Goal: Book appointment/travel/reservation

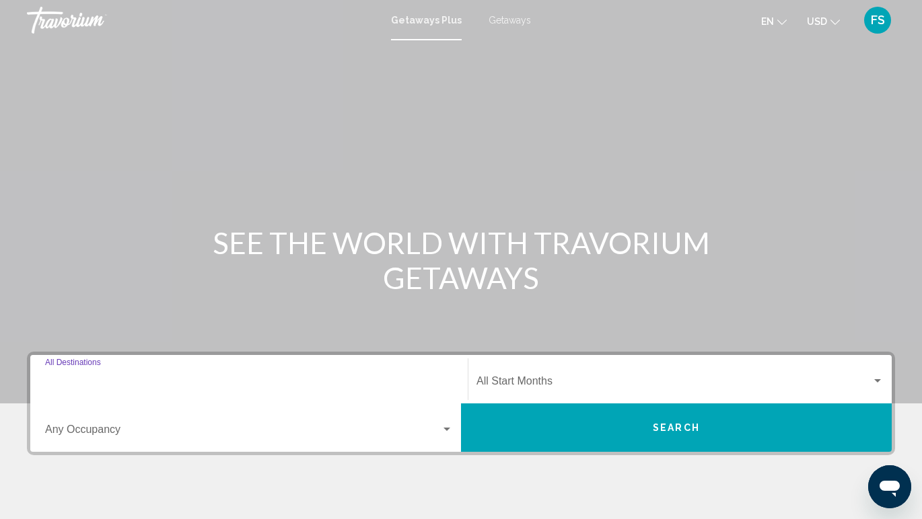
click at [264, 380] on input "Destination All Destinations" at bounding box center [249, 384] width 408 height 12
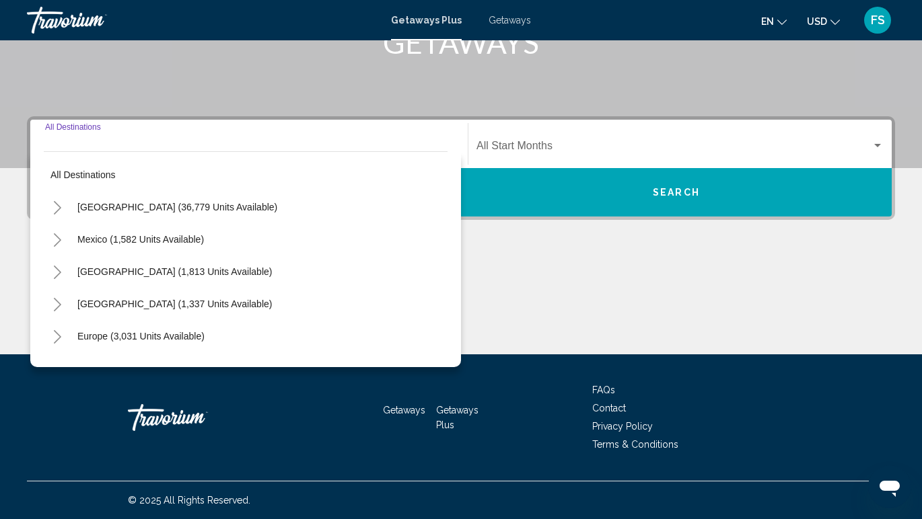
scroll to position [229, 0]
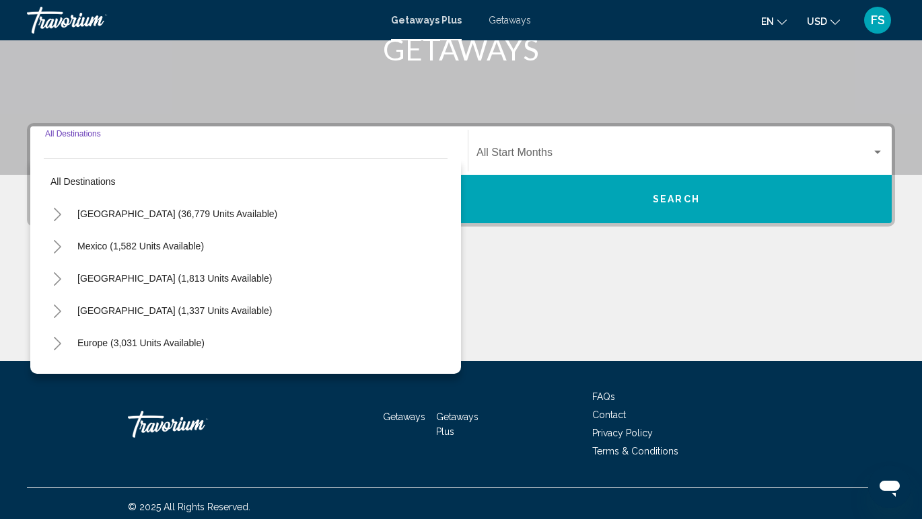
click at [507, 17] on span "Getaways" at bounding box center [510, 20] width 42 height 11
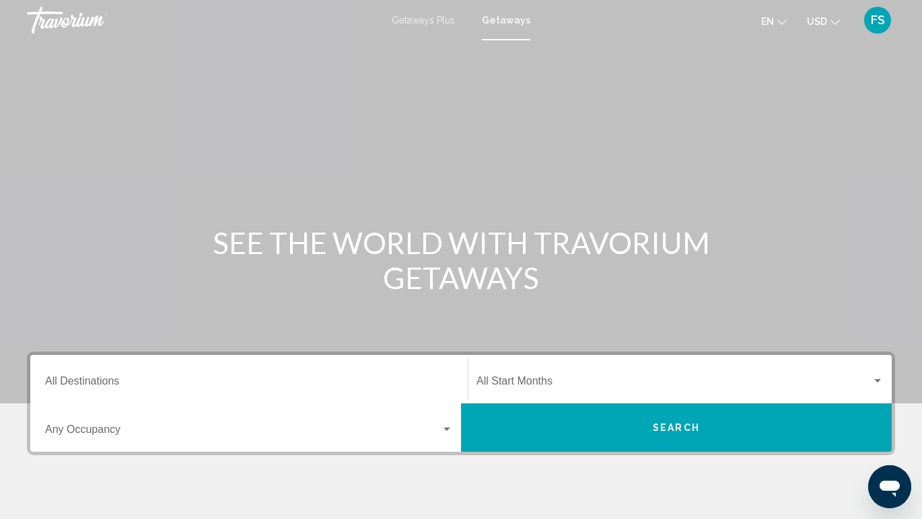
click at [68, 375] on div "Destination All Destinations" at bounding box center [249, 380] width 408 height 42
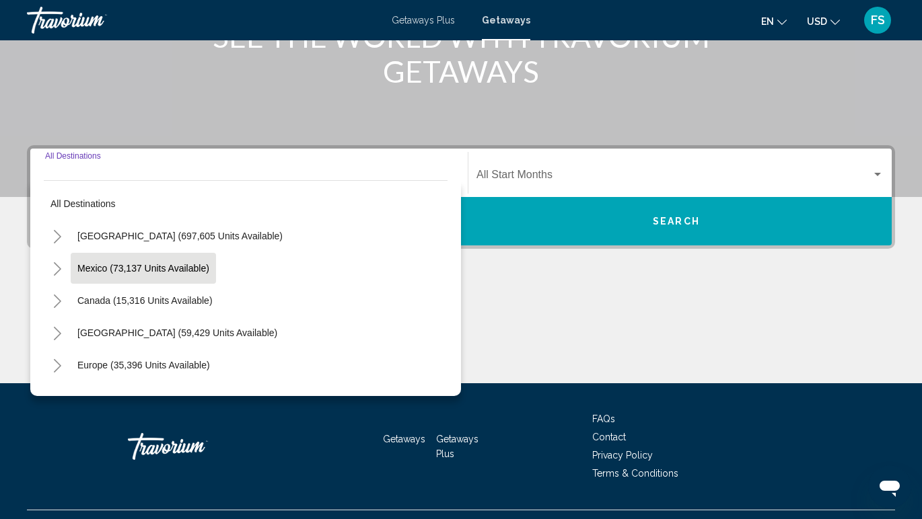
scroll to position [236, 0]
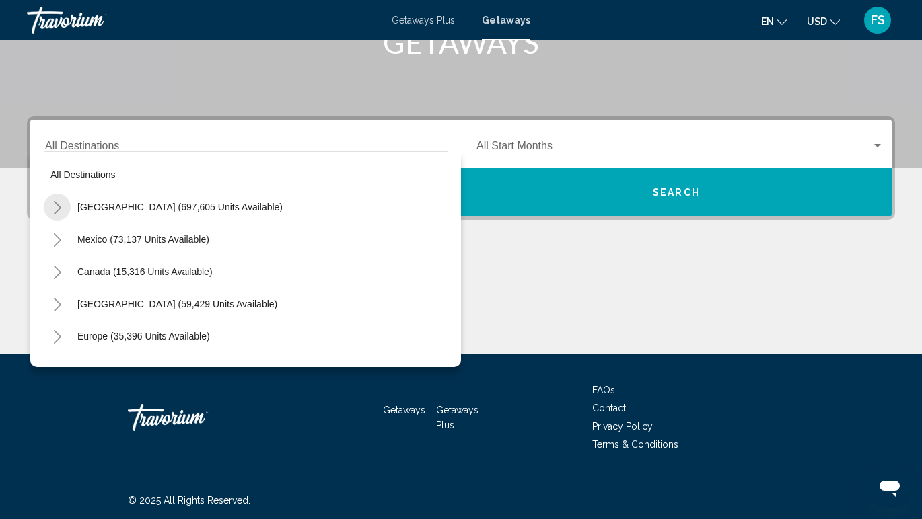
click at [62, 210] on button "Toggle United States (697,605 units available)" at bounding box center [57, 207] width 27 height 27
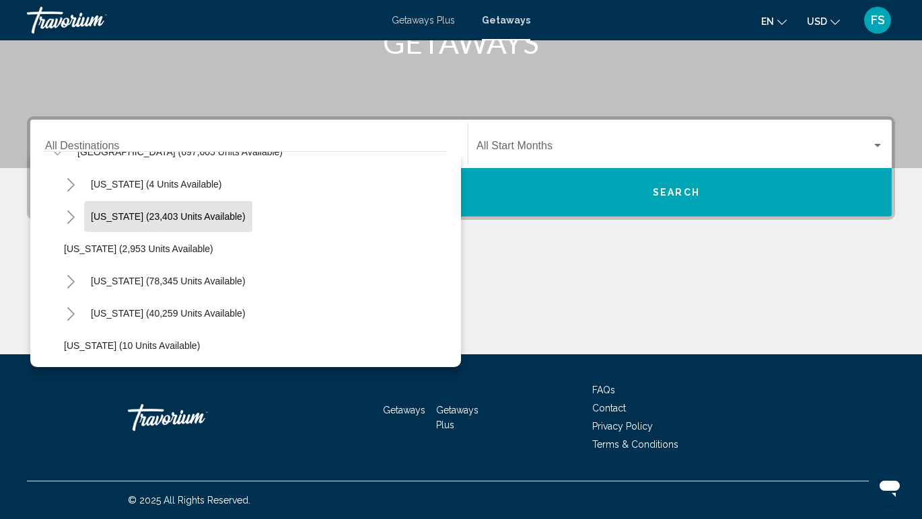
scroll to position [62, 0]
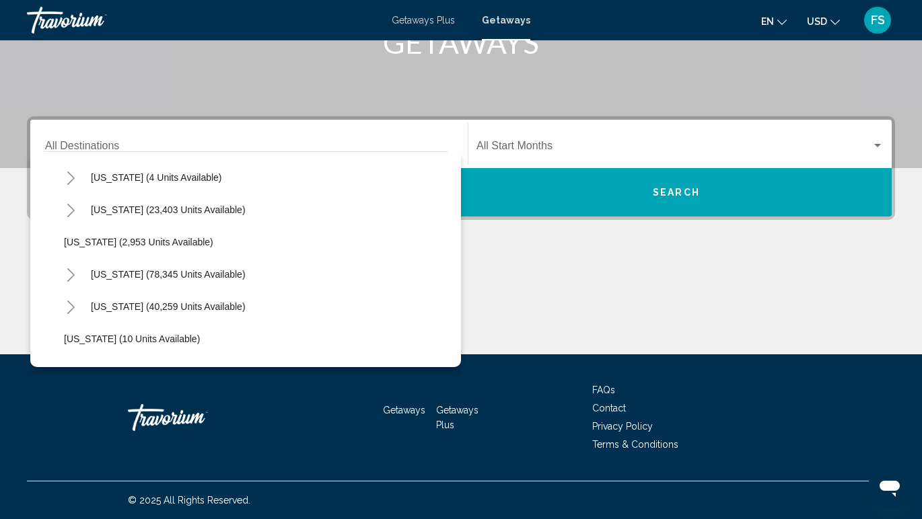
click at [69, 275] on icon "Toggle California (78,345 units available)" at bounding box center [71, 274] width 10 height 13
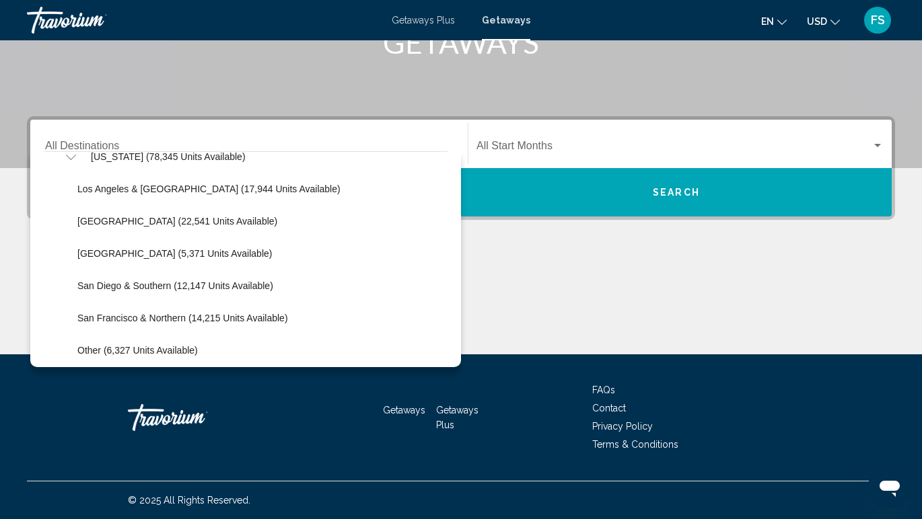
scroll to position [184, 0]
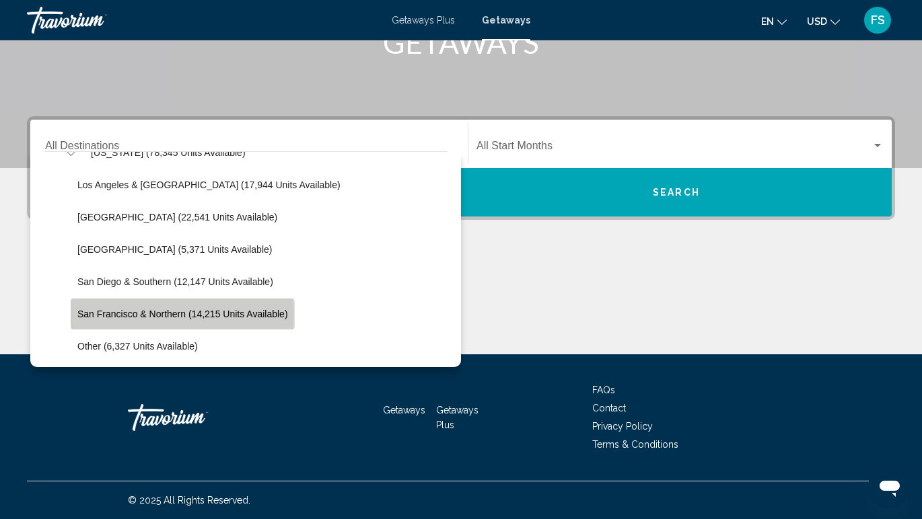
click at [89, 315] on span "San Francisco & Northern (14,215 units available)" at bounding box center [182, 314] width 211 height 11
type input "**********"
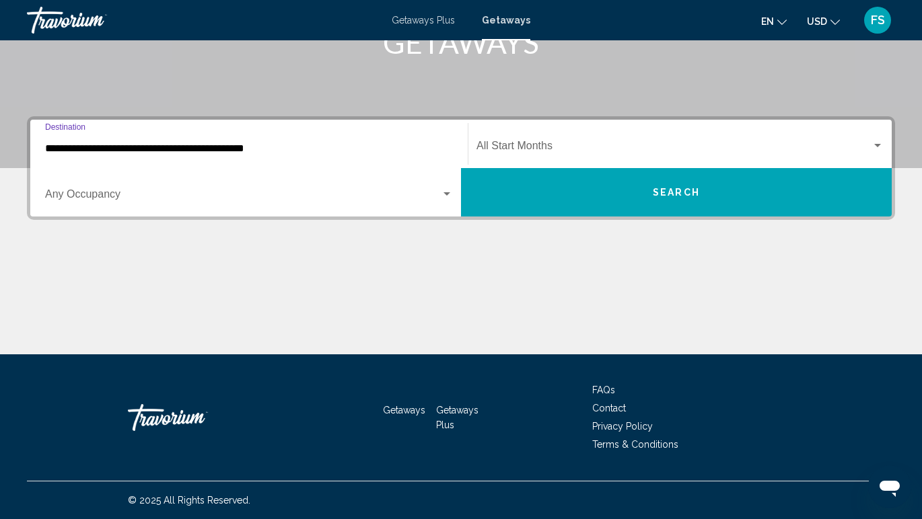
click at [545, 148] on span "Search widget" at bounding box center [673, 149] width 395 height 12
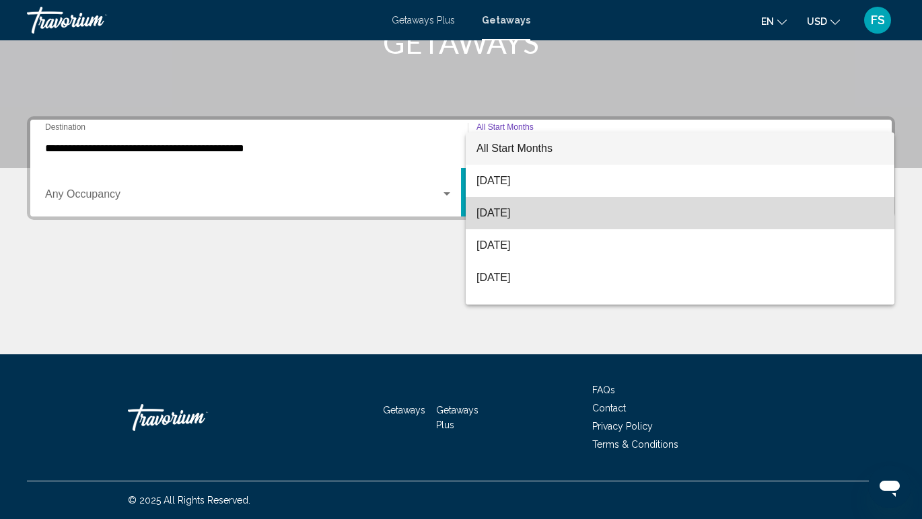
click at [527, 211] on span "[DATE]" at bounding box center [679, 213] width 407 height 32
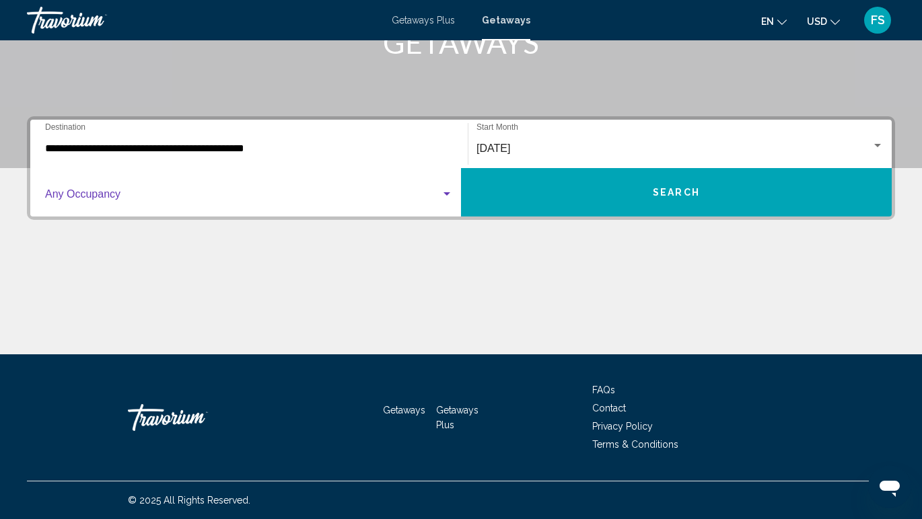
click at [443, 194] on div "Search widget" at bounding box center [446, 193] width 7 height 3
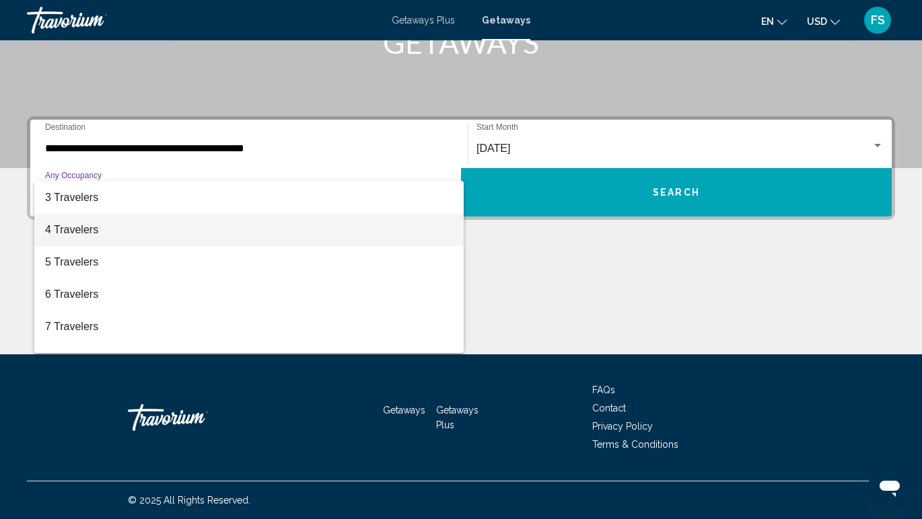
scroll to position [65, 0]
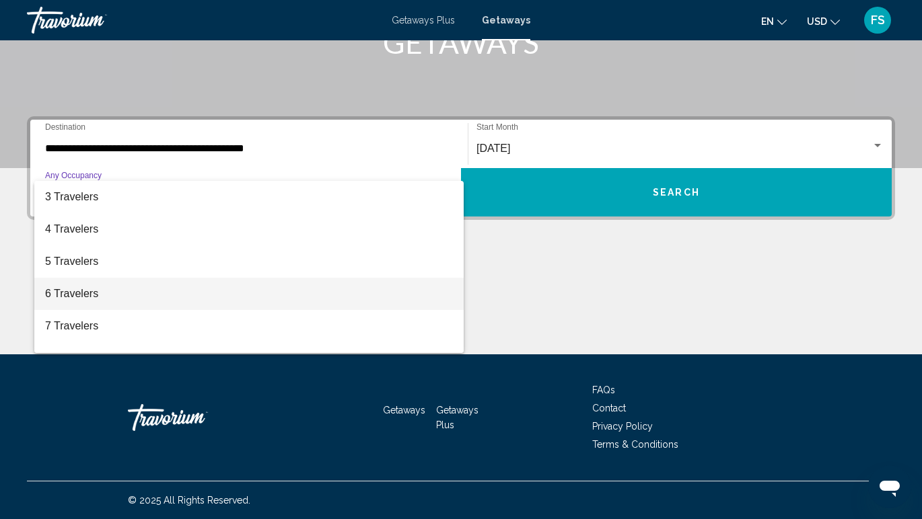
click at [181, 306] on span "6 Travelers" at bounding box center [249, 294] width 408 height 32
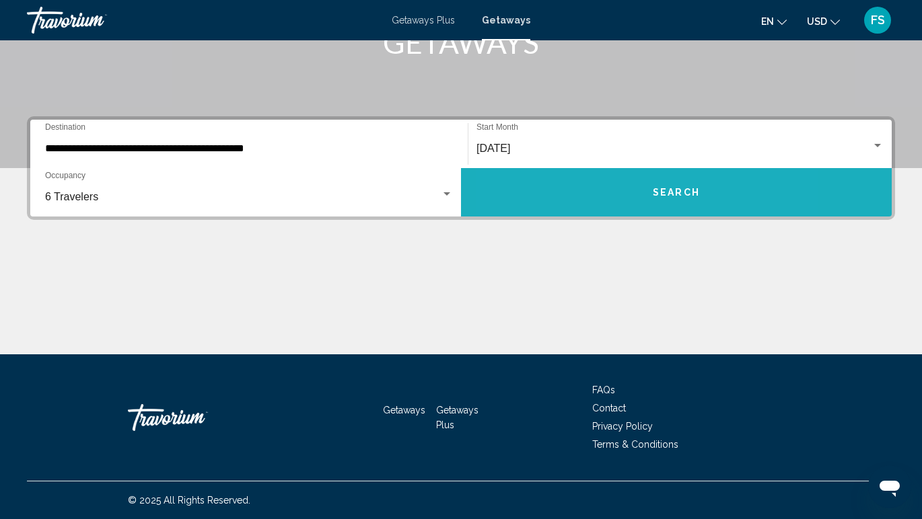
click at [599, 201] on button "Search" at bounding box center [676, 192] width 431 height 48
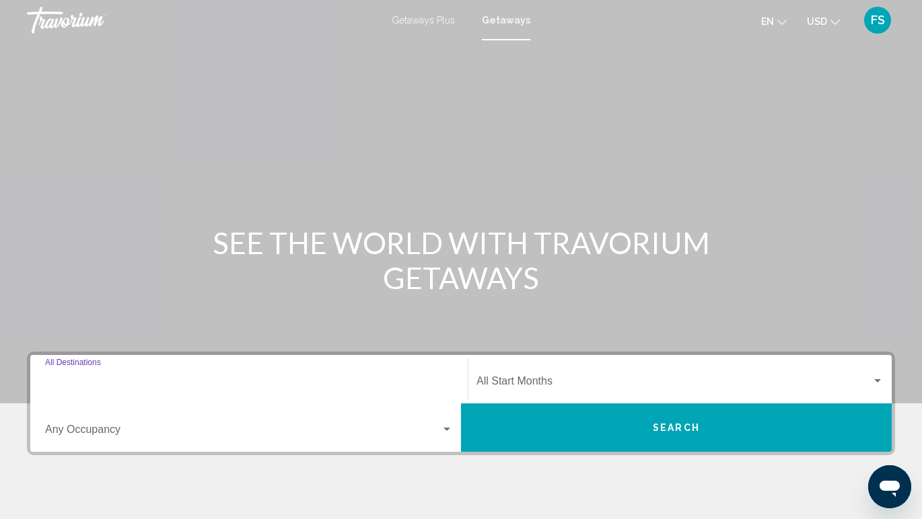
click at [162, 380] on input "Destination All Destinations" at bounding box center [249, 384] width 408 height 12
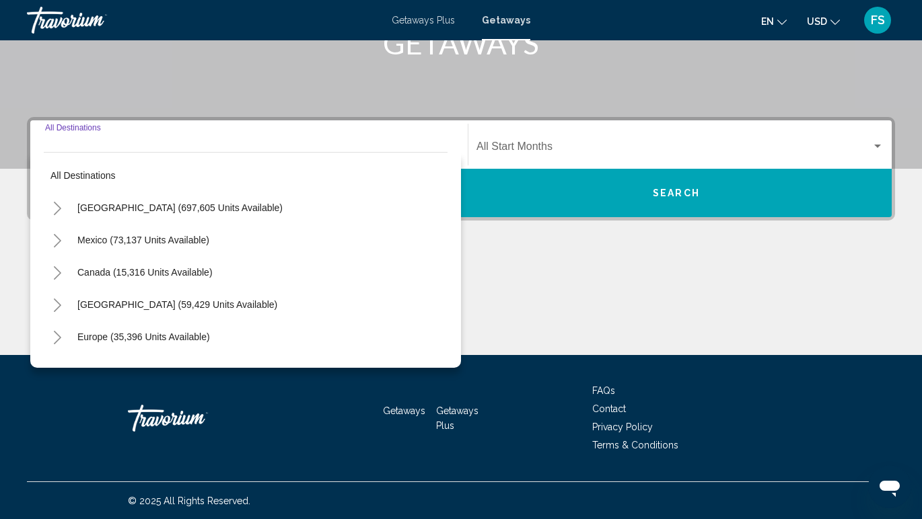
scroll to position [236, 0]
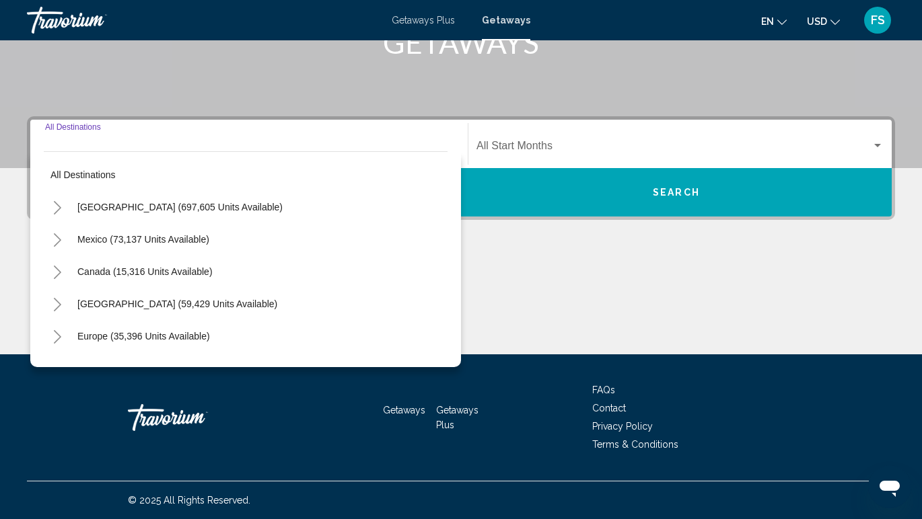
click at [56, 214] on icon "Toggle United States (697,605 units available)" at bounding box center [57, 207] width 10 height 13
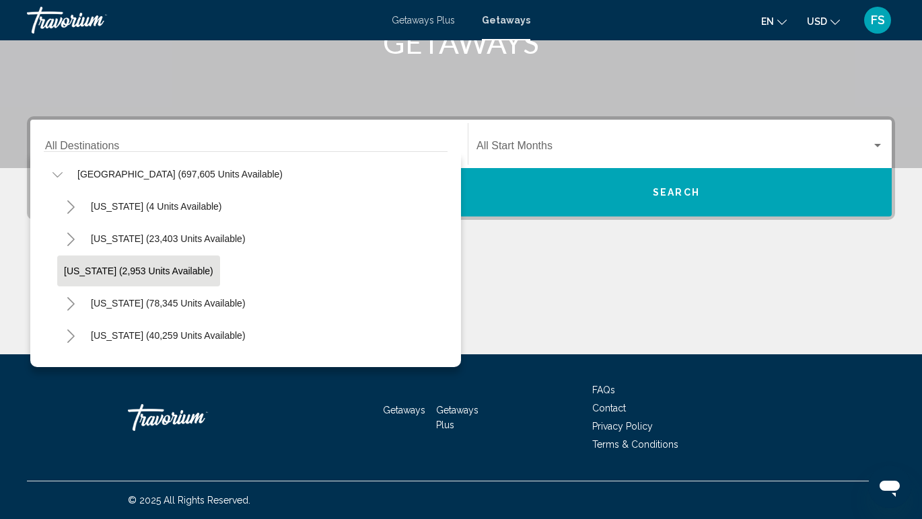
scroll to position [36, 0]
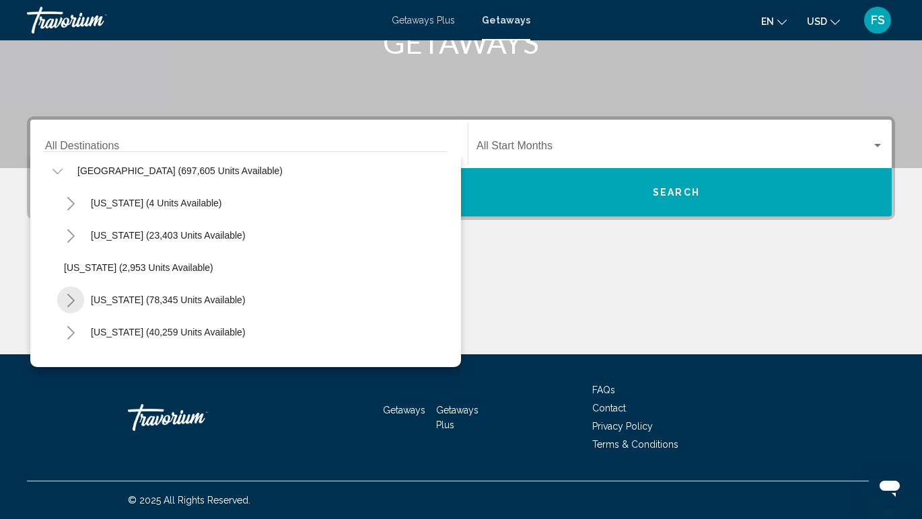
click at [67, 305] on icon "Toggle California (78,345 units available)" at bounding box center [71, 300] width 10 height 13
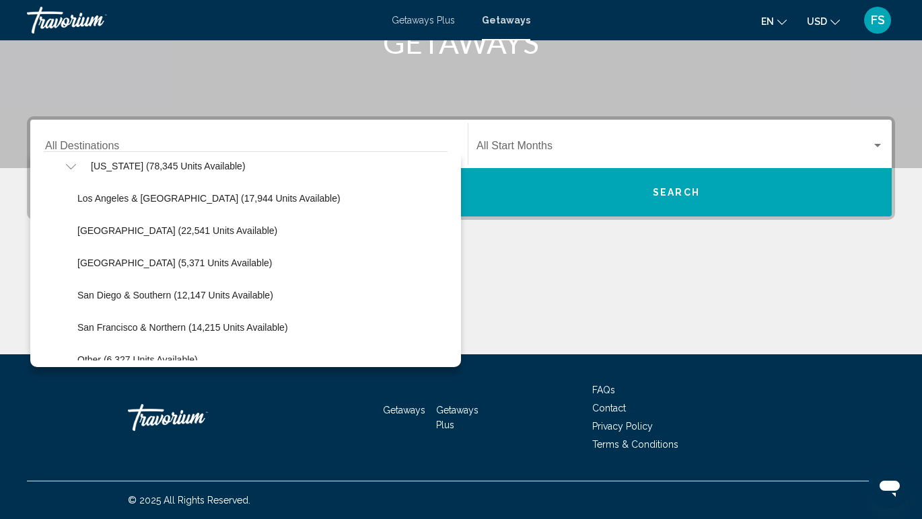
scroll to position [171, 0]
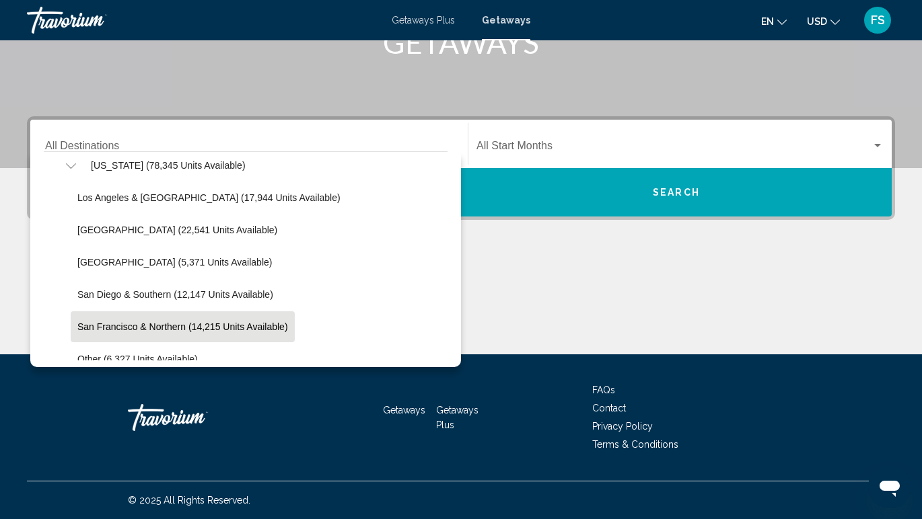
click at [75, 324] on button "San Francisco & Northern (14,215 units available)" at bounding box center [183, 327] width 224 height 31
type input "**********"
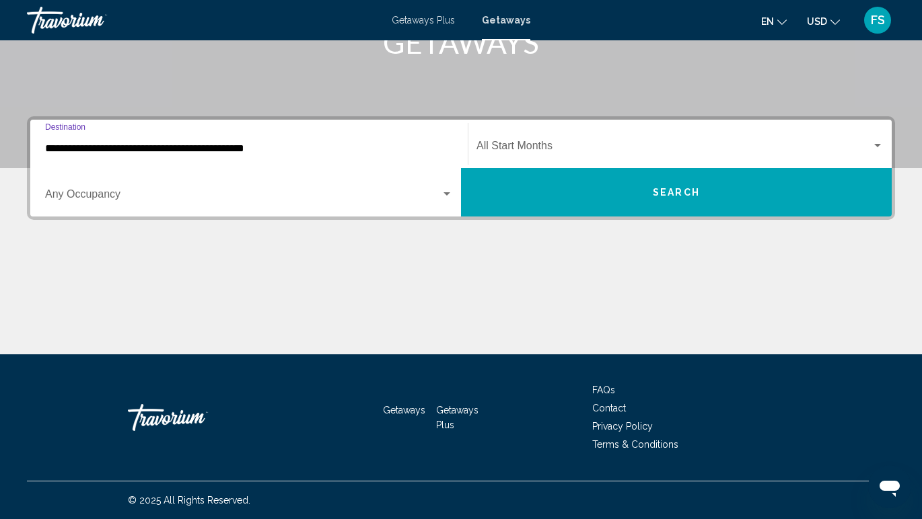
click at [540, 148] on span "Search widget" at bounding box center [673, 149] width 395 height 12
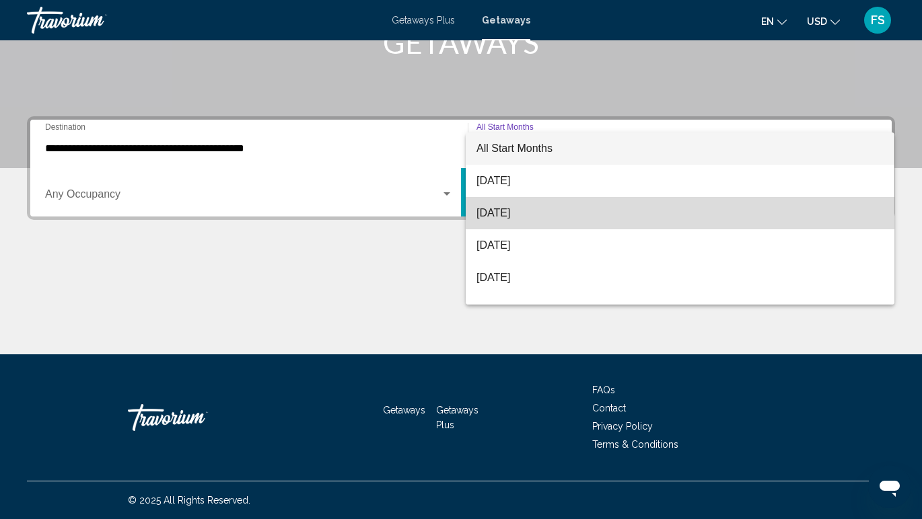
click at [528, 211] on span "[DATE]" at bounding box center [679, 213] width 407 height 32
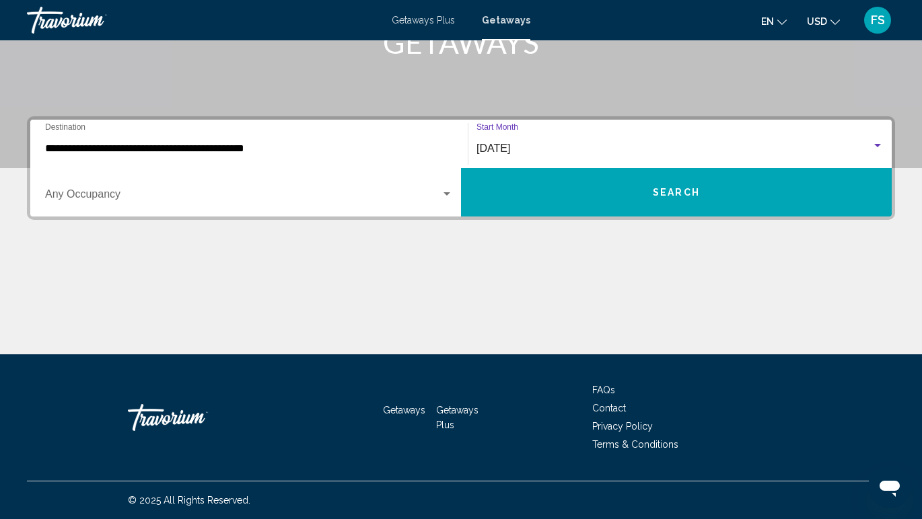
click at [562, 206] on button "Search" at bounding box center [676, 192] width 431 height 48
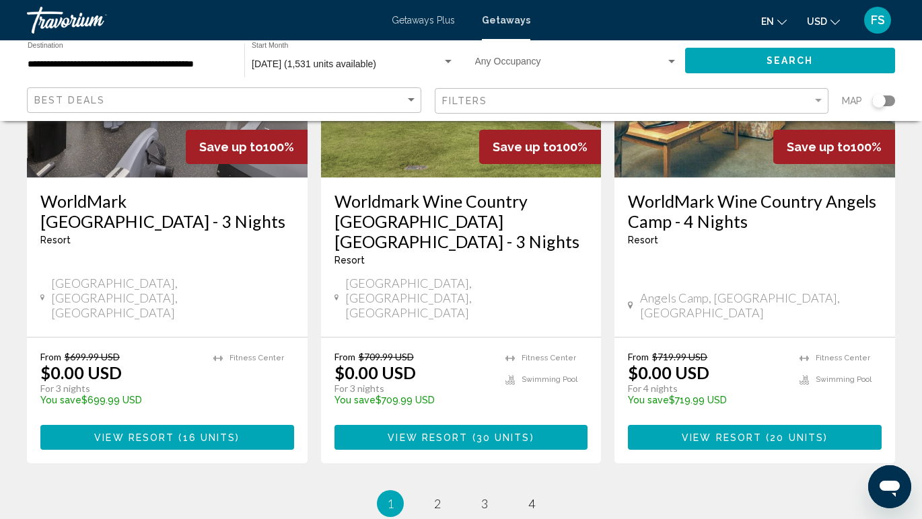
scroll to position [1772, 0]
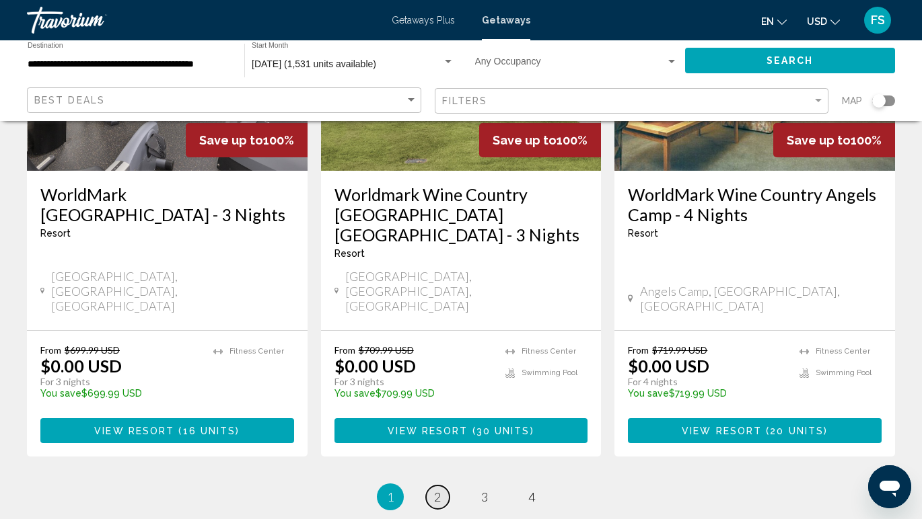
click at [443, 486] on link "page 2" at bounding box center [438, 498] width 24 height 24
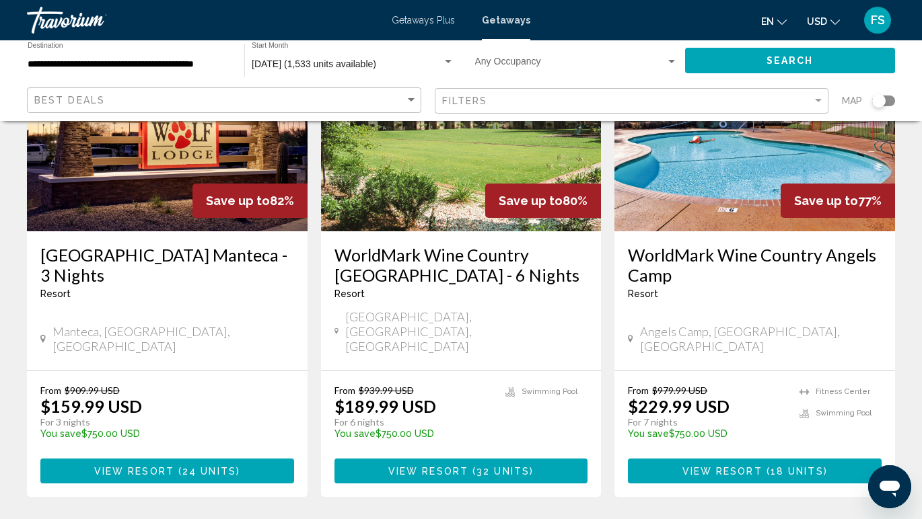
scroll to position [1727, 0]
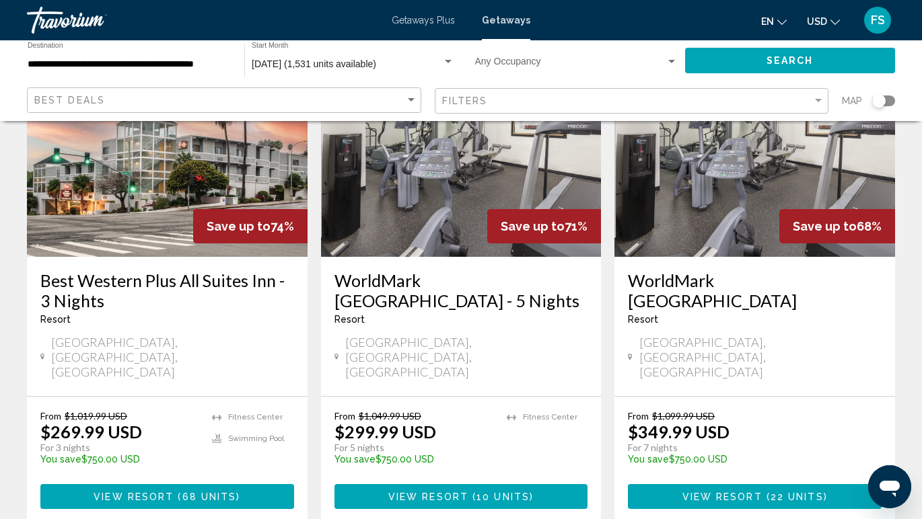
scroll to position [141, 0]
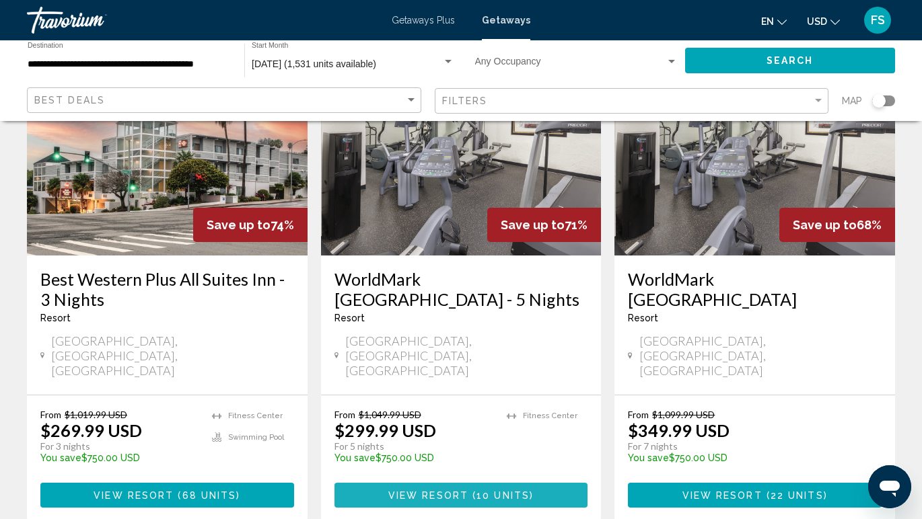
click at [464, 491] on span "View Resort" at bounding box center [428, 496] width 80 height 11
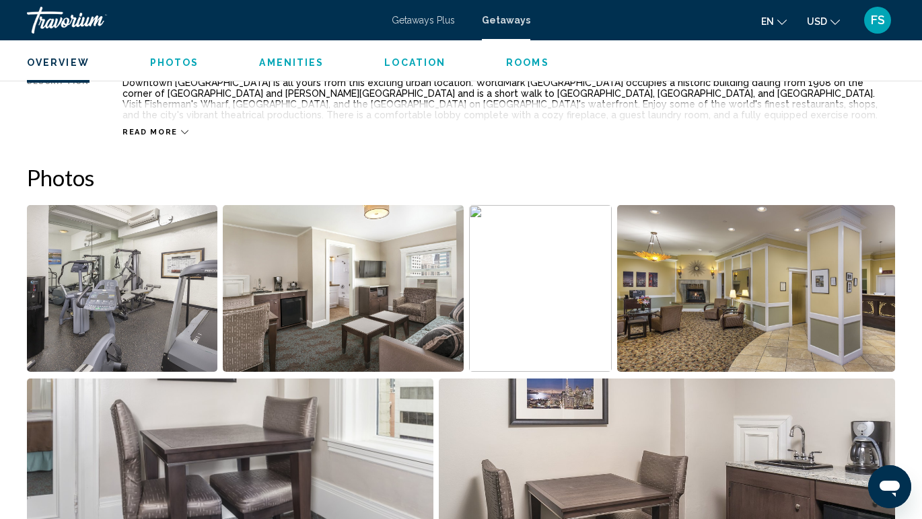
scroll to position [753, 0]
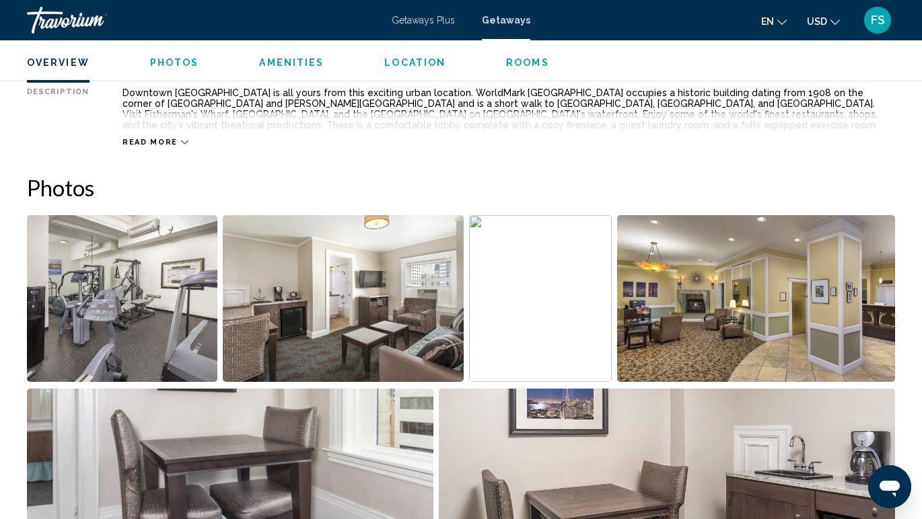
click at [349, 349] on img "Open full-screen image slider" at bounding box center [343, 298] width 241 height 167
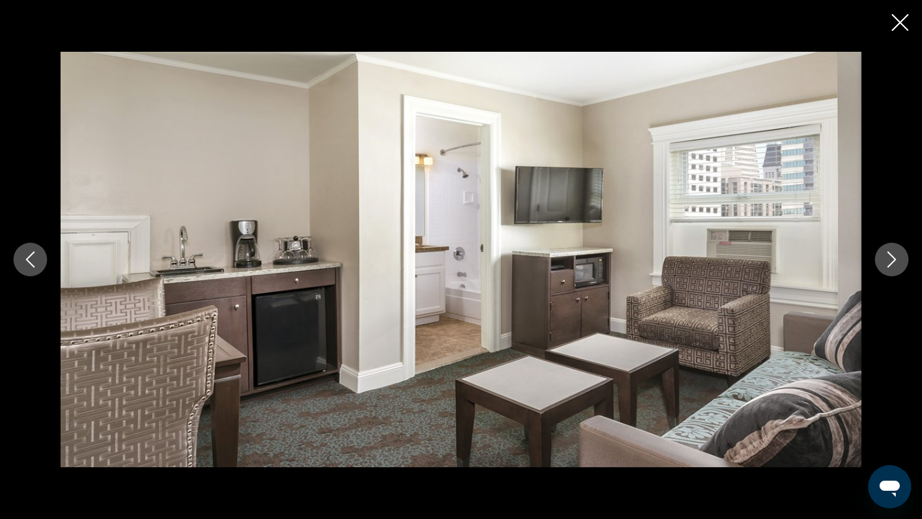
click at [896, 273] on button "Next image" at bounding box center [892, 260] width 34 height 34
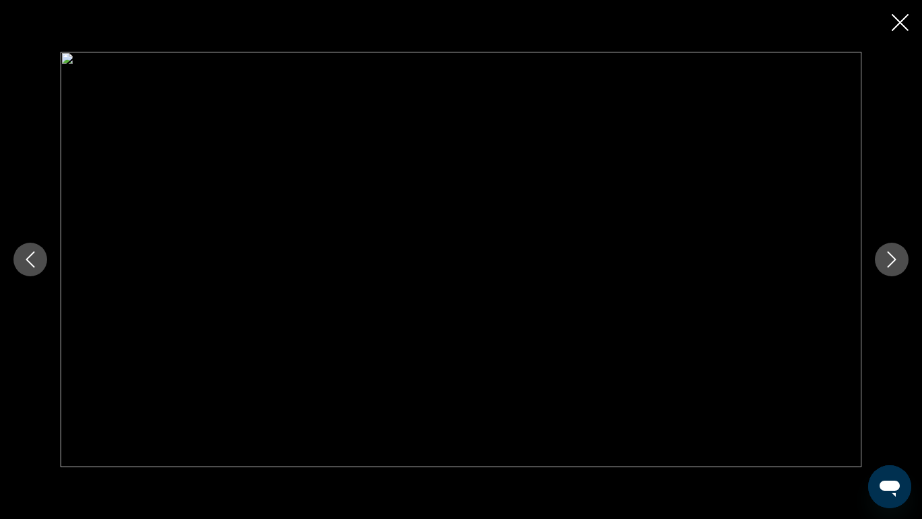
click at [896, 273] on button "Next image" at bounding box center [892, 260] width 34 height 34
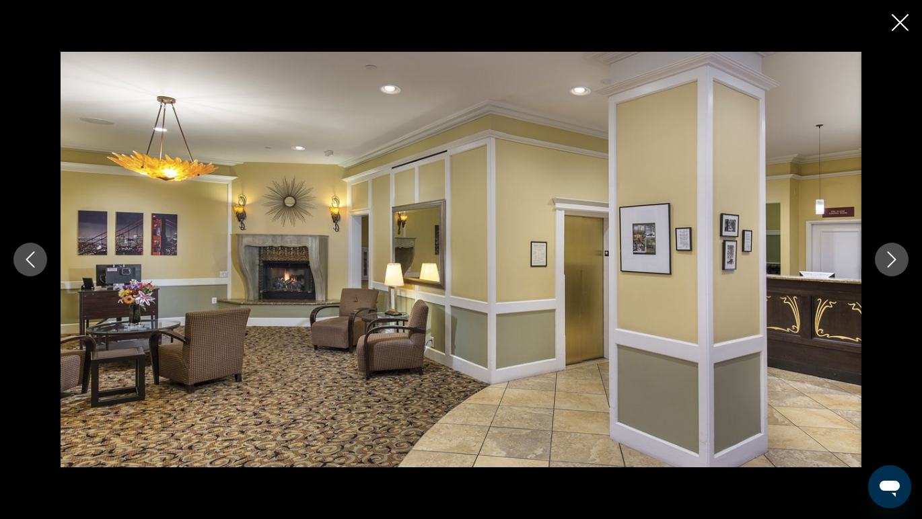
click at [896, 273] on button "Next image" at bounding box center [892, 260] width 34 height 34
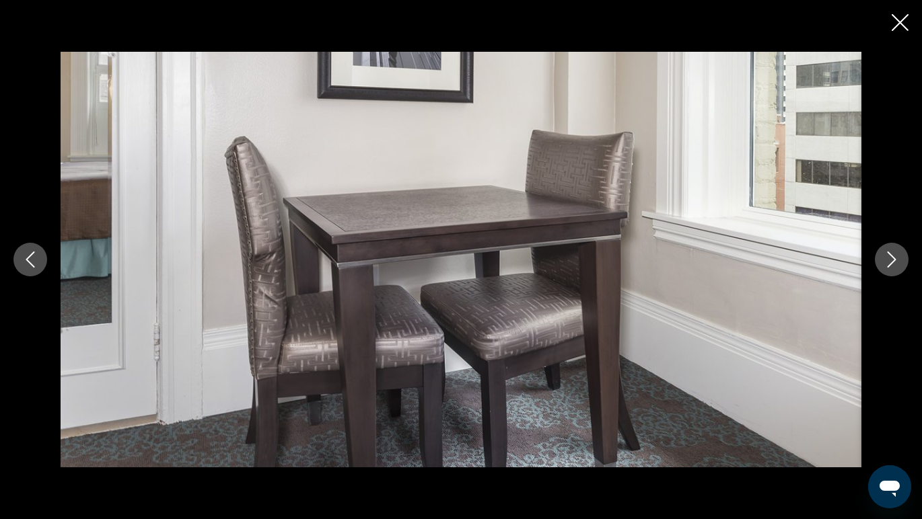
click at [896, 273] on button "Next image" at bounding box center [892, 260] width 34 height 34
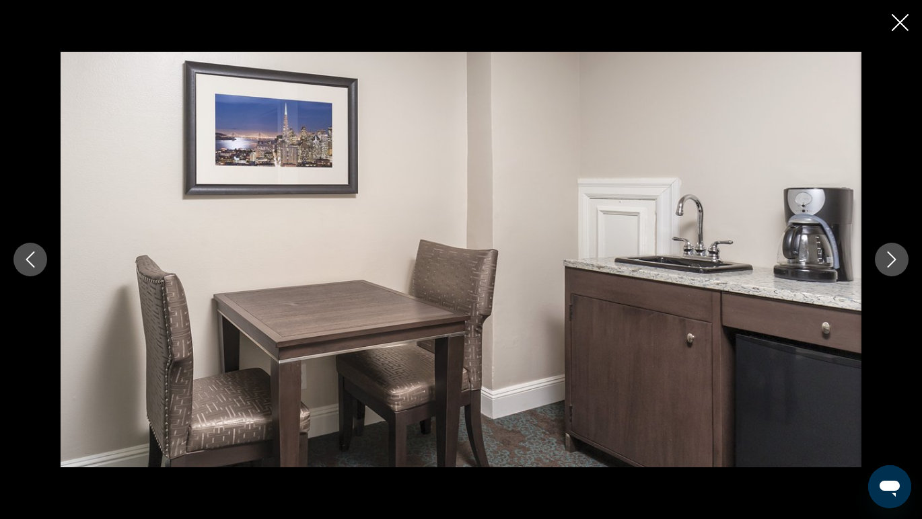
click at [896, 273] on button "Next image" at bounding box center [892, 260] width 34 height 34
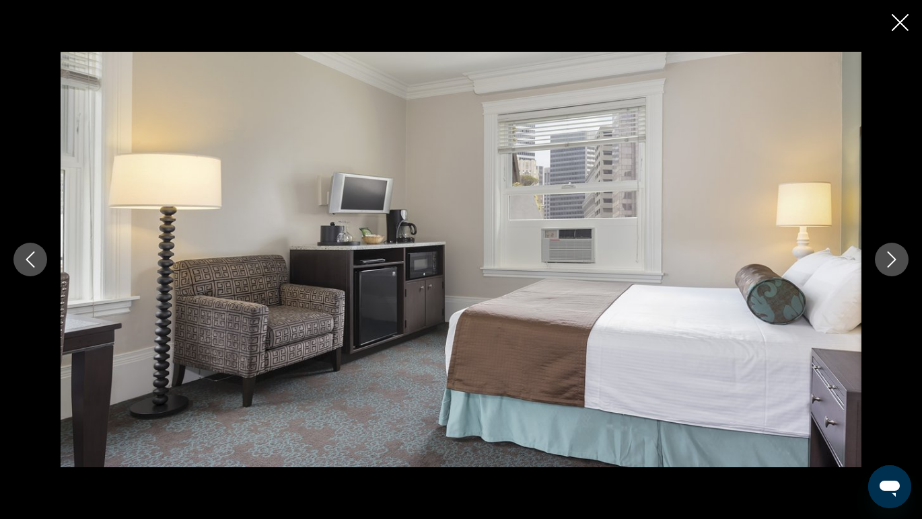
click at [896, 273] on button "Next image" at bounding box center [892, 260] width 34 height 34
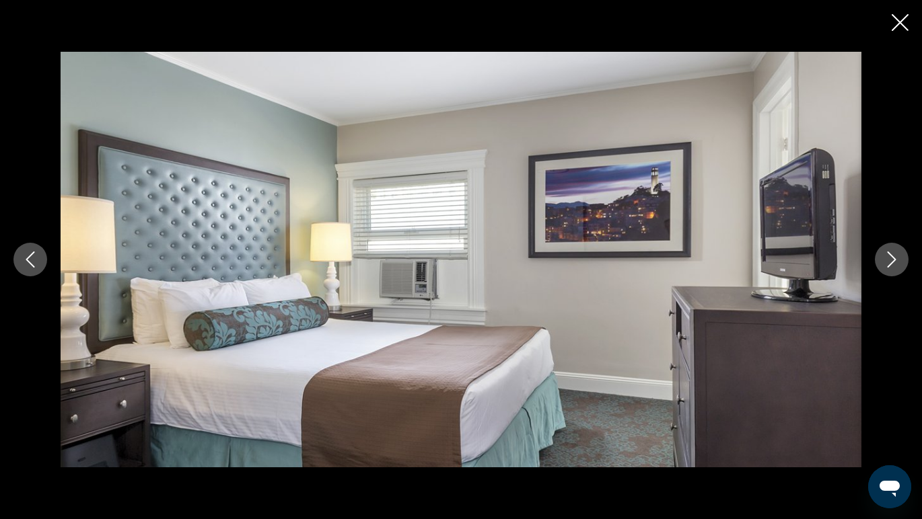
click at [904, 35] on div "Main content" at bounding box center [461, 259] width 922 height 519
click at [897, 18] on icon "Close slideshow" at bounding box center [900, 22] width 17 height 17
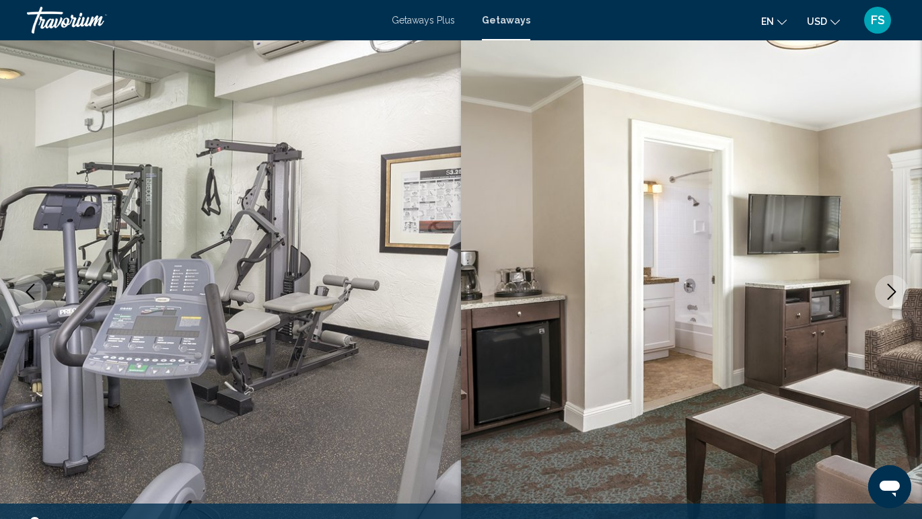
scroll to position [0, 0]
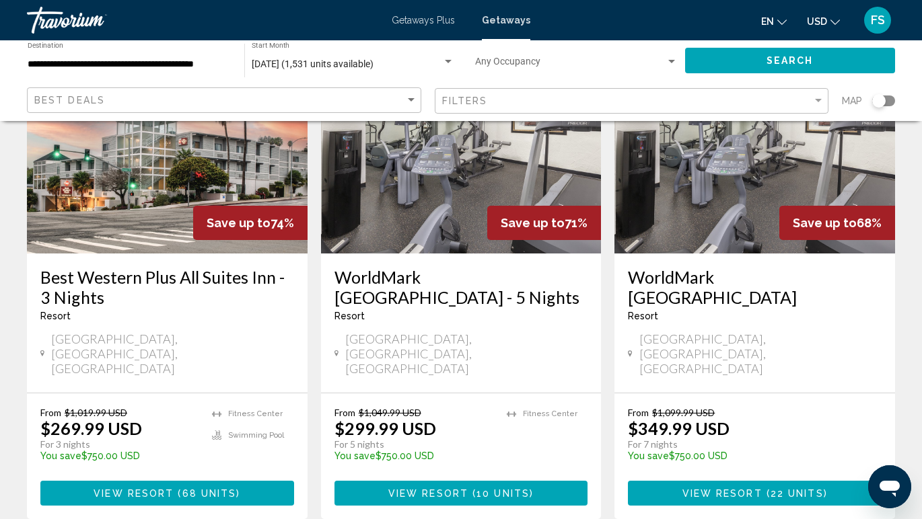
scroll to position [146, 0]
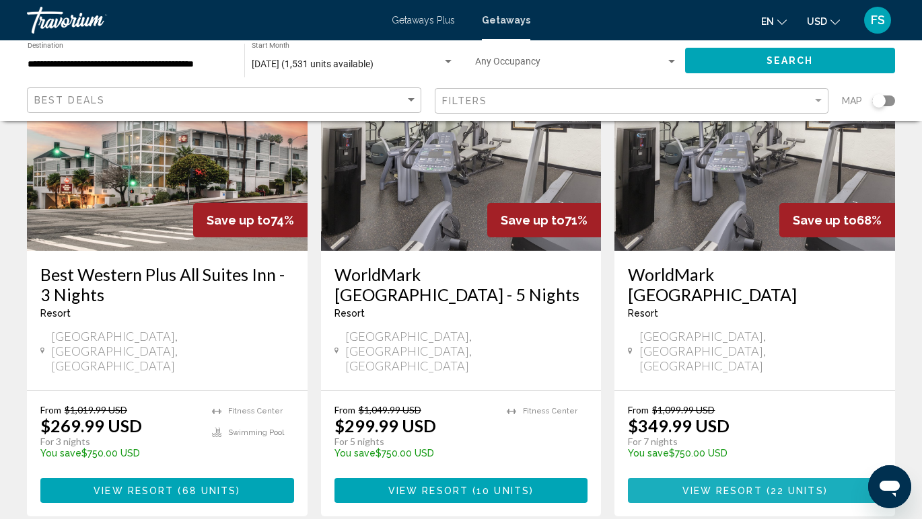
click at [714, 486] on span "View Resort" at bounding box center [722, 491] width 80 height 11
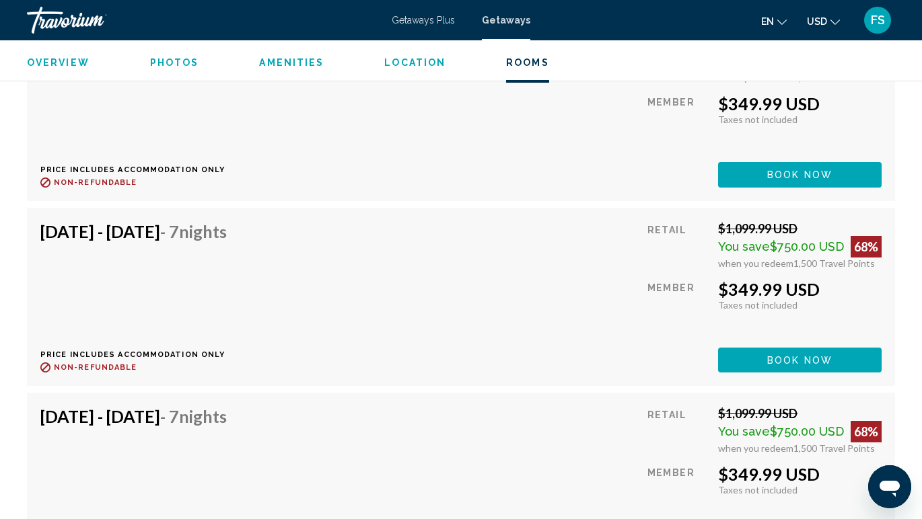
scroll to position [3150, 0]
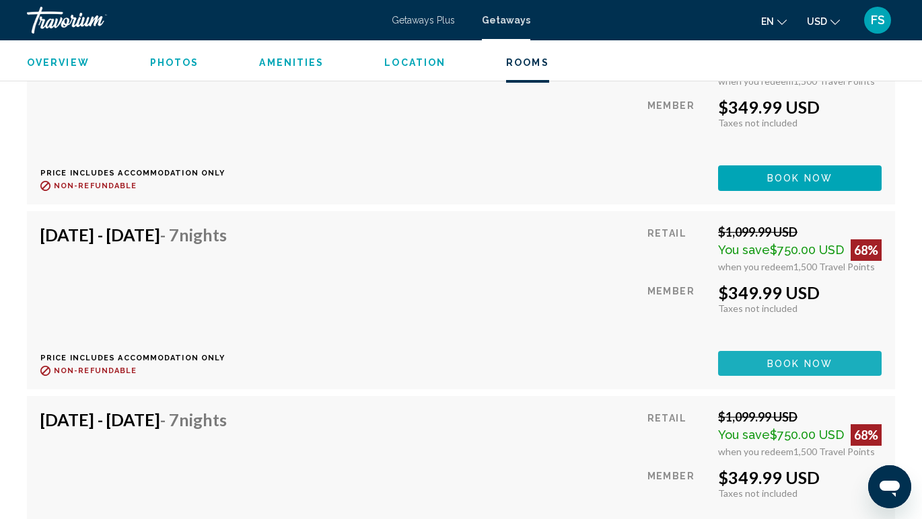
click at [773, 370] on button "Book now" at bounding box center [800, 363] width 164 height 25
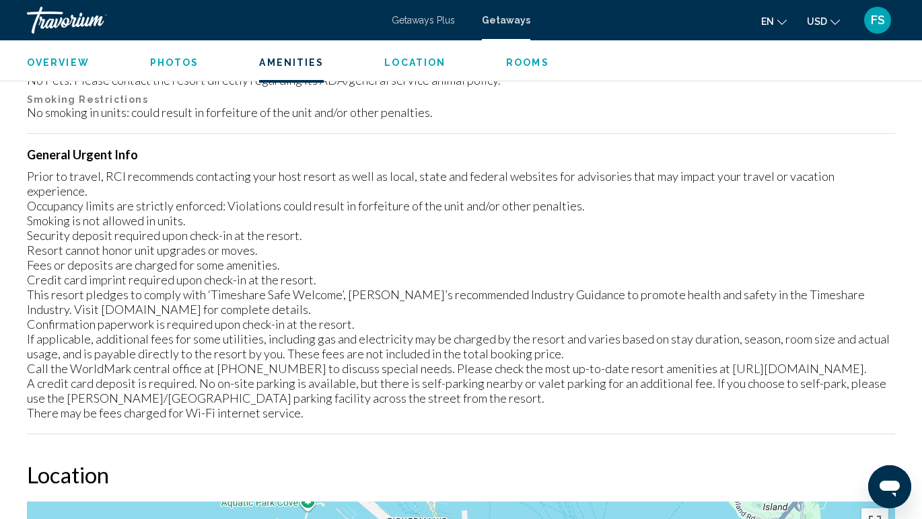
scroll to position [1584, 0]
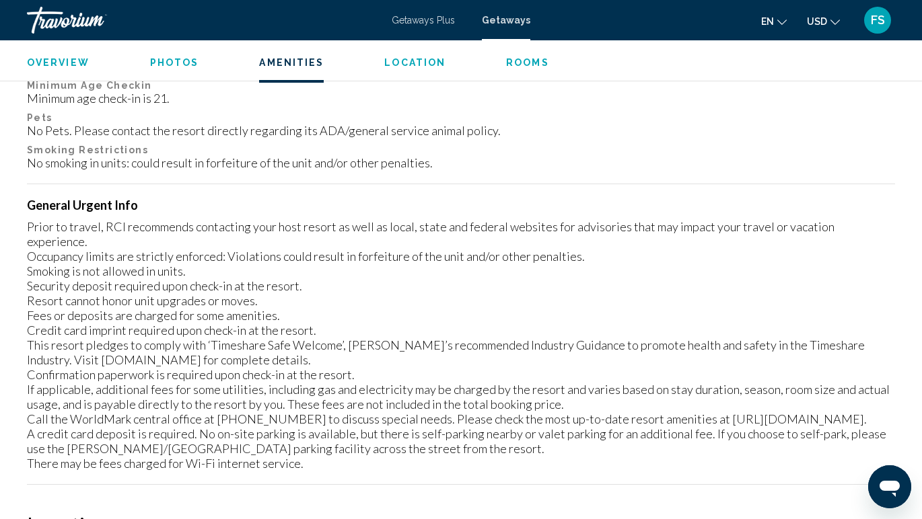
click at [427, 22] on span "Getaways Plus" at bounding box center [423, 20] width 63 height 11
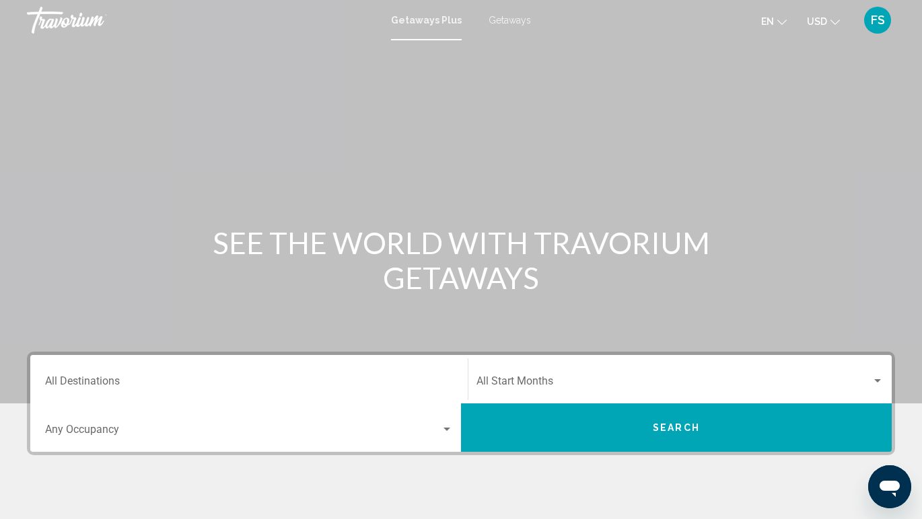
click at [179, 376] on div "Destination All Destinations" at bounding box center [249, 380] width 408 height 42
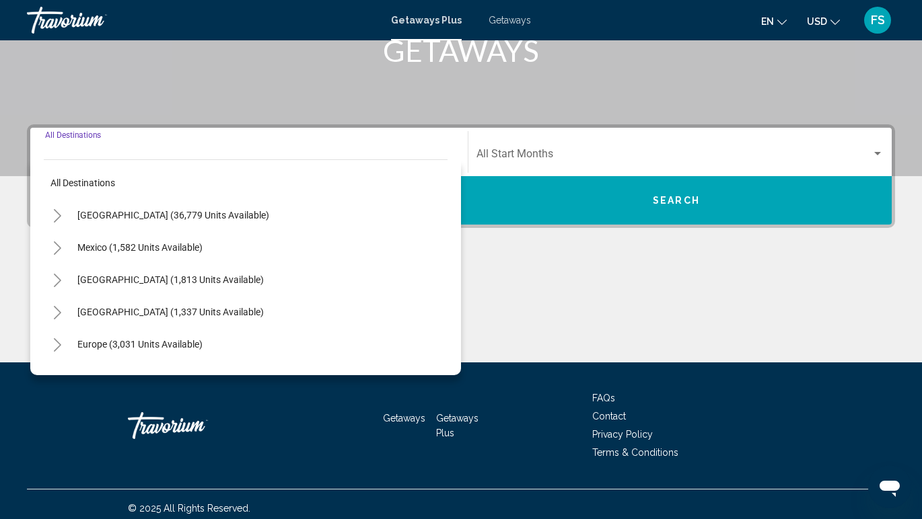
scroll to position [236, 0]
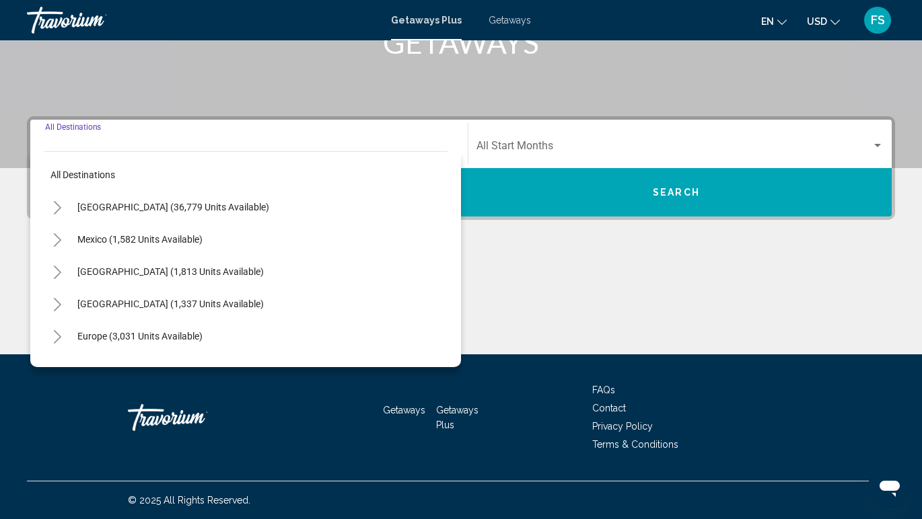
click at [57, 209] on icon "Toggle United States (36,779 units available)" at bounding box center [57, 207] width 10 height 13
click at [73, 307] on icon "Toggle California (2,428 units available)" at bounding box center [71, 304] width 10 height 13
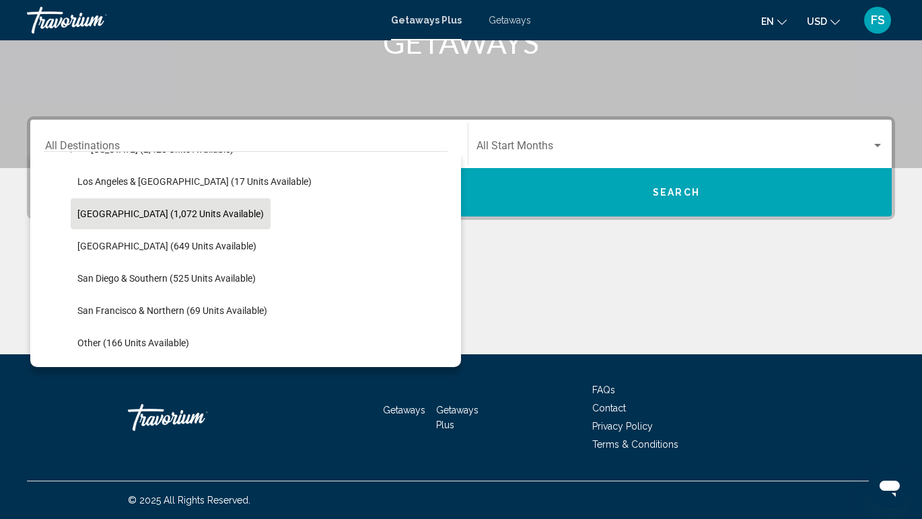
scroll to position [163, 0]
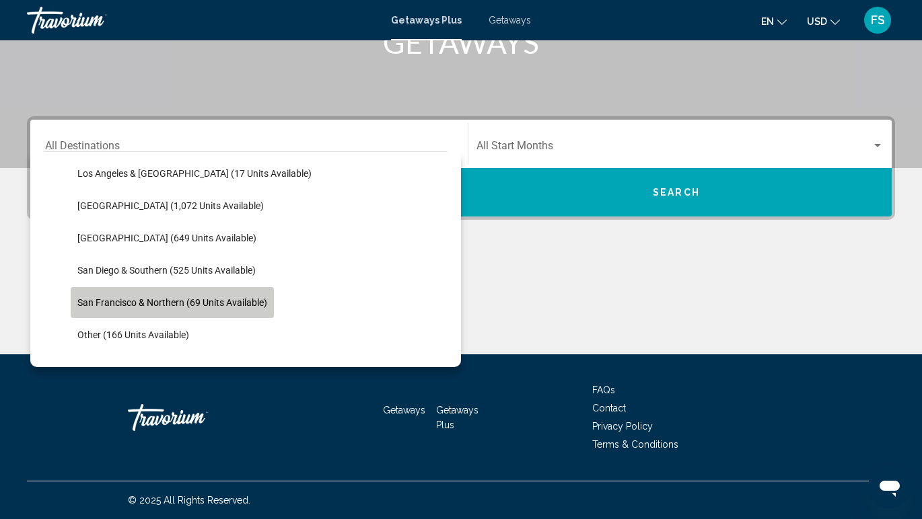
click at [120, 303] on span "San Francisco & Northern (69 units available)" at bounding box center [172, 302] width 190 height 11
type input "**********"
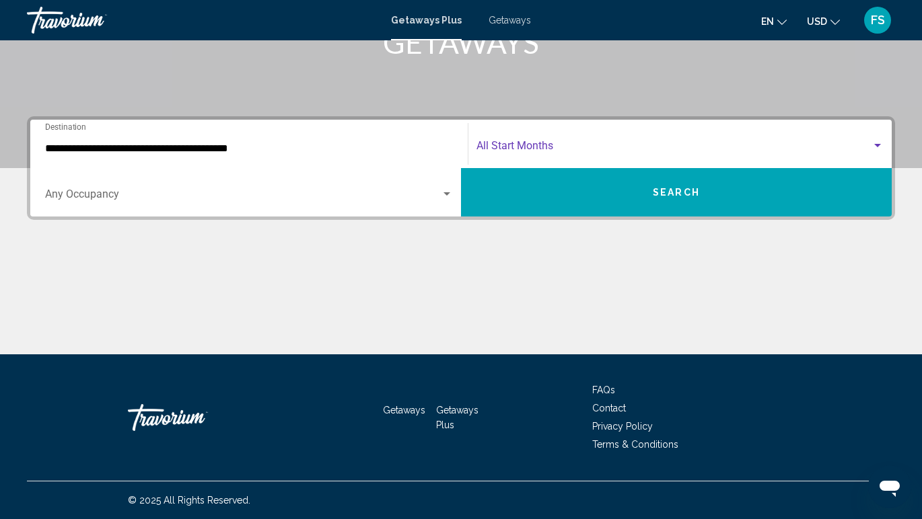
click at [686, 143] on span "Search widget" at bounding box center [673, 149] width 395 height 12
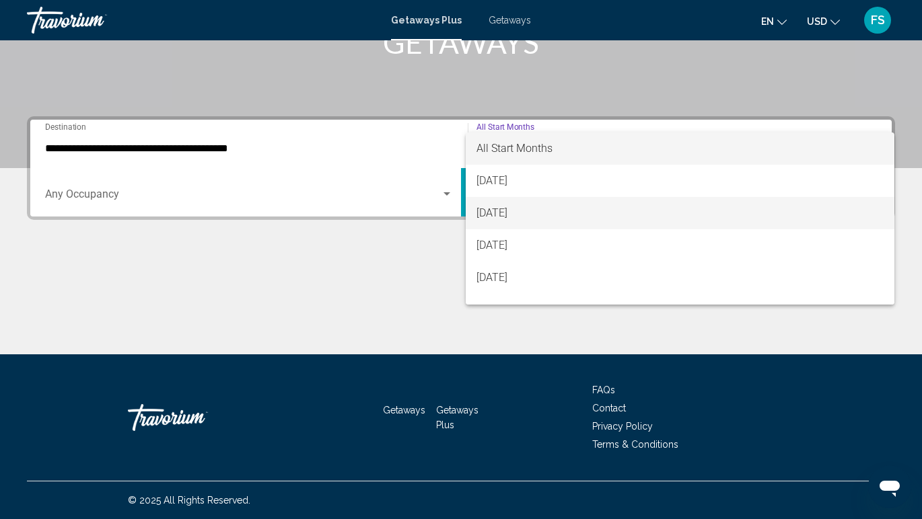
click at [582, 215] on span "[DATE]" at bounding box center [679, 213] width 407 height 32
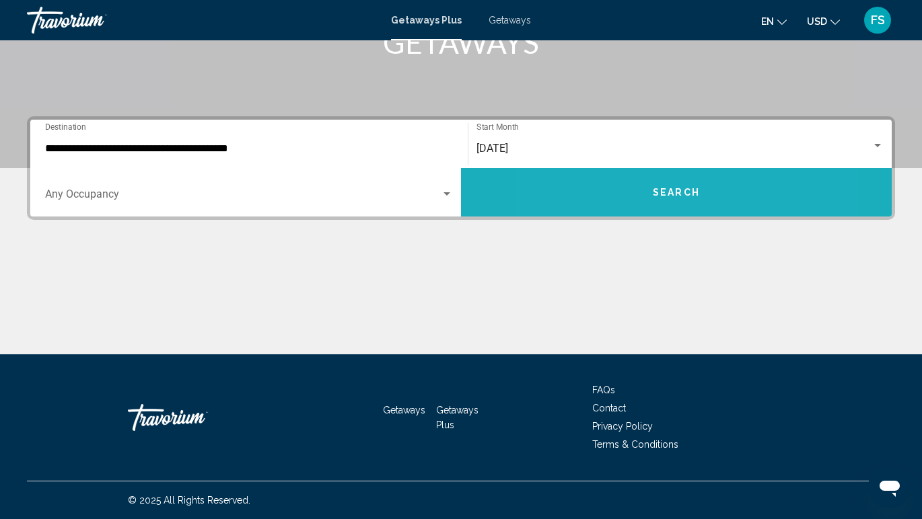
click at [619, 203] on button "Search" at bounding box center [676, 192] width 431 height 48
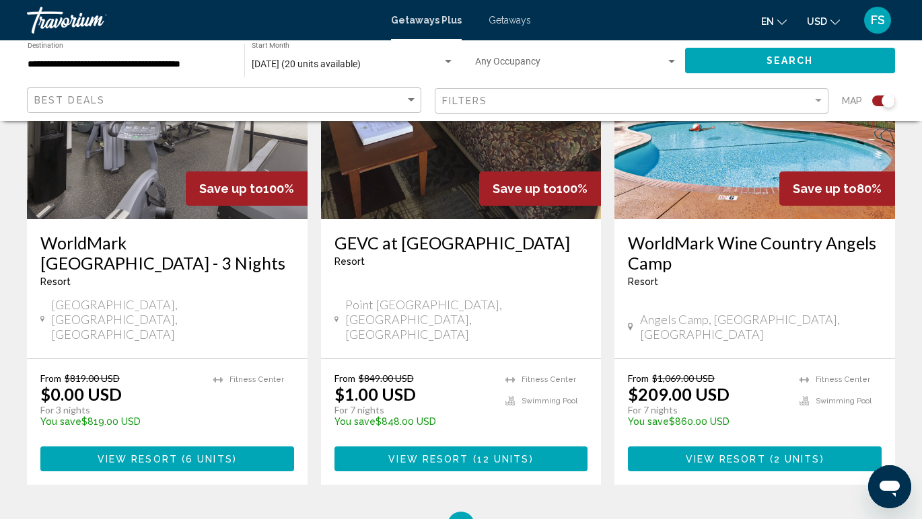
scroll to position [637, 0]
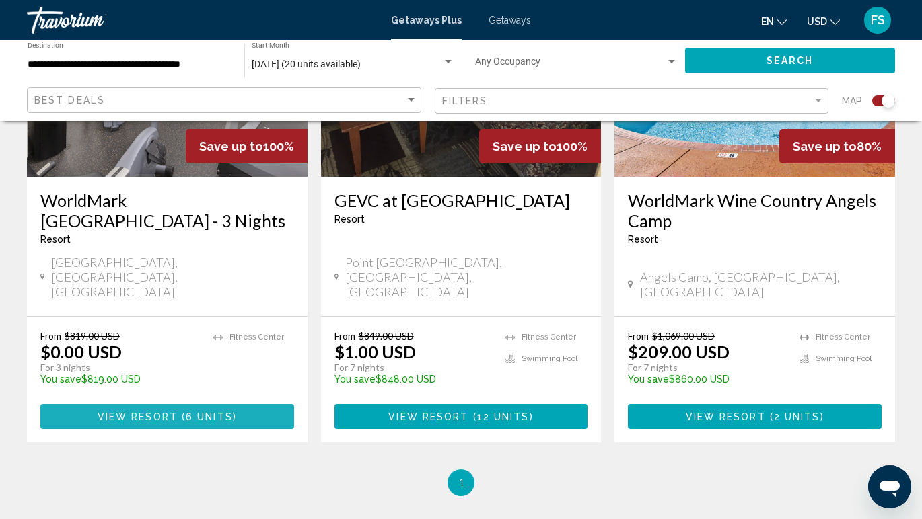
click at [194, 412] on span "6 units" at bounding box center [209, 417] width 47 height 11
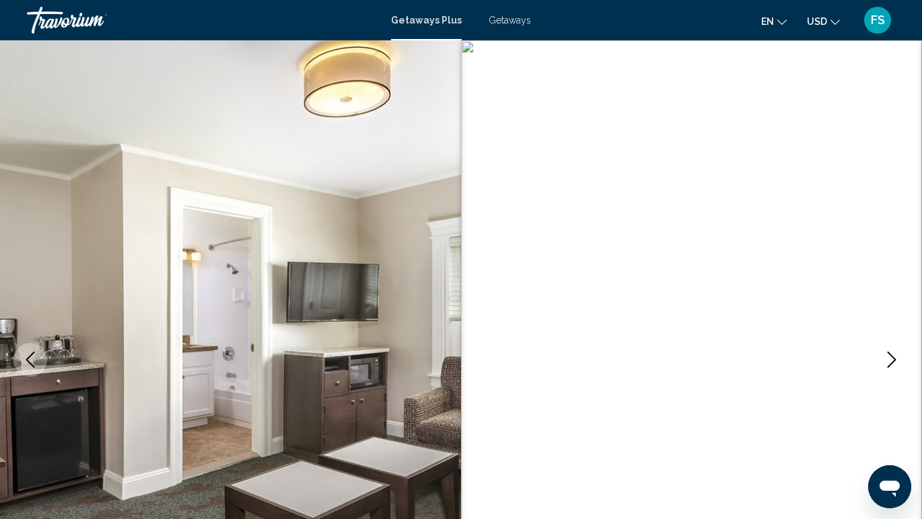
click at [425, 18] on span "Getaways Plus" at bounding box center [426, 20] width 71 height 11
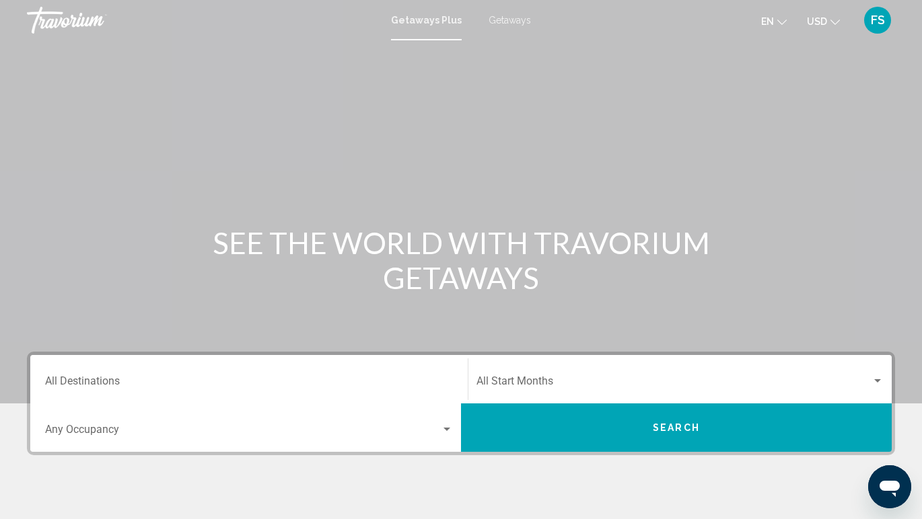
click at [509, 17] on span "Getaways" at bounding box center [510, 20] width 42 height 11
click at [85, 386] on input "Destination All Destinations" at bounding box center [249, 384] width 408 height 12
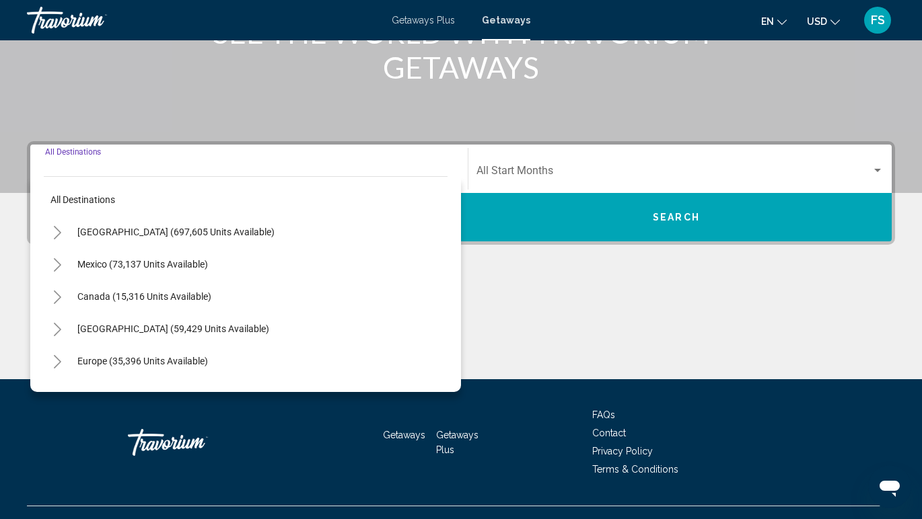
scroll to position [236, 0]
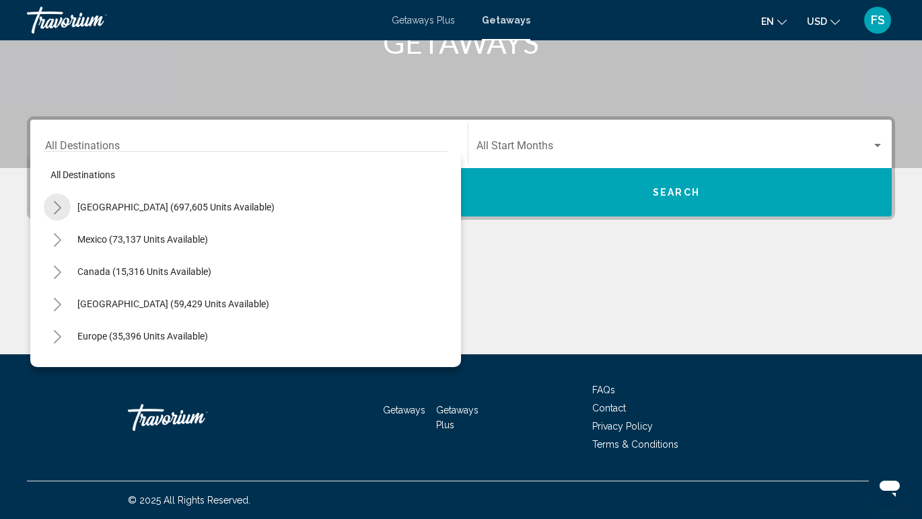
click at [57, 206] on icon "Toggle United States (697,605 units available)" at bounding box center [57, 207] width 10 height 13
click at [69, 336] on icon "Toggle California (78,345 units available)" at bounding box center [71, 336] width 10 height 13
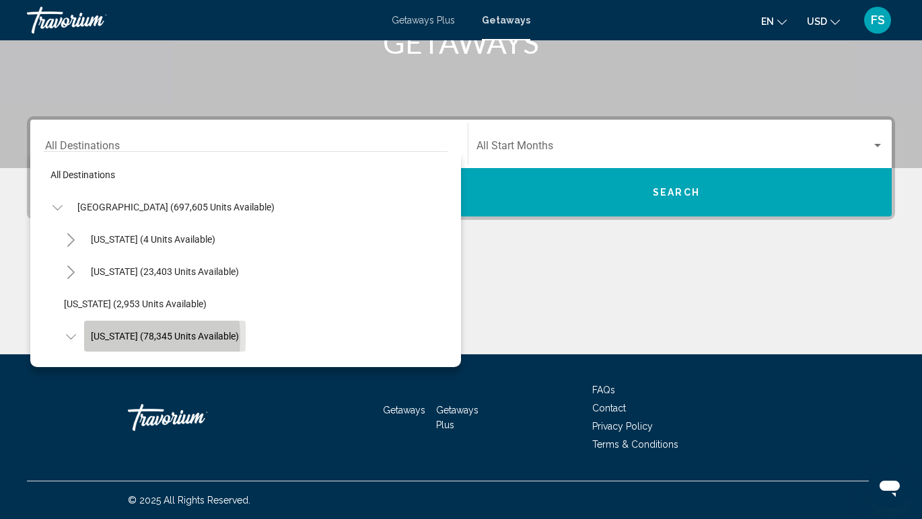
click at [99, 338] on span "[US_STATE] (78,345 units available)" at bounding box center [165, 336] width 148 height 11
type input "**********"
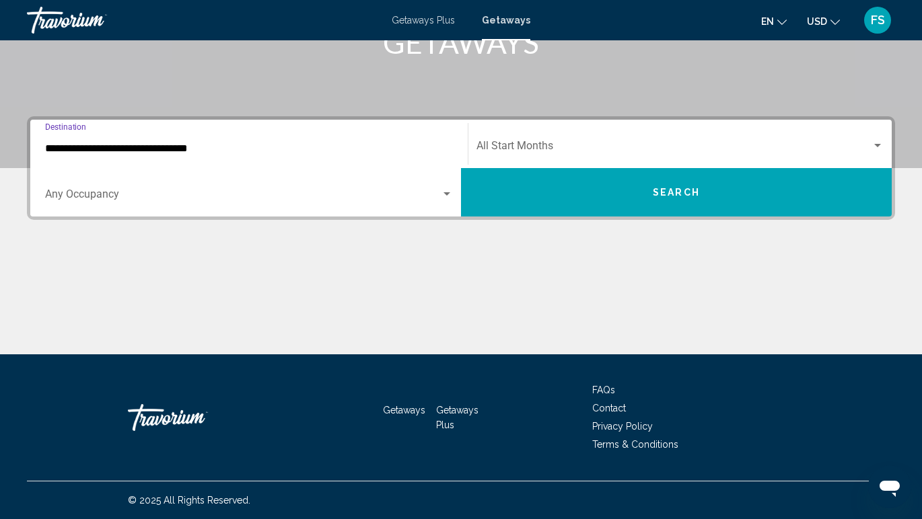
click at [159, 196] on span "Search widget" at bounding box center [243, 197] width 396 height 12
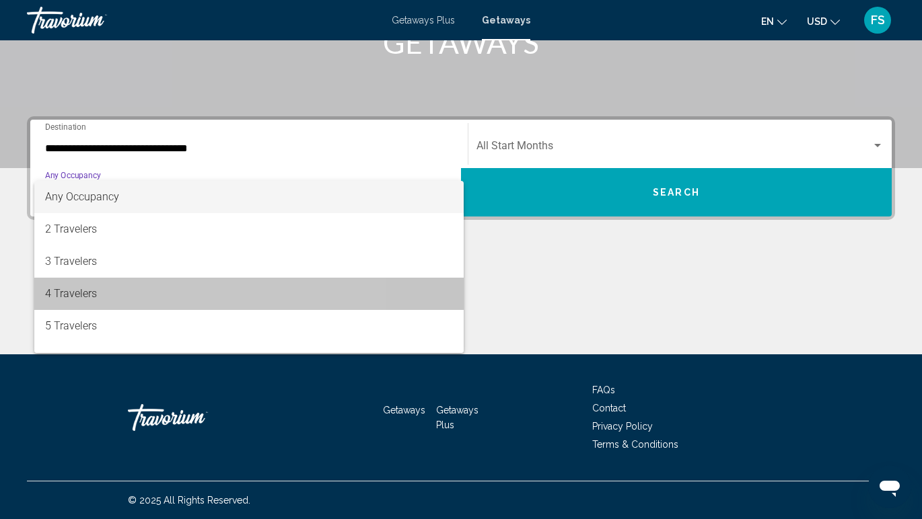
click at [83, 295] on span "4 Travelers" at bounding box center [249, 294] width 408 height 32
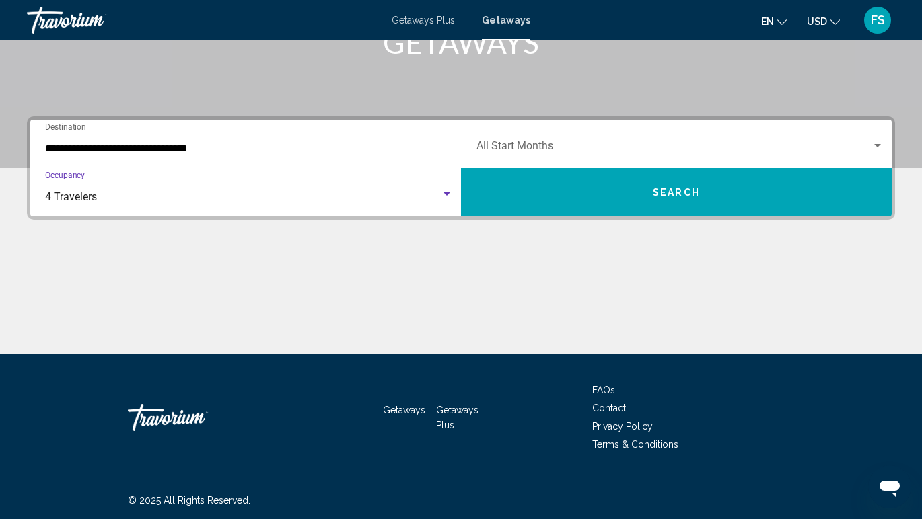
click at [568, 152] on span "Search widget" at bounding box center [673, 149] width 395 height 12
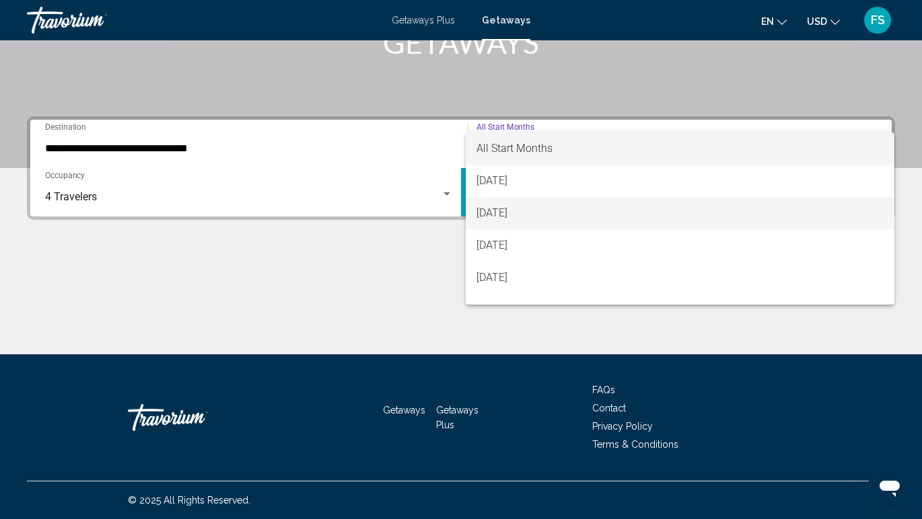
click at [560, 207] on span "[DATE]" at bounding box center [679, 213] width 407 height 32
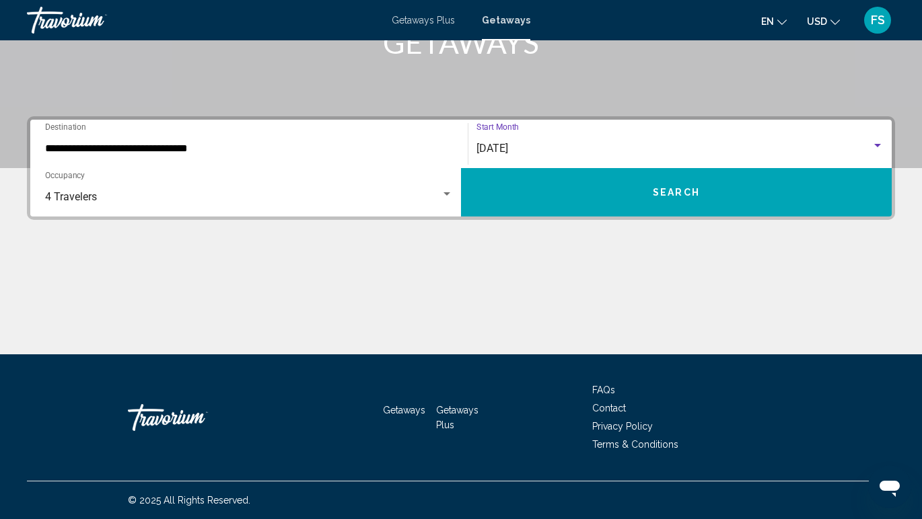
click at [560, 207] on button "Search" at bounding box center [676, 192] width 431 height 48
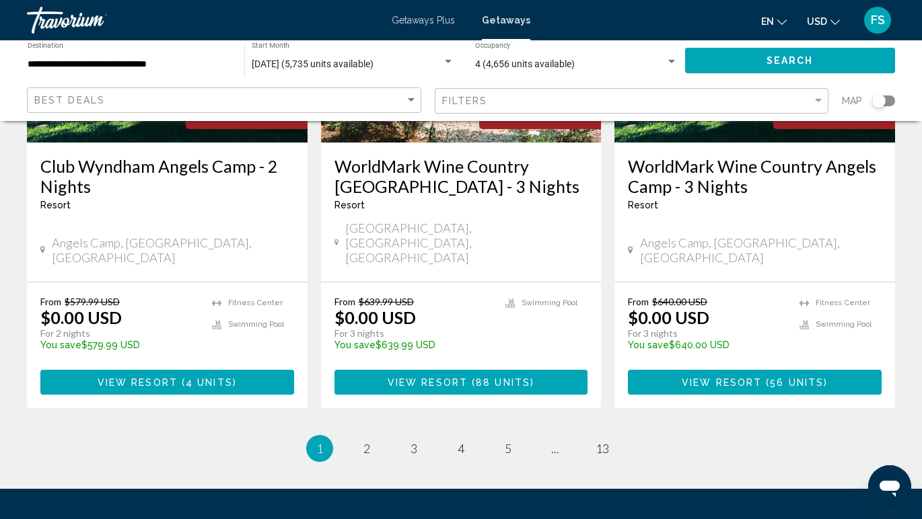
scroll to position [1816, 0]
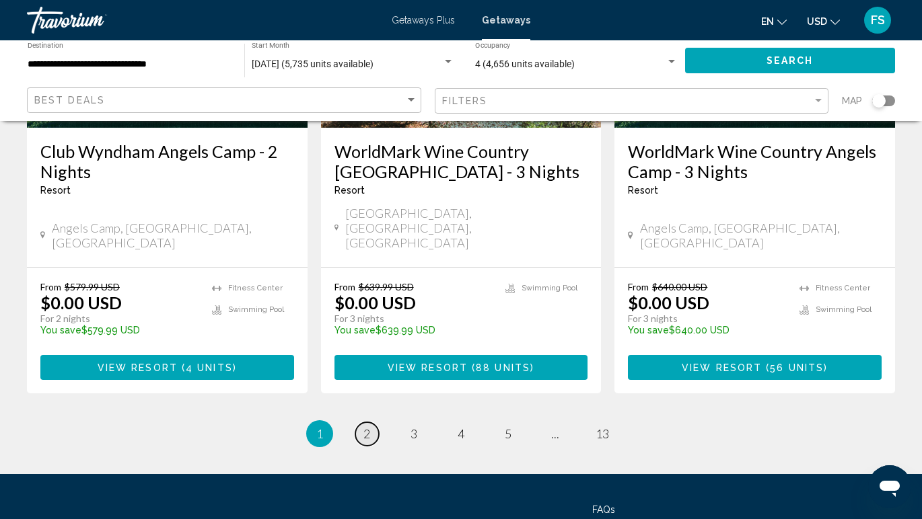
click at [368, 427] on span "2" at bounding box center [366, 434] width 7 height 15
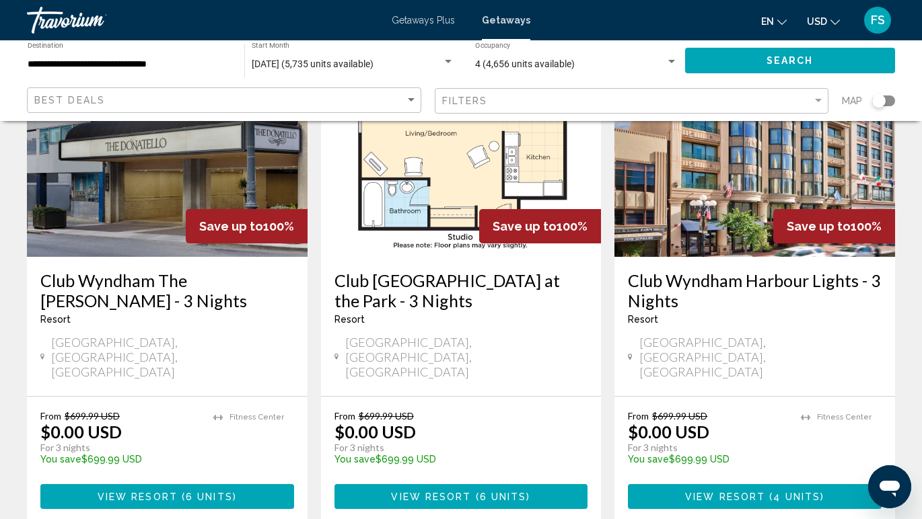
scroll to position [129, 0]
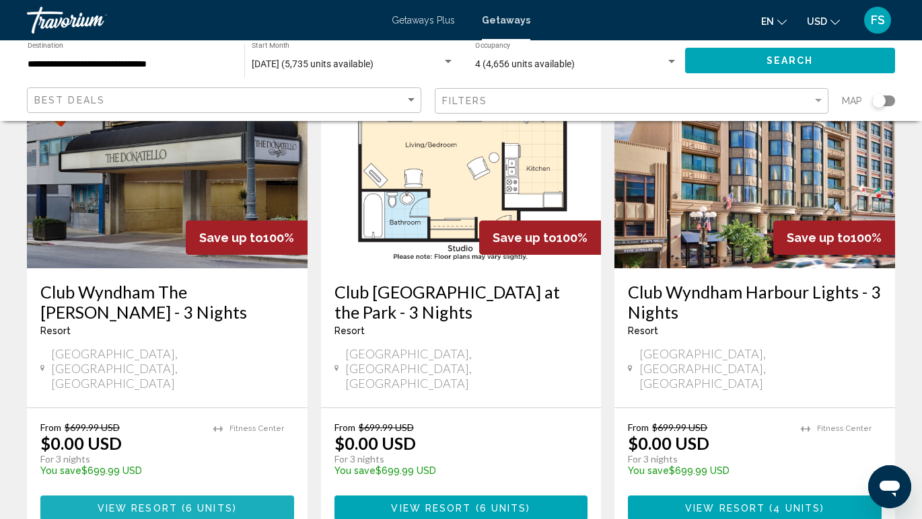
click at [216, 503] on span "6 units" at bounding box center [209, 508] width 47 height 11
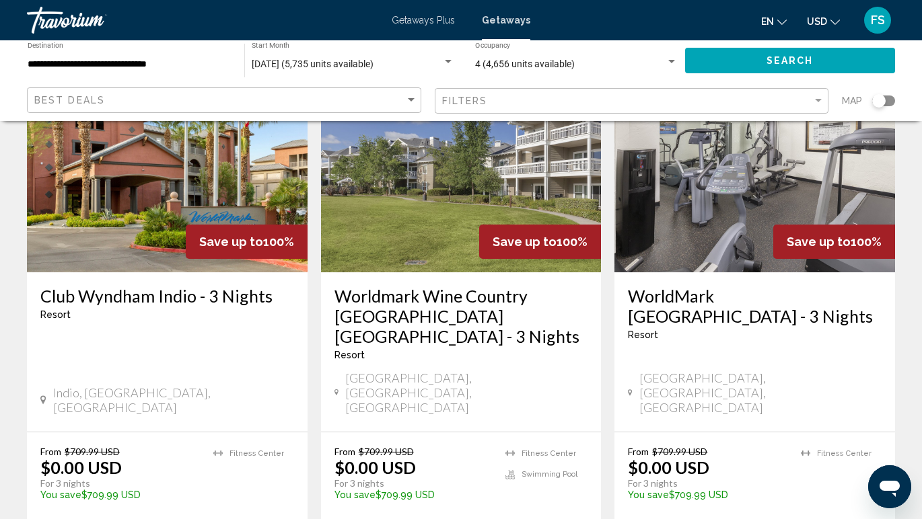
scroll to position [639, 0]
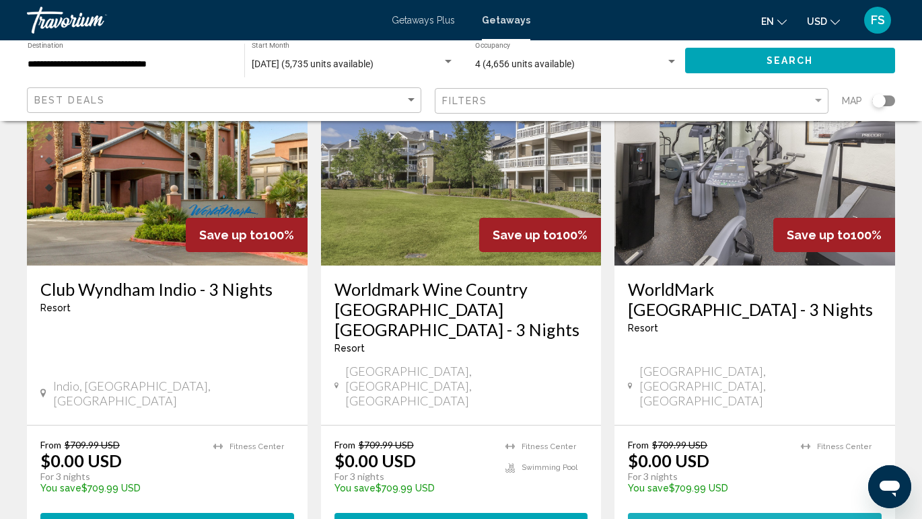
click at [725, 519] on span "View Resort" at bounding box center [726, 527] width 80 height 11
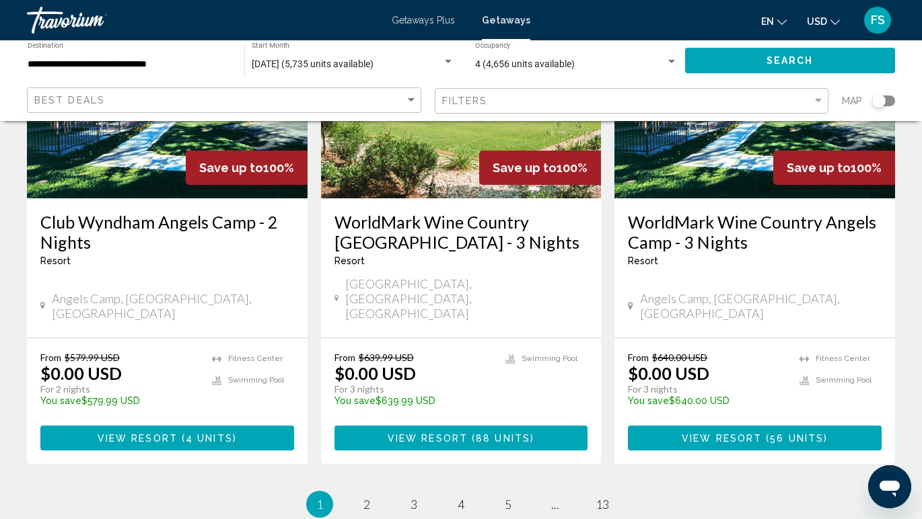
scroll to position [1754, 0]
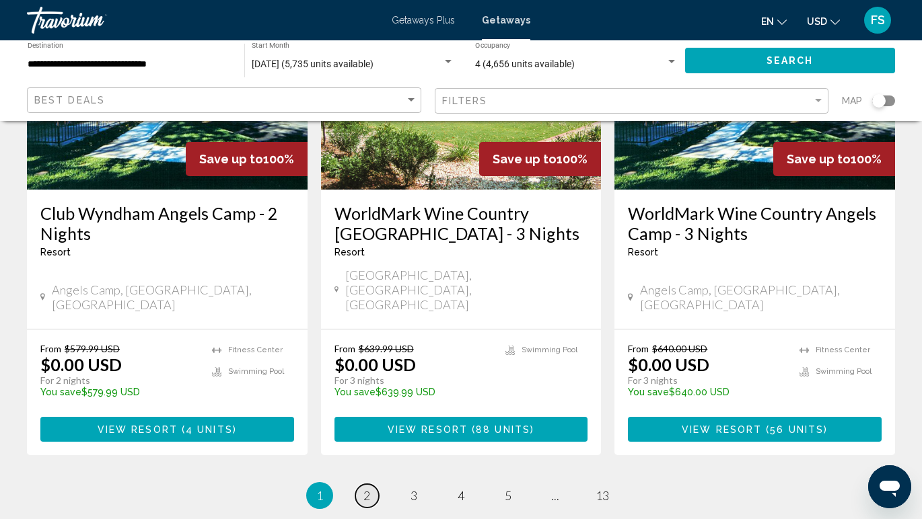
click at [367, 489] on span "2" at bounding box center [366, 496] width 7 height 15
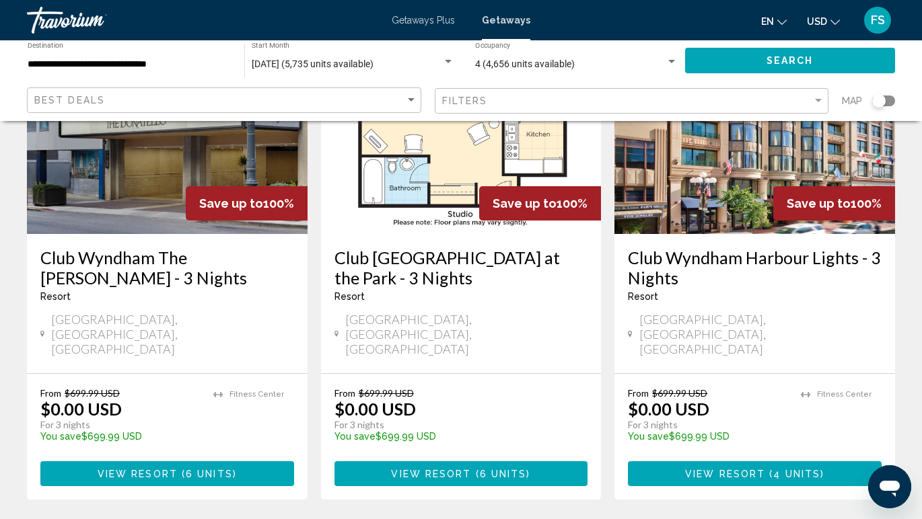
scroll to position [161, 0]
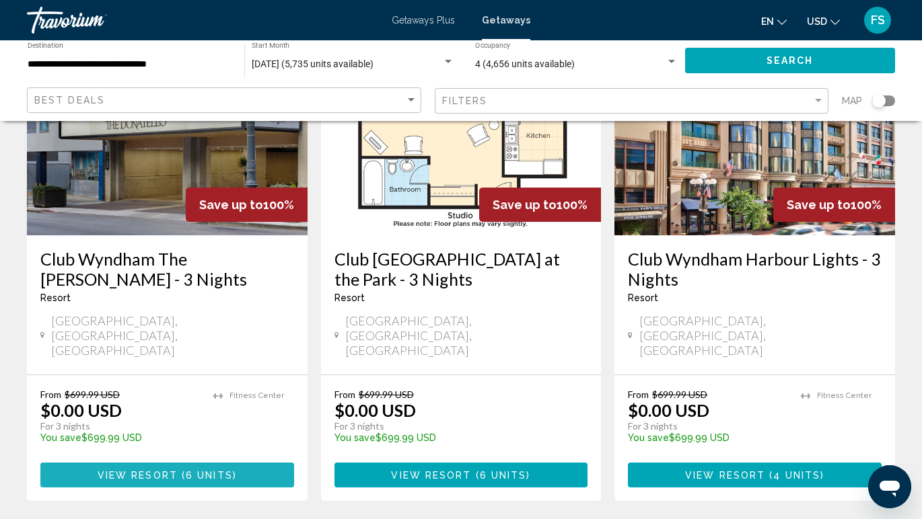
click at [200, 470] on span "6 units" at bounding box center [209, 475] width 47 height 11
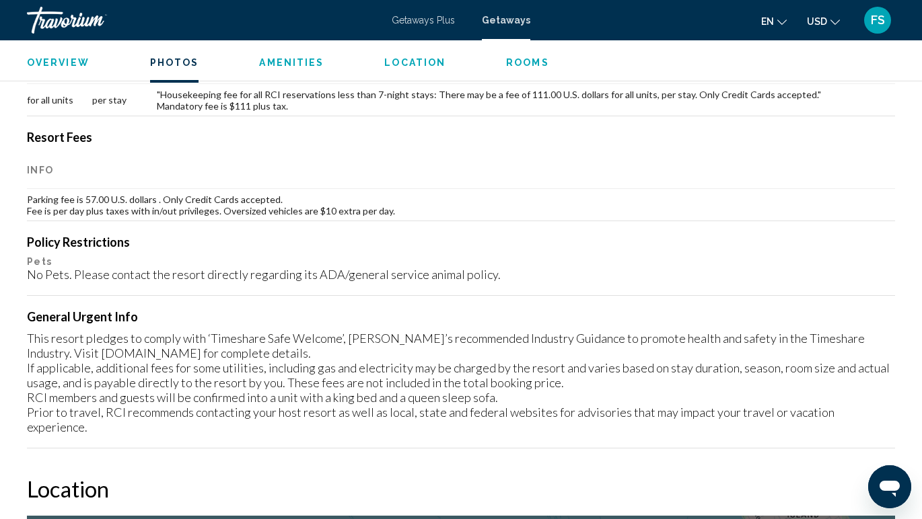
scroll to position [921, 0]
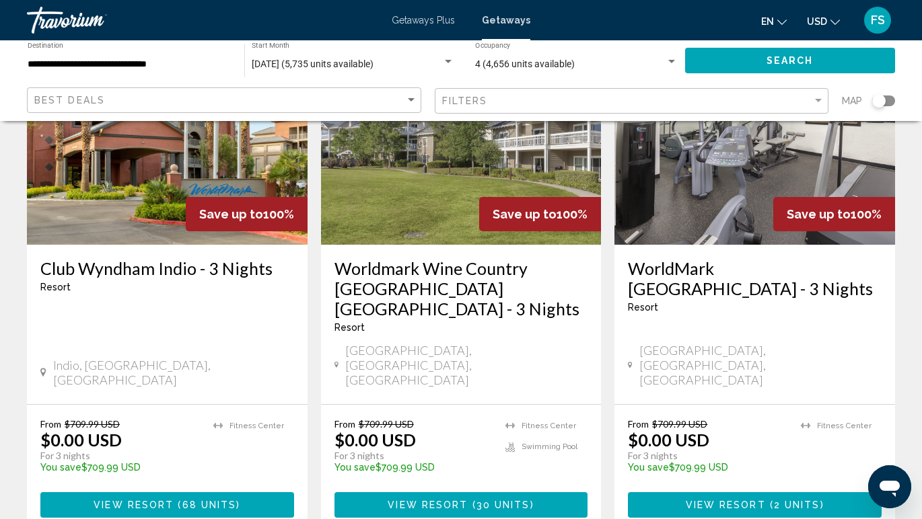
scroll to position [654, 0]
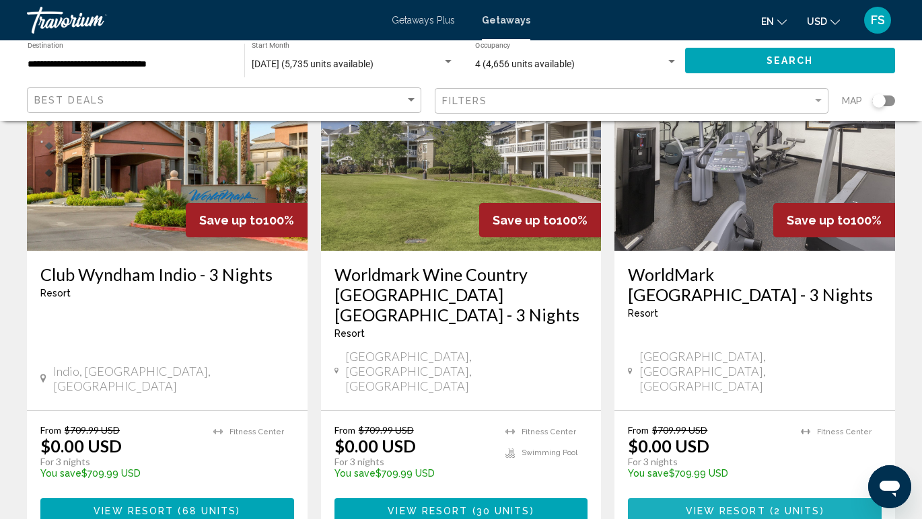
click at [698, 499] on button "View Resort ( 2 units )" at bounding box center [755, 511] width 254 height 25
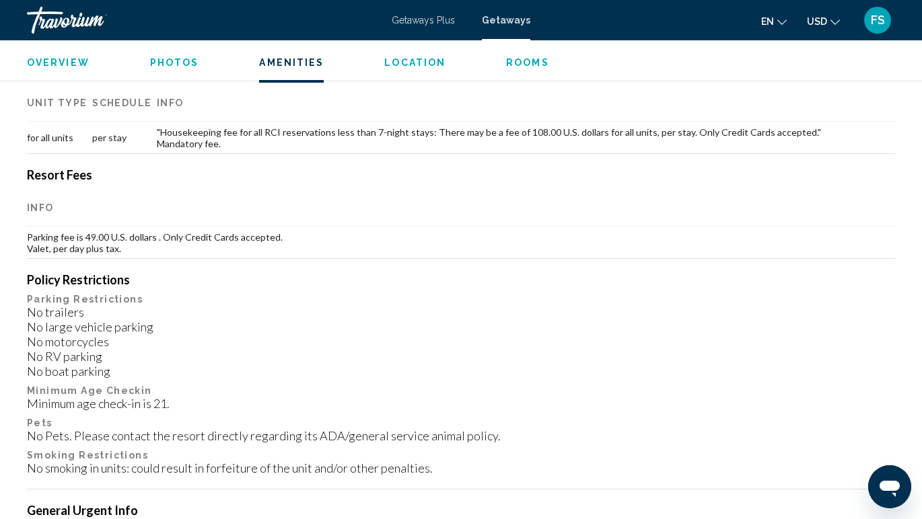
scroll to position [1444, 0]
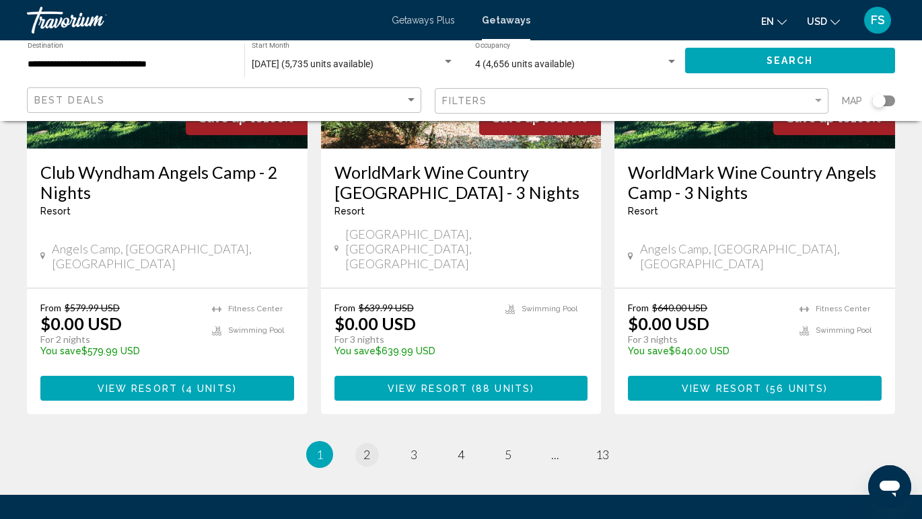
scroll to position [1791, 0]
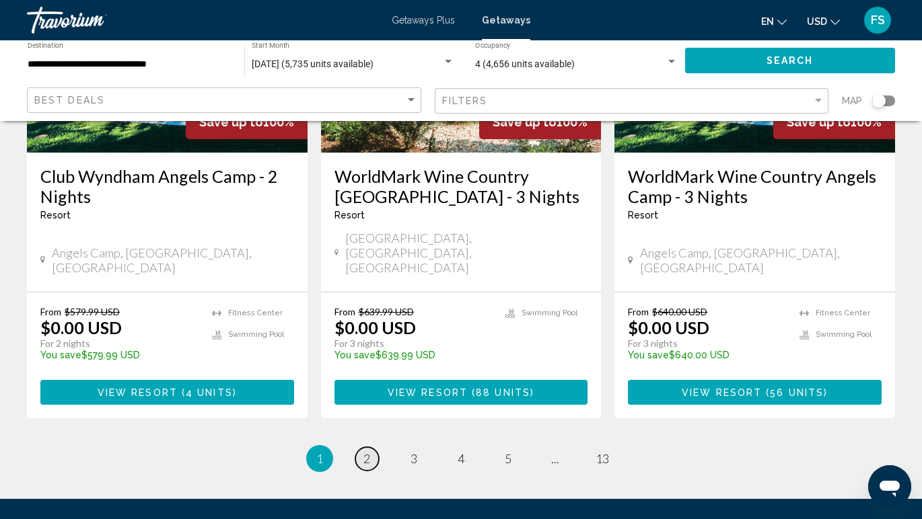
click at [372, 447] on link "page 2" at bounding box center [367, 459] width 24 height 24
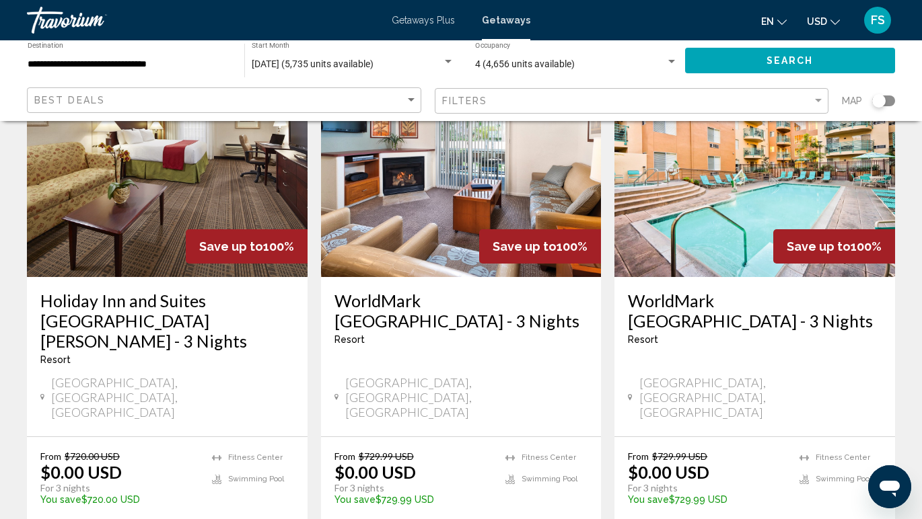
scroll to position [1665, 0]
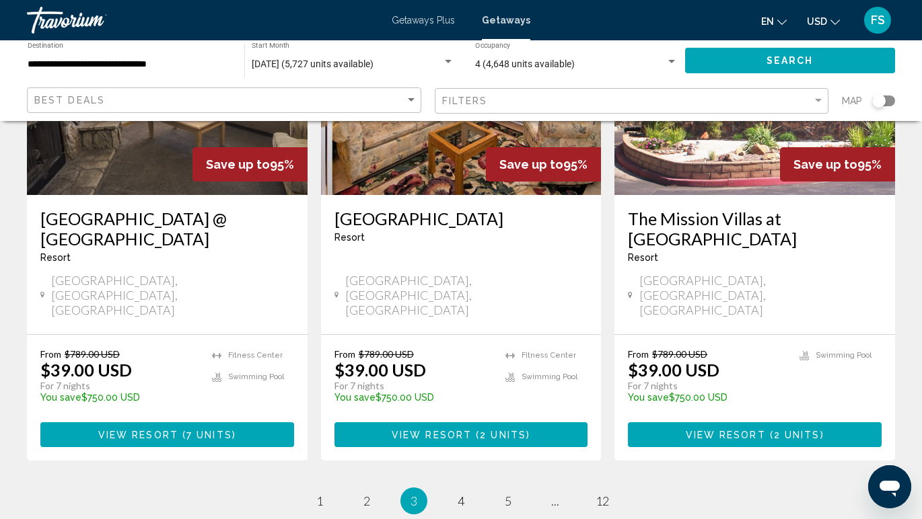
scroll to position [1723, 0]
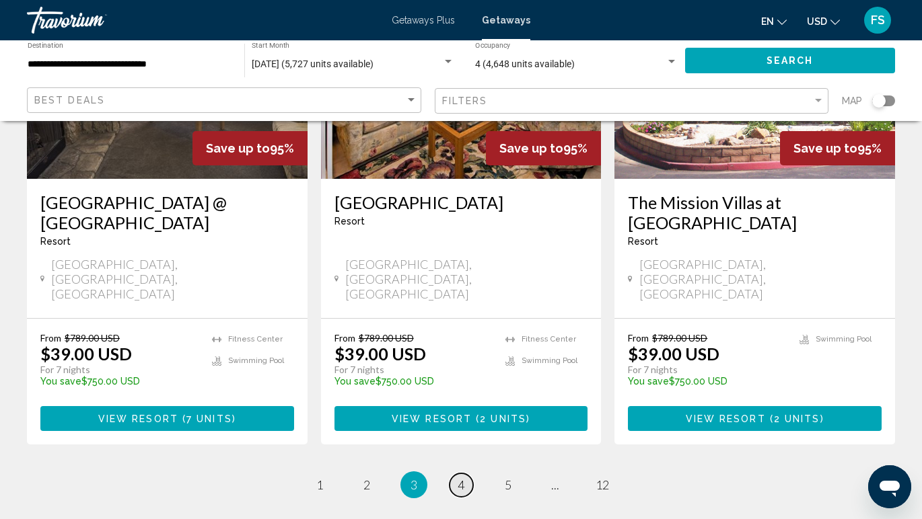
click at [459, 478] on span "4" at bounding box center [461, 485] width 7 height 15
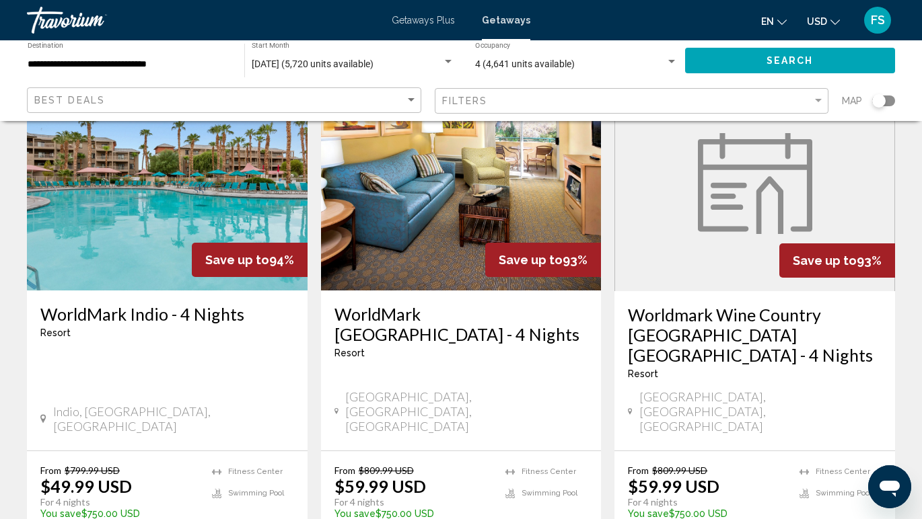
scroll to position [1637, 0]
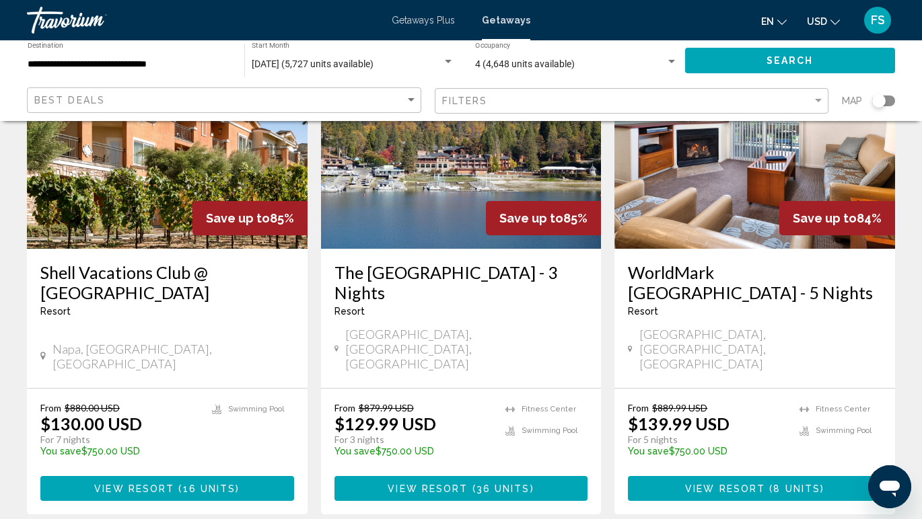
scroll to position [1680, 0]
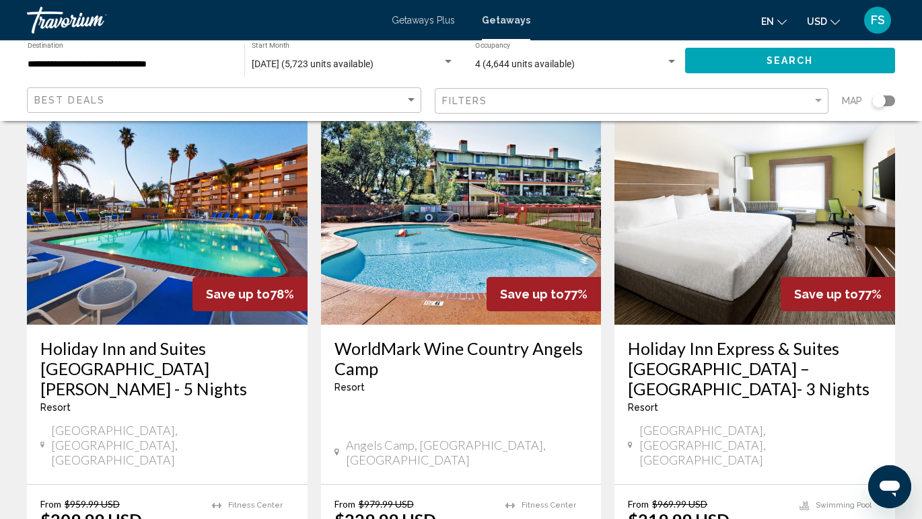
scroll to position [1640, 0]
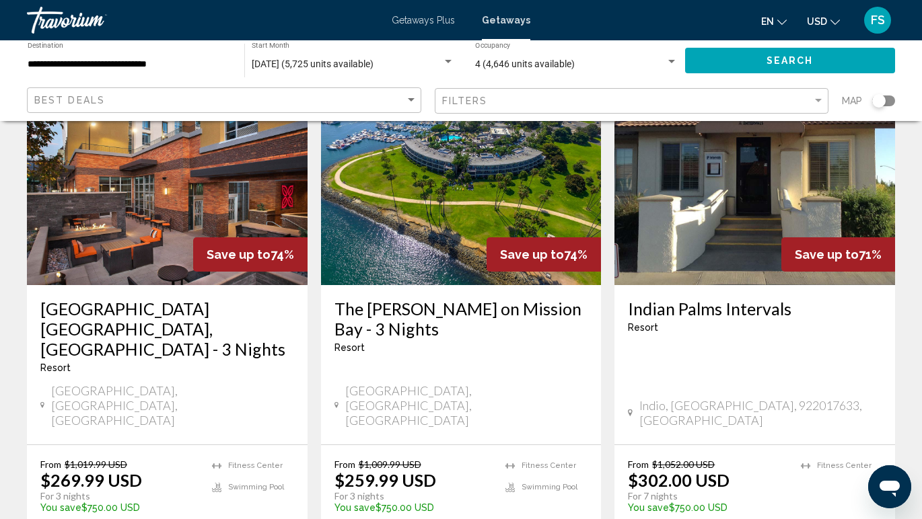
scroll to position [1659, 0]
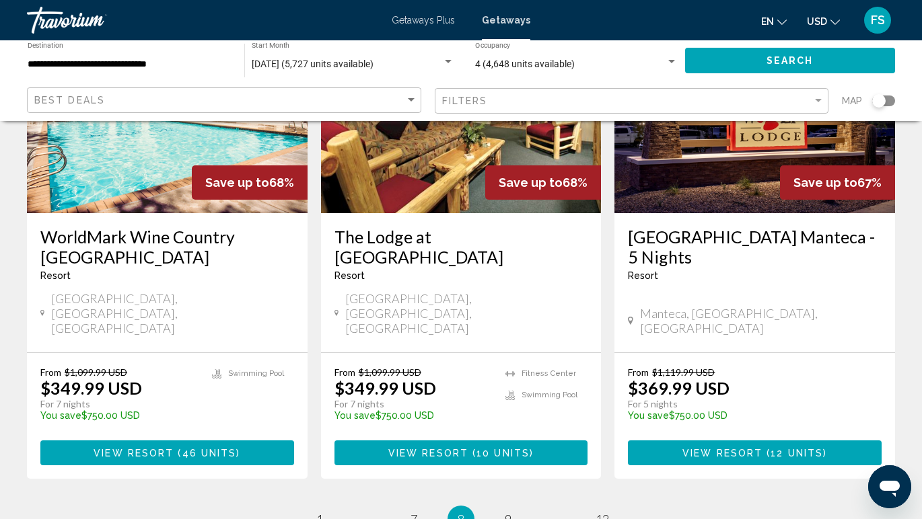
scroll to position [1754, 0]
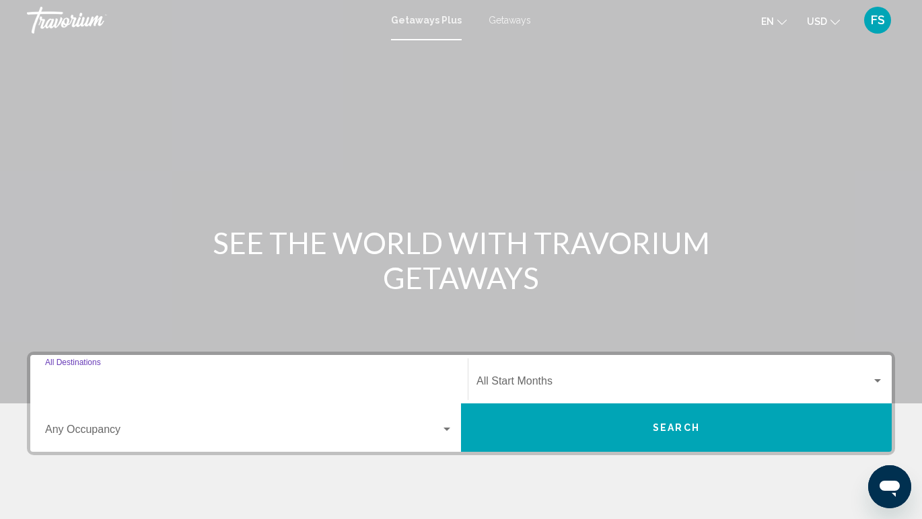
click at [151, 390] on input "Destination All Destinations" at bounding box center [249, 384] width 408 height 12
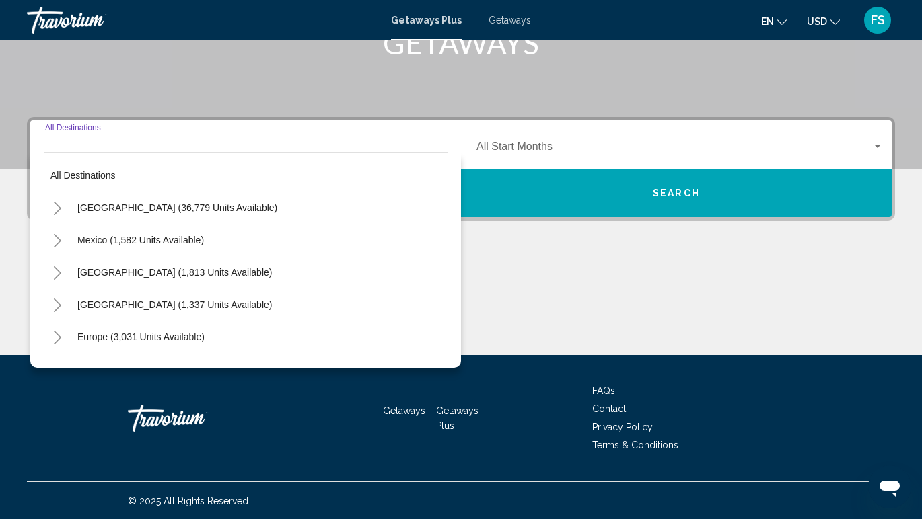
scroll to position [236, 0]
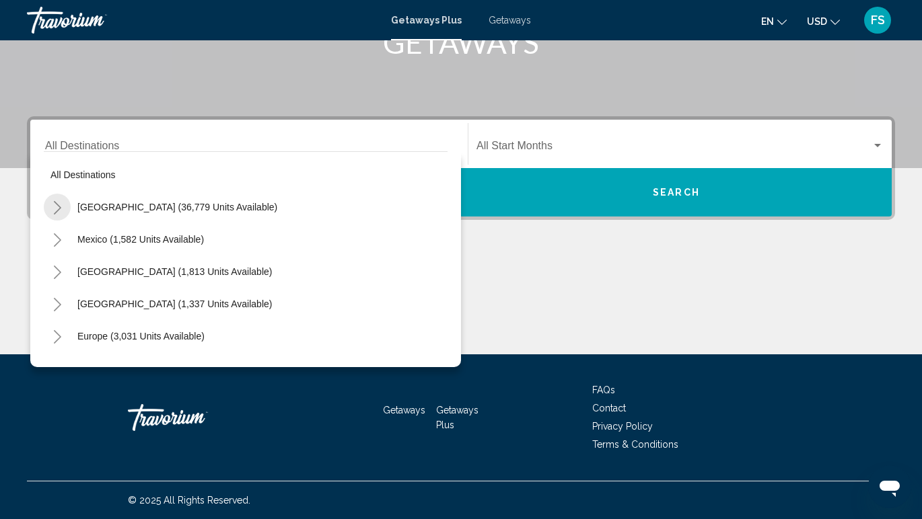
click at [57, 212] on icon "Toggle United States (36,779 units available)" at bounding box center [57, 207] width 10 height 13
click at [68, 306] on icon "Toggle California (2,428 units available)" at bounding box center [71, 304] width 10 height 13
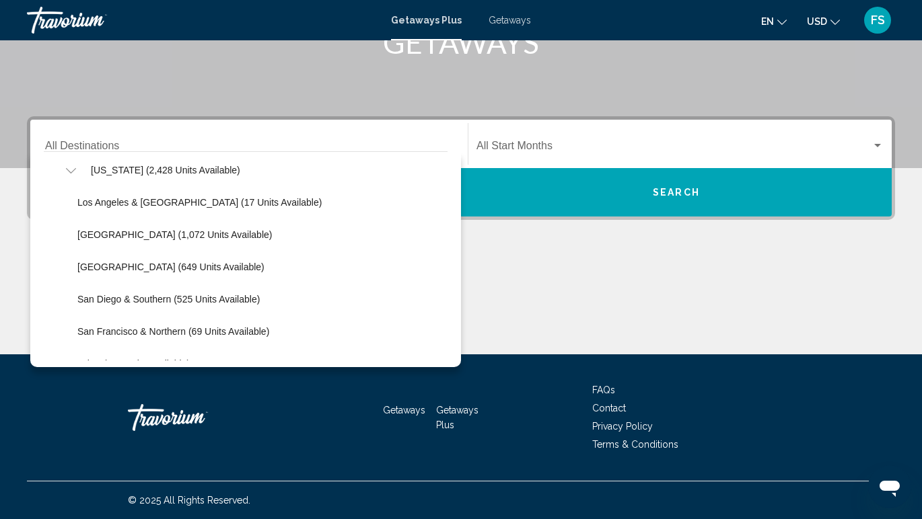
scroll to position [138, 0]
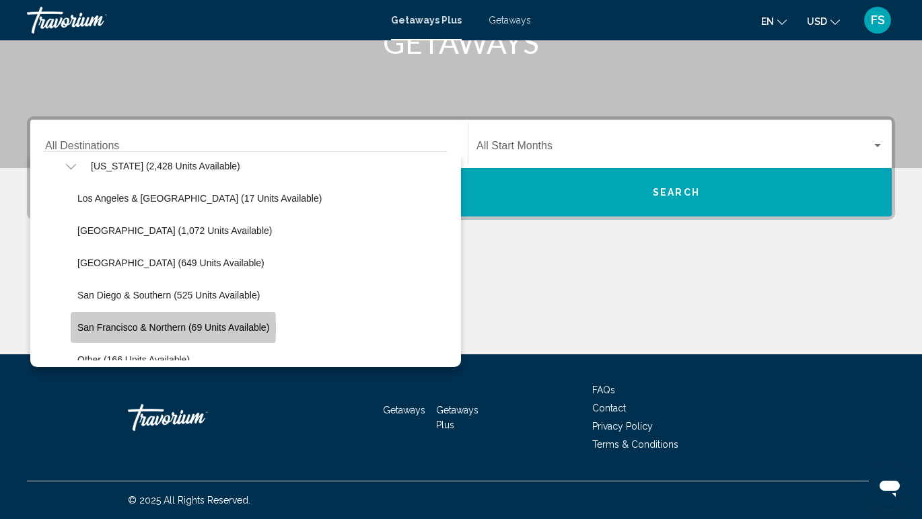
click at [79, 328] on span "San Francisco & Northern (69 units available)" at bounding box center [173, 327] width 192 height 11
type input "**********"
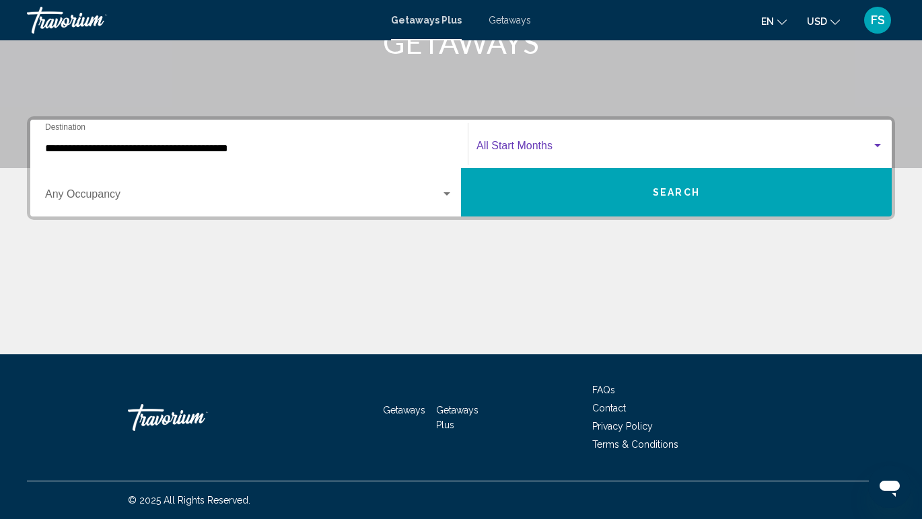
click at [492, 149] on span "Search widget" at bounding box center [673, 149] width 395 height 12
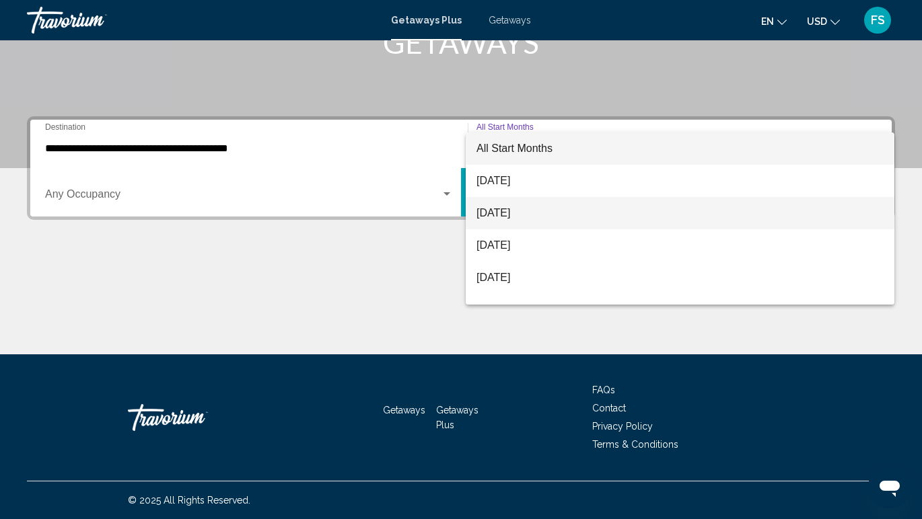
click at [503, 210] on span "[DATE]" at bounding box center [679, 213] width 407 height 32
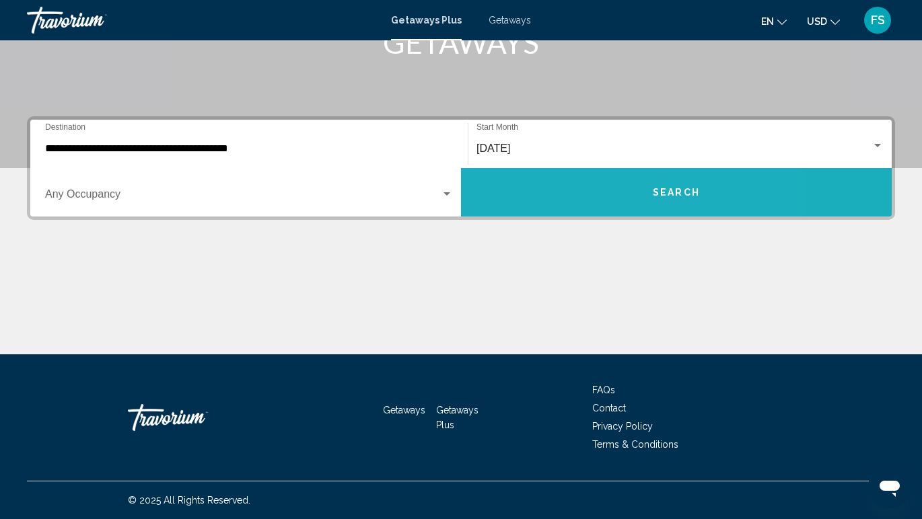
click at [592, 211] on button "Search" at bounding box center [676, 192] width 431 height 48
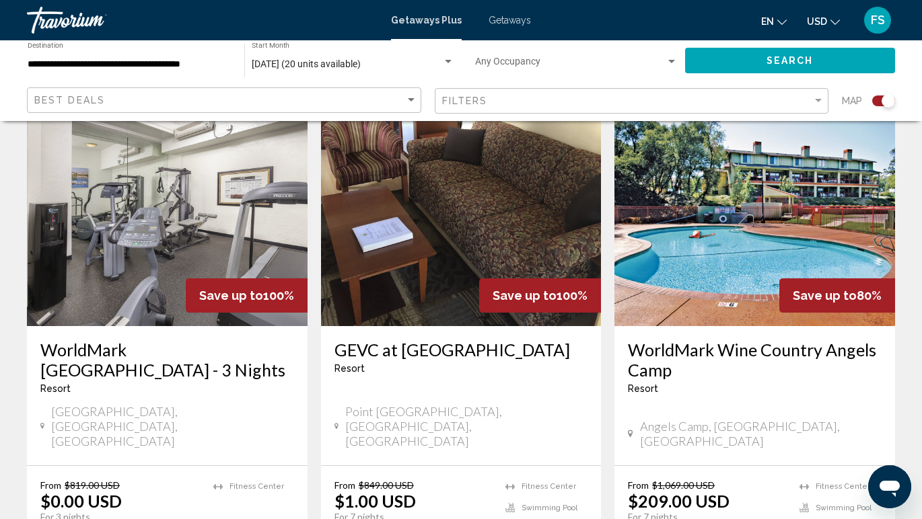
scroll to position [487, 0]
click at [216, 269] on img "Main content" at bounding box center [167, 219] width 281 height 215
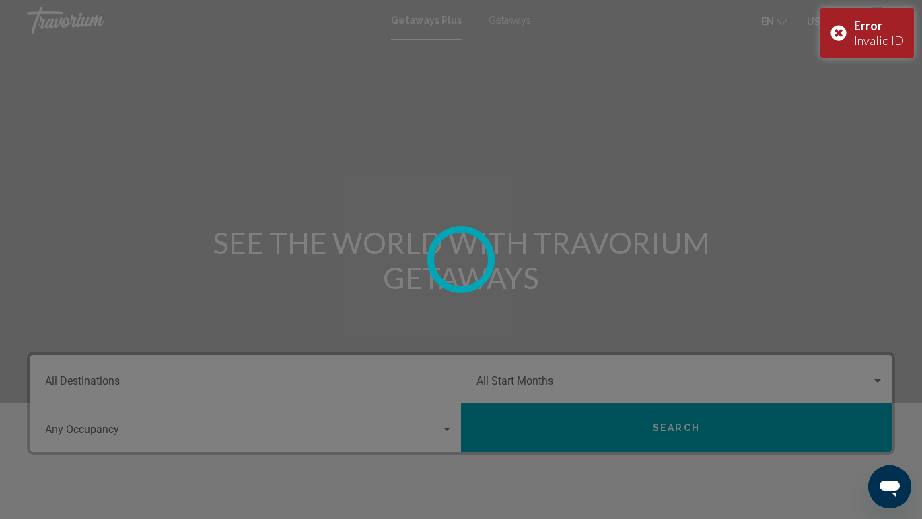
click at [549, 38] on div at bounding box center [461, 259] width 922 height 519
click at [519, 23] on div at bounding box center [461, 259] width 922 height 519
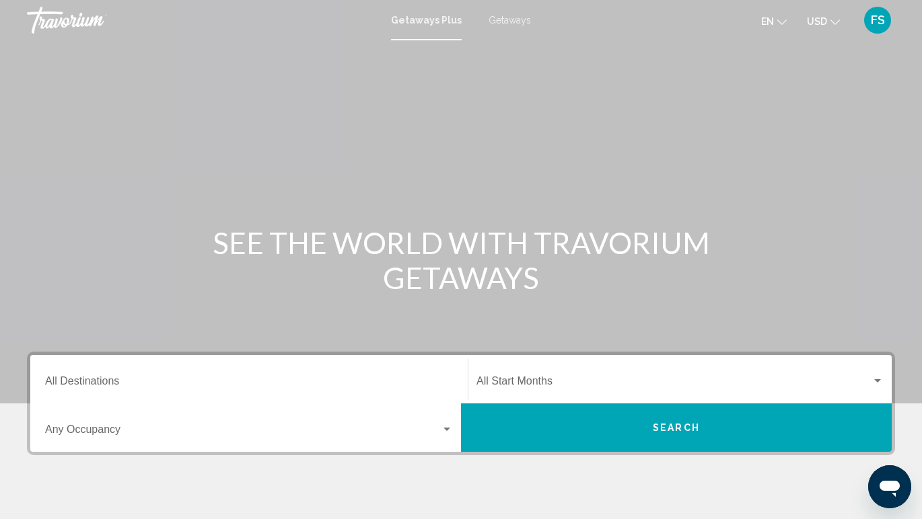
click at [505, 17] on span "Getaways" at bounding box center [510, 20] width 42 height 11
click at [125, 386] on input "Destination All Destinations" at bounding box center [249, 384] width 408 height 12
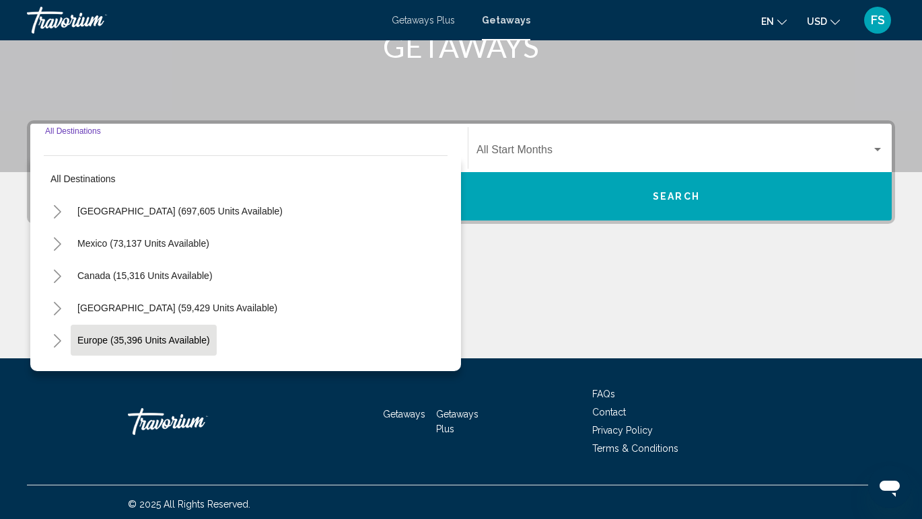
scroll to position [236, 0]
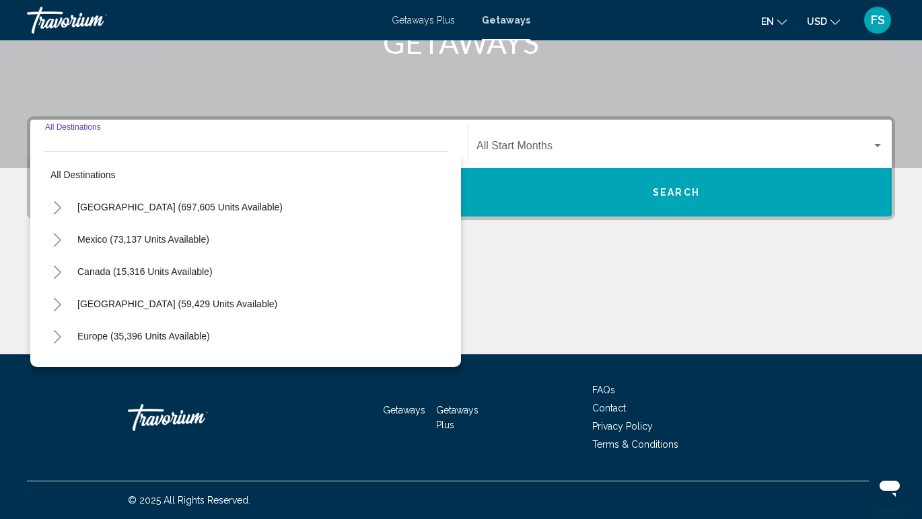
click at [57, 209] on icon "Toggle United States (697,605 units available)" at bounding box center [57, 207] width 10 height 13
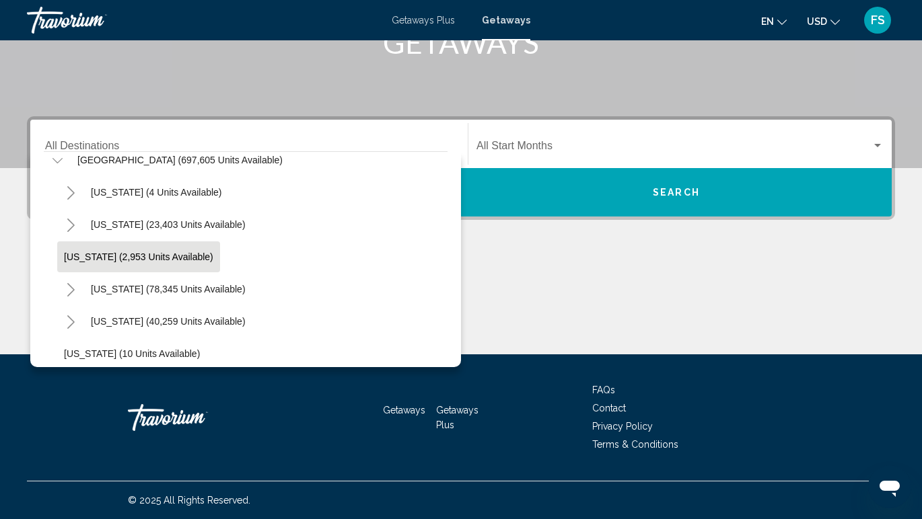
scroll to position [48, 0]
click at [71, 293] on icon "Toggle California (78,345 units available)" at bounding box center [71, 289] width 10 height 13
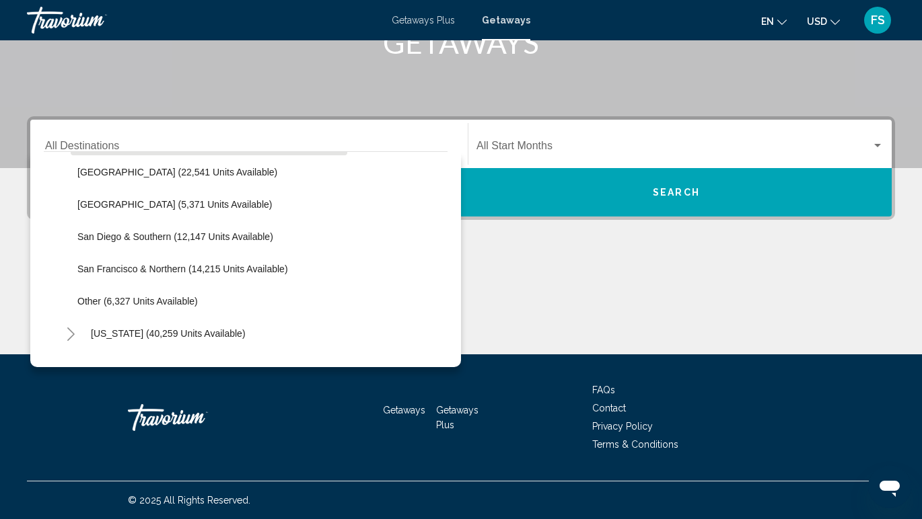
scroll to position [231, 0]
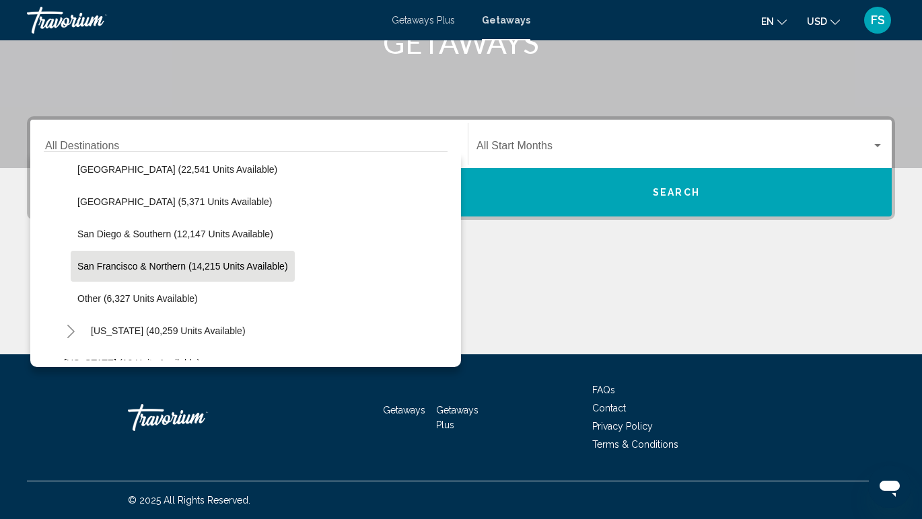
click at [95, 273] on button "San Francisco & Northern (14,215 units available)" at bounding box center [183, 266] width 224 height 31
type input "**********"
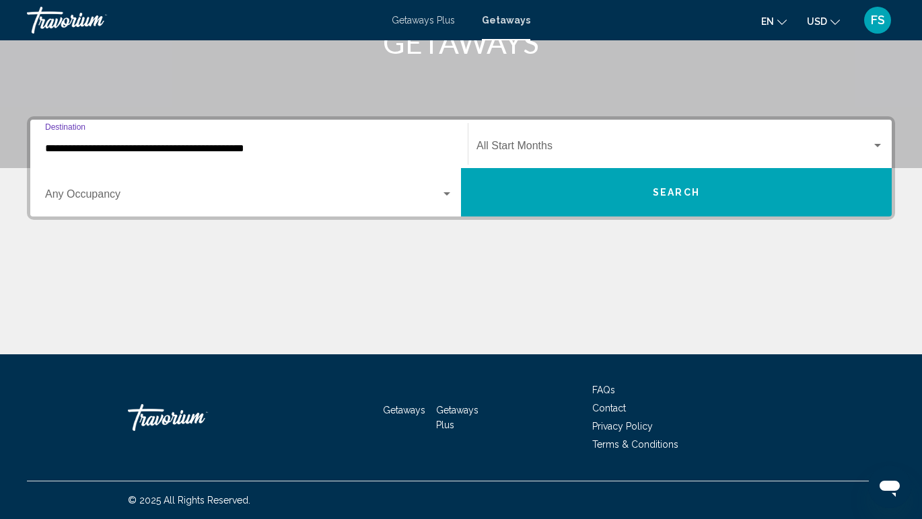
click at [529, 149] on span "Search widget" at bounding box center [673, 149] width 395 height 12
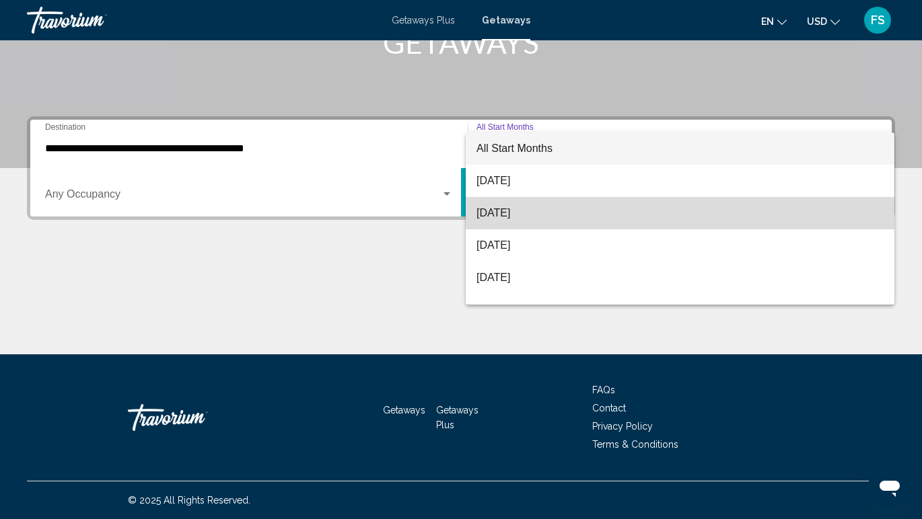
click at [517, 209] on span "[DATE]" at bounding box center [679, 213] width 407 height 32
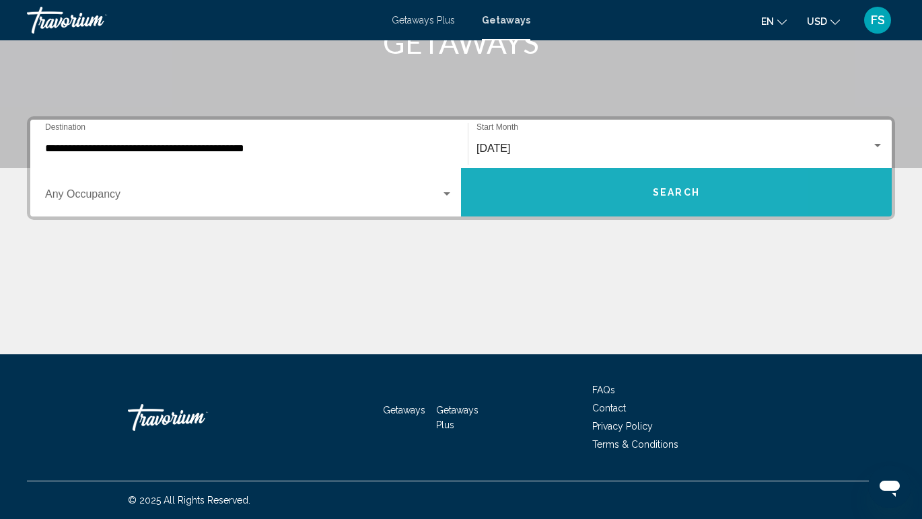
click at [594, 210] on button "Search" at bounding box center [676, 192] width 431 height 48
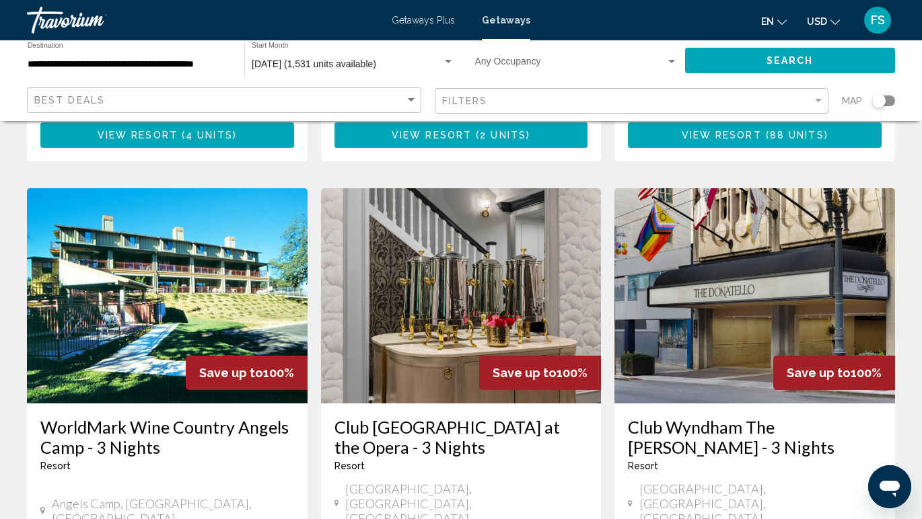
scroll to position [1035, 0]
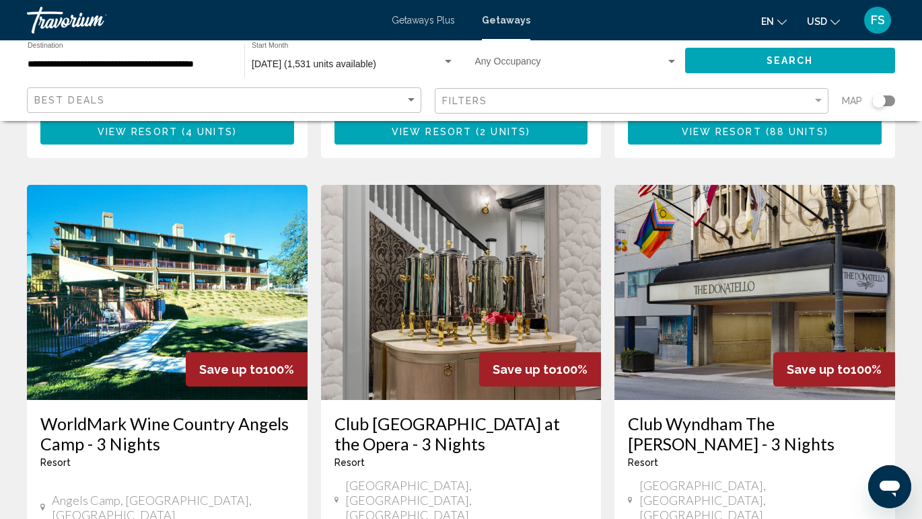
click at [520, 353] on div "Save up to 100%" at bounding box center [540, 370] width 122 height 34
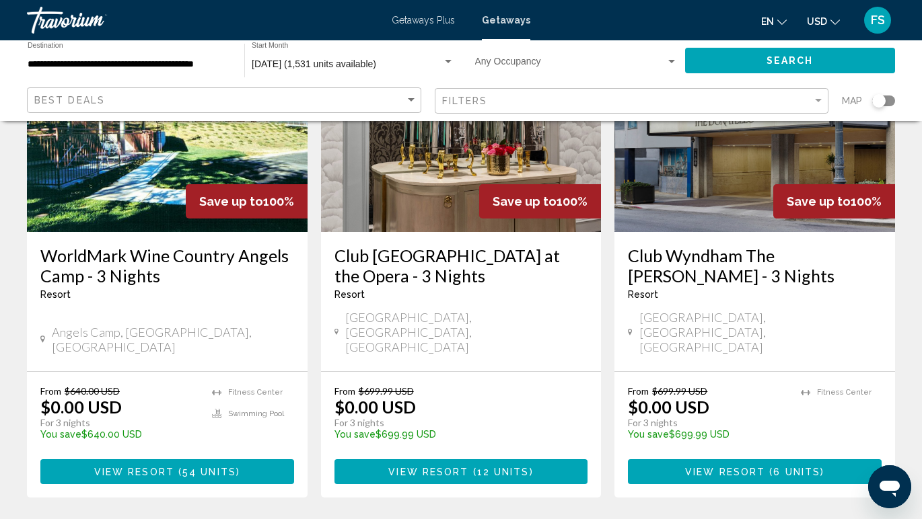
scroll to position [1231, 0]
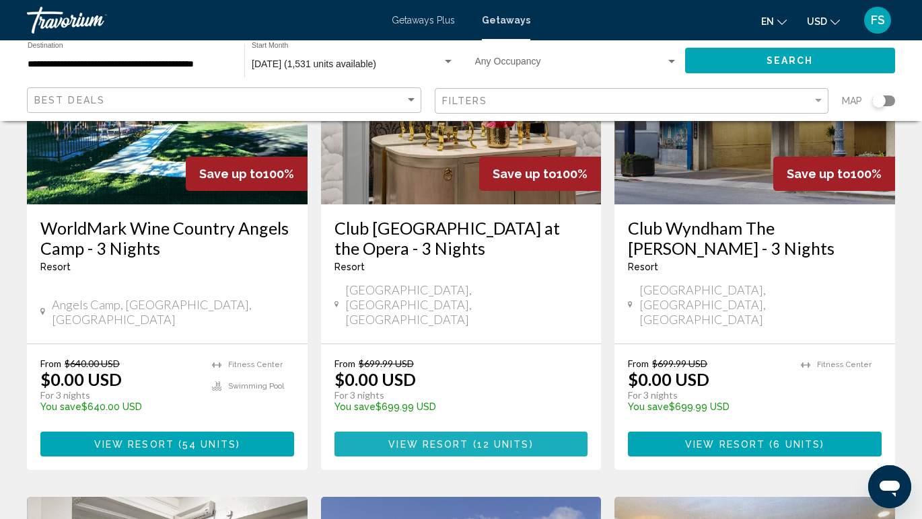
click at [462, 439] on span "View Resort" at bounding box center [428, 444] width 80 height 11
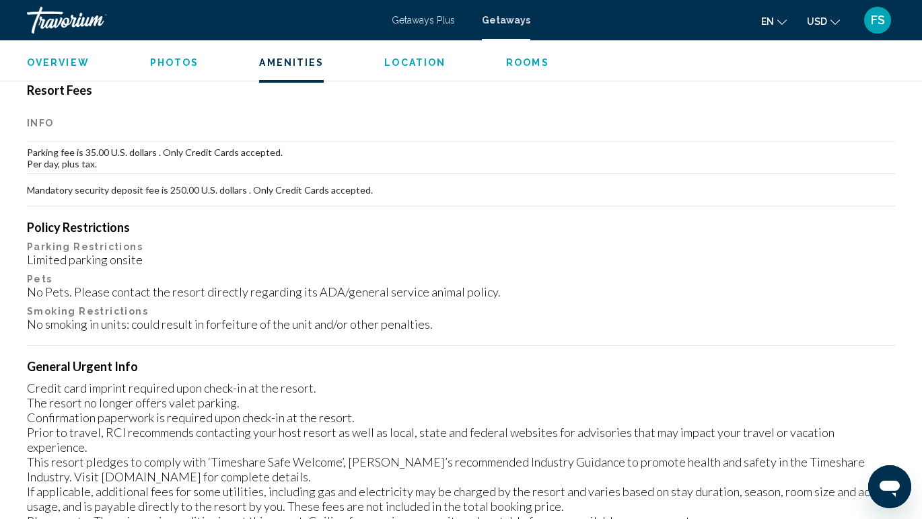
scroll to position [1521, 0]
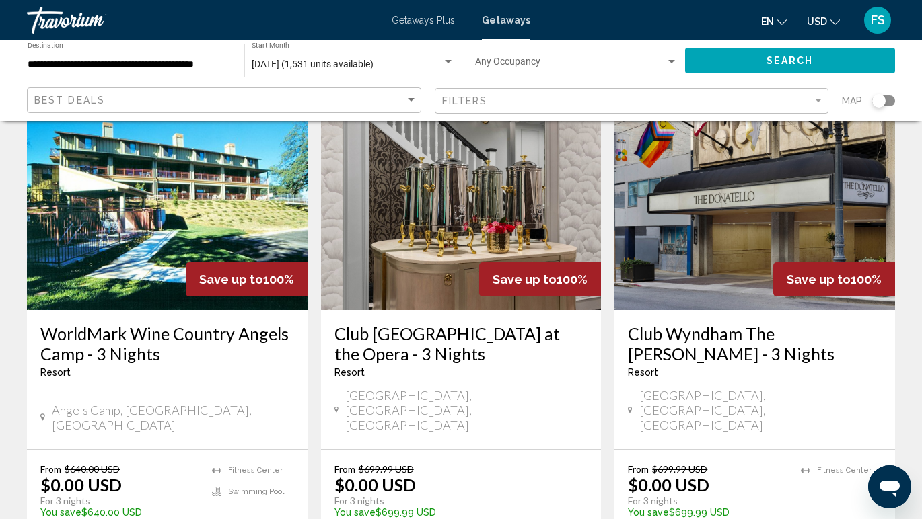
scroll to position [1132, 0]
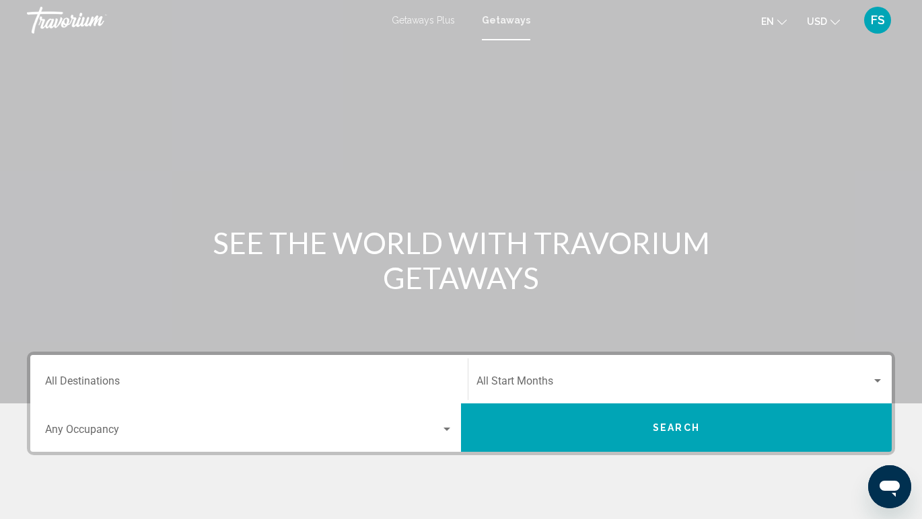
click at [177, 376] on div "Destination All Destinations" at bounding box center [249, 380] width 408 height 42
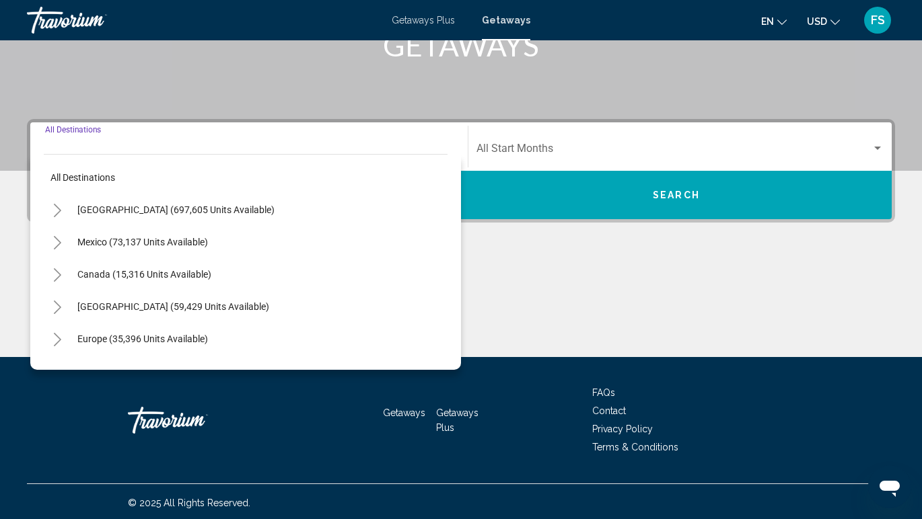
scroll to position [236, 0]
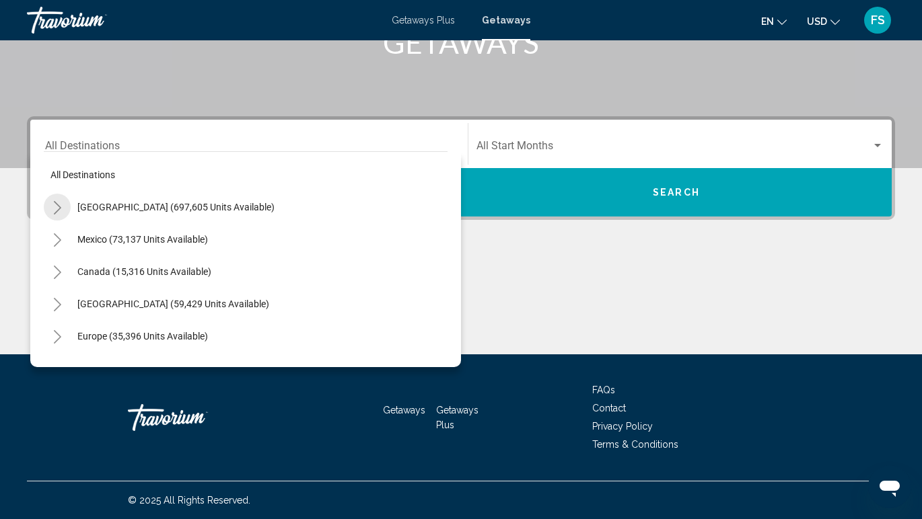
click at [55, 210] on icon "Toggle United States (697,605 units available)" at bounding box center [57, 207] width 10 height 13
click at [71, 336] on icon "Toggle California (78,345 units available)" at bounding box center [71, 336] width 10 height 13
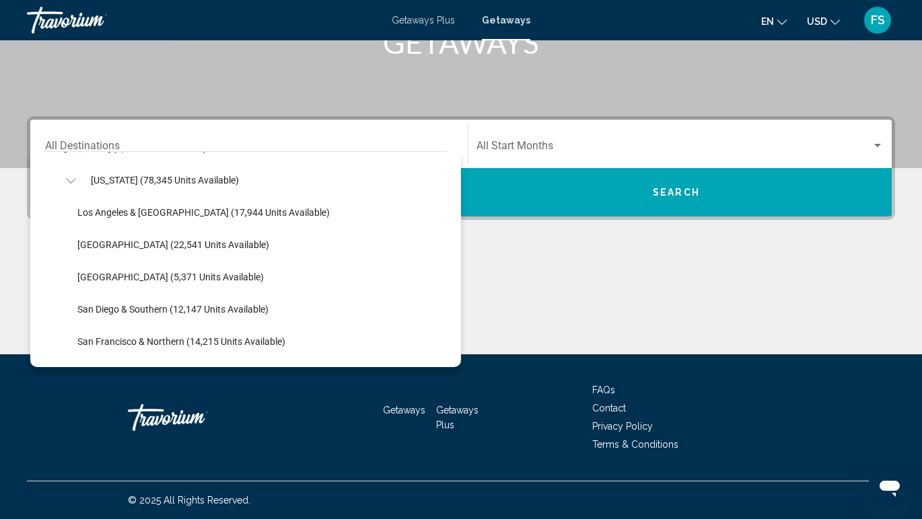
scroll to position [167, 0]
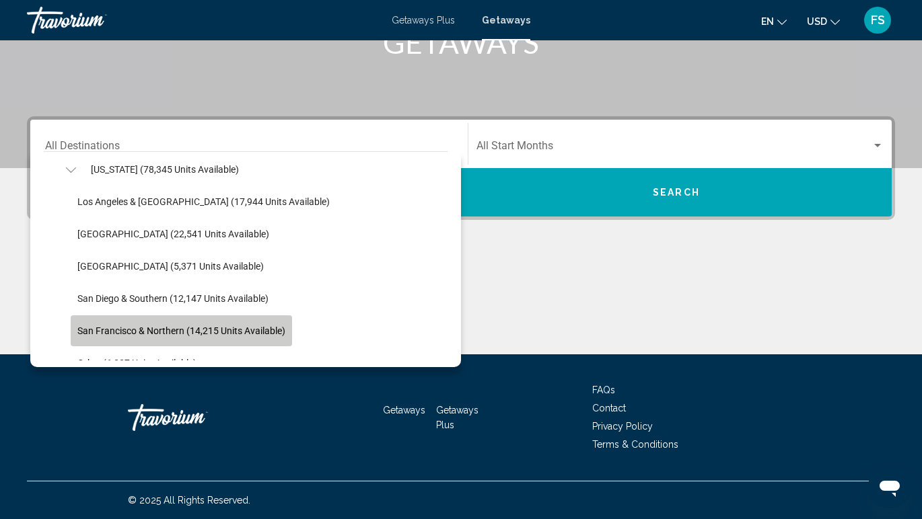
click at [90, 332] on span "San Francisco & Northern (14,215 units available)" at bounding box center [181, 331] width 208 height 11
type input "**********"
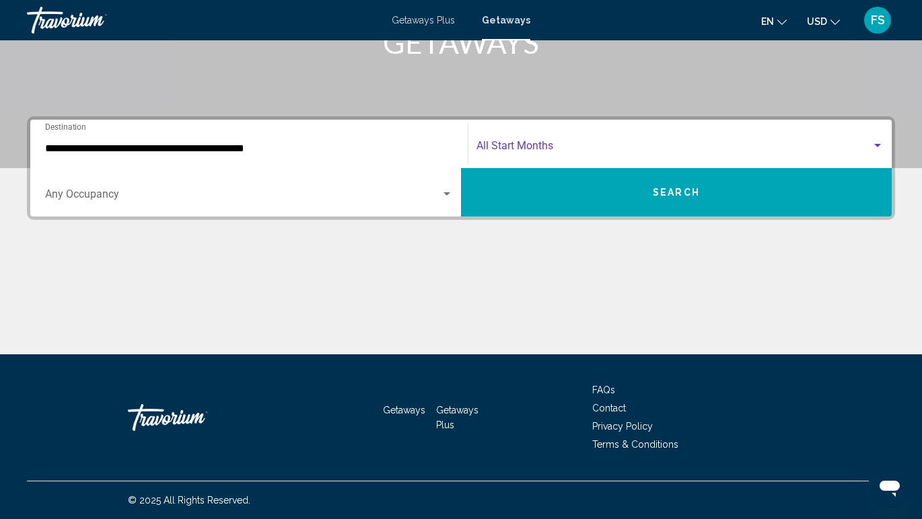
click at [502, 146] on span "Search widget" at bounding box center [673, 149] width 395 height 12
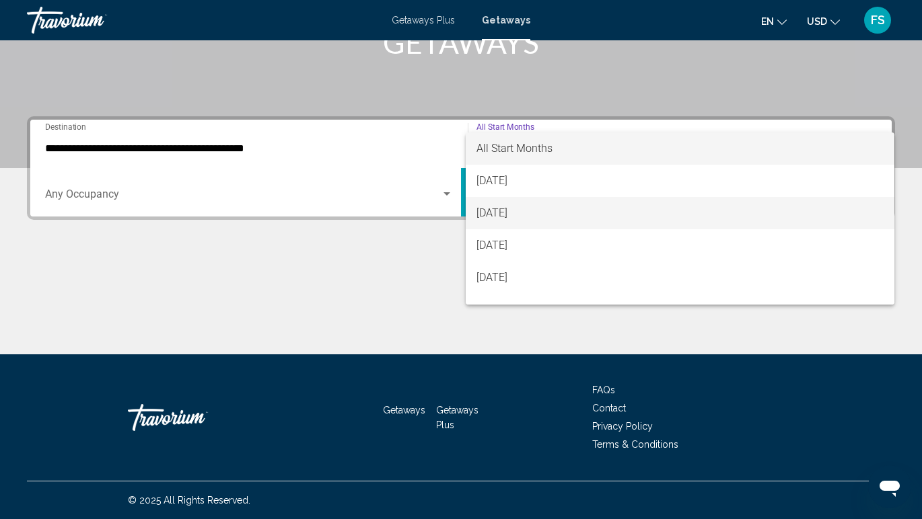
click at [509, 212] on span "[DATE]" at bounding box center [679, 213] width 407 height 32
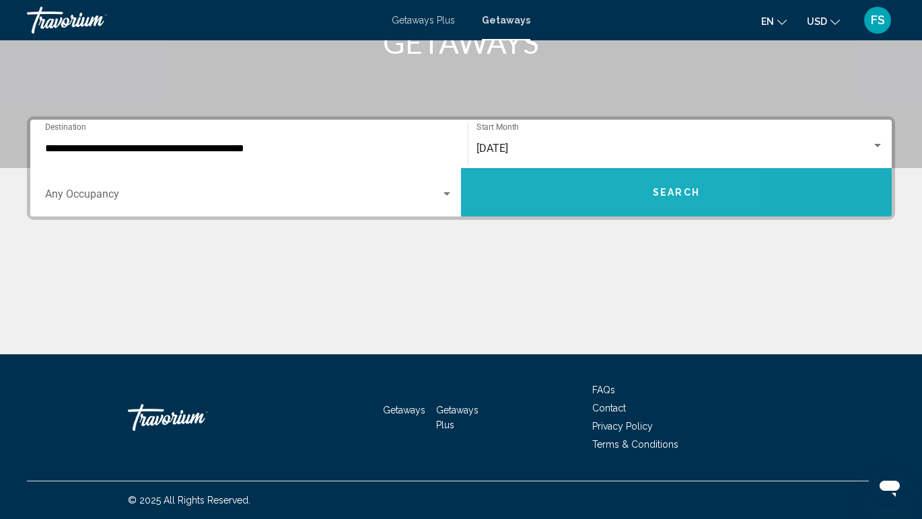
click at [570, 199] on button "Search" at bounding box center [676, 192] width 431 height 48
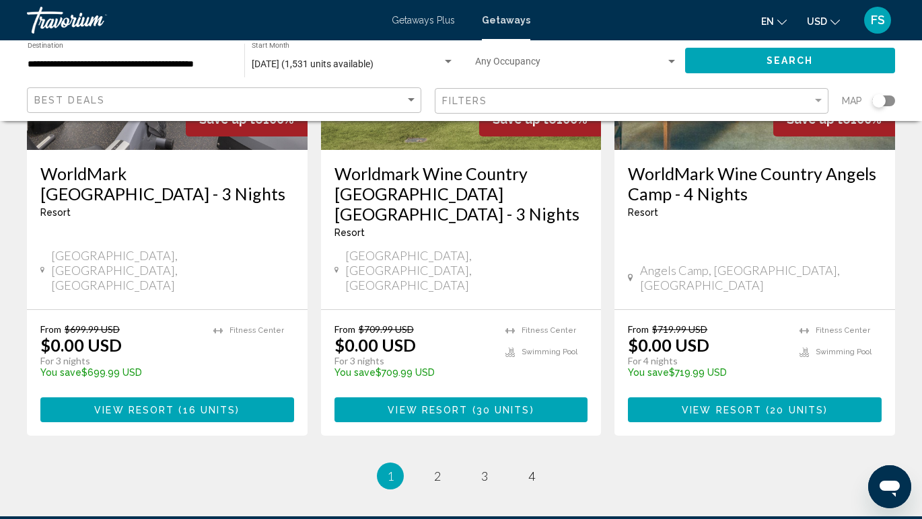
scroll to position [1797, 0]
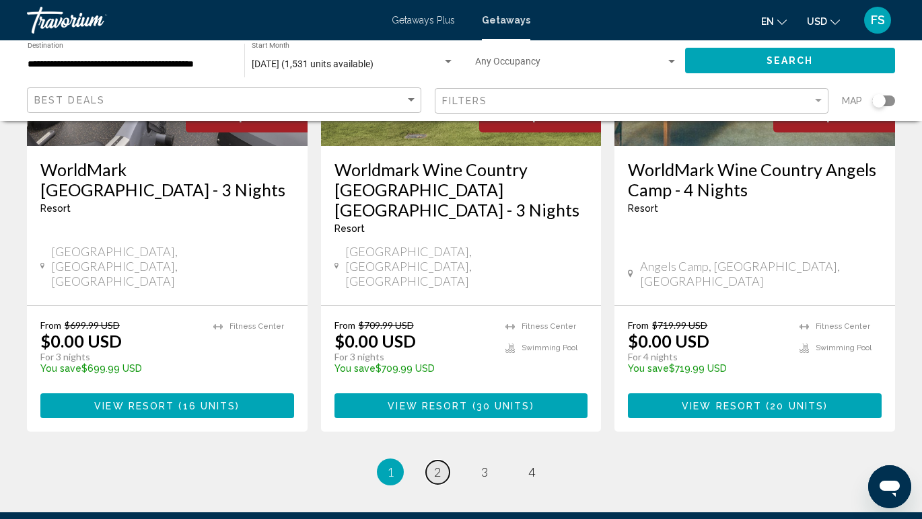
click at [439, 465] on span "2" at bounding box center [437, 472] width 7 height 15
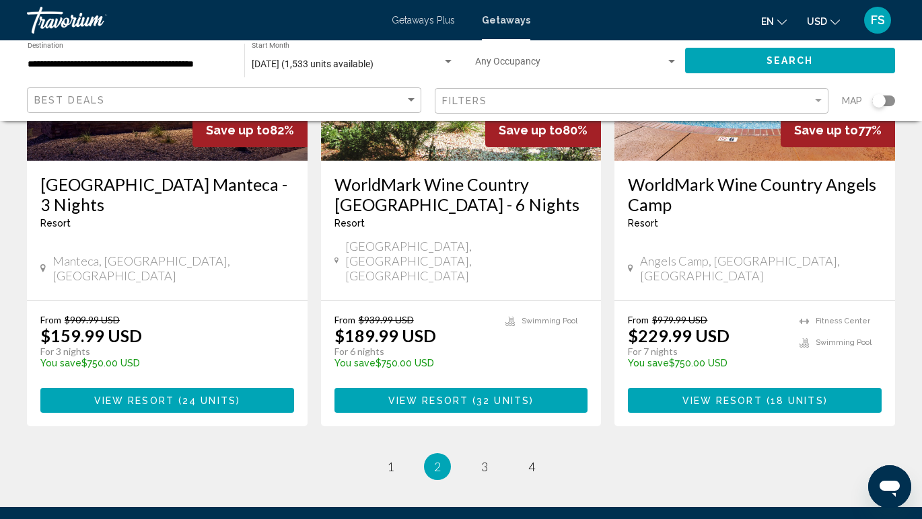
scroll to position [1807, 0]
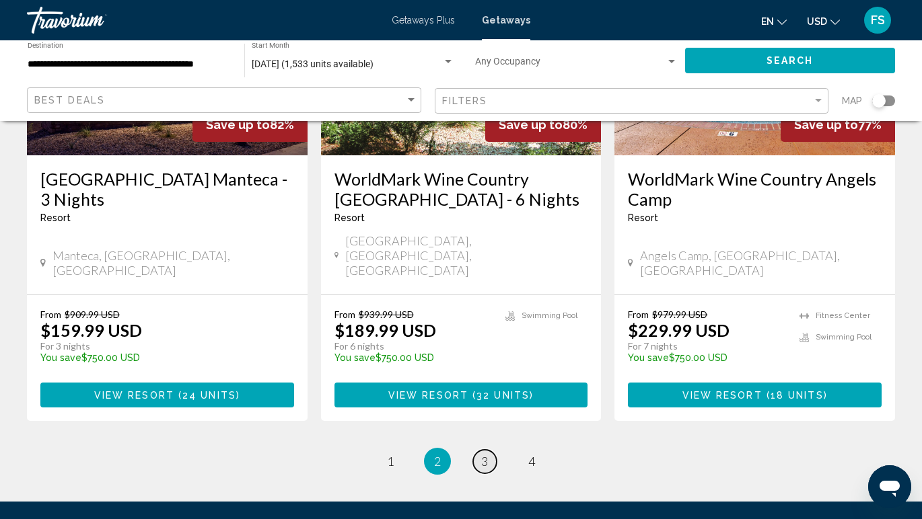
click at [482, 454] on span "3" at bounding box center [484, 461] width 7 height 15
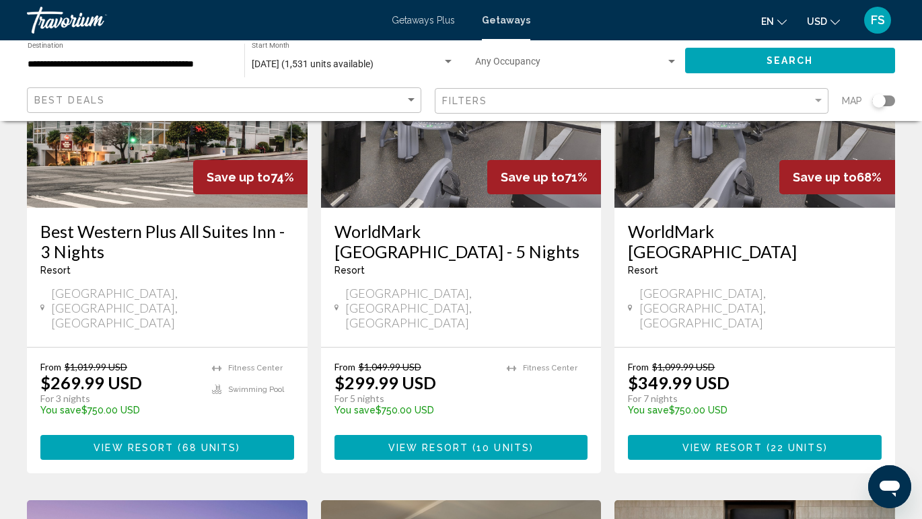
scroll to position [193, 0]
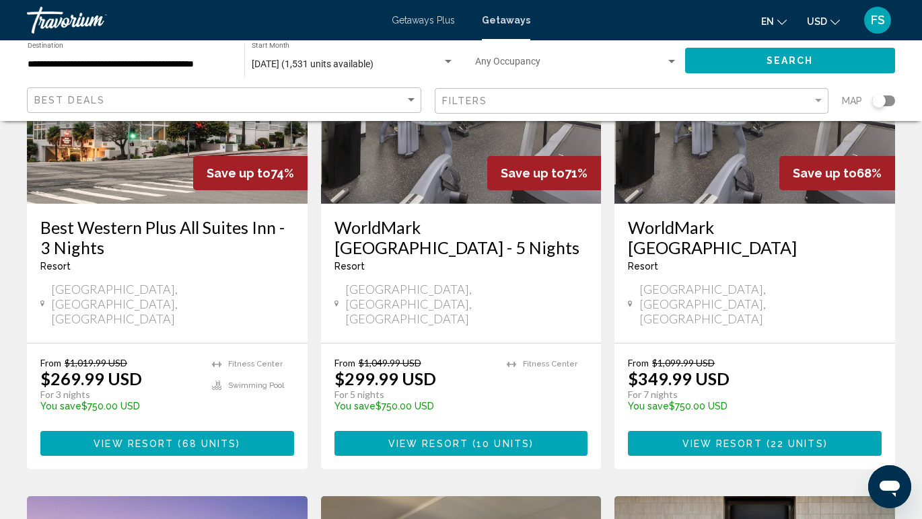
click at [452, 439] on span "View Resort" at bounding box center [428, 444] width 80 height 11
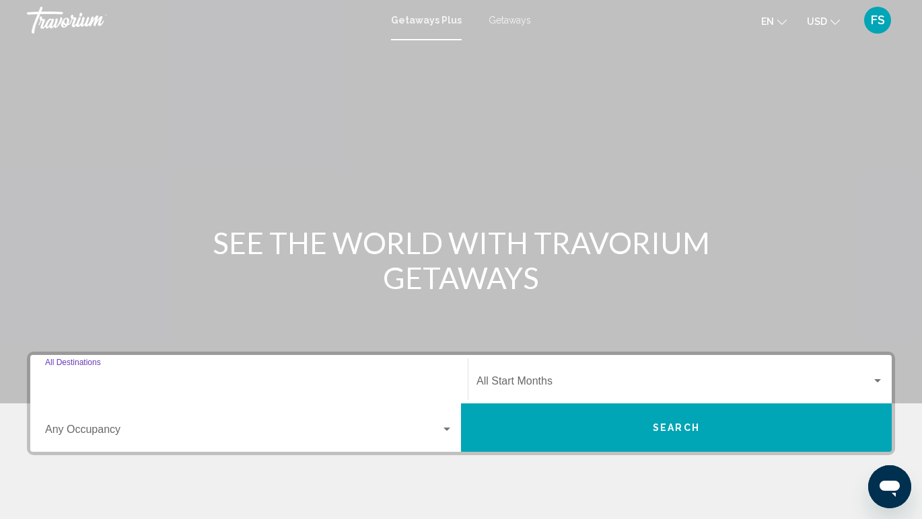
click at [89, 390] on input "Destination All Destinations" at bounding box center [249, 384] width 408 height 12
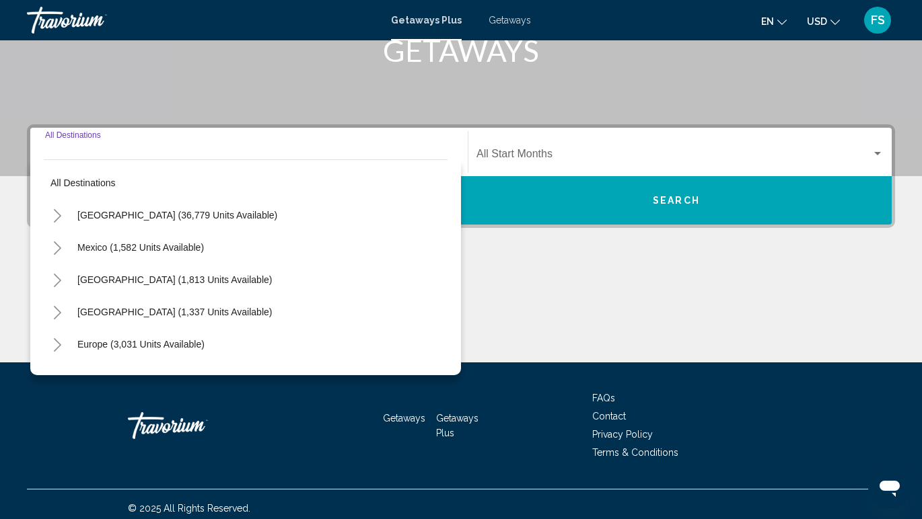
scroll to position [236, 0]
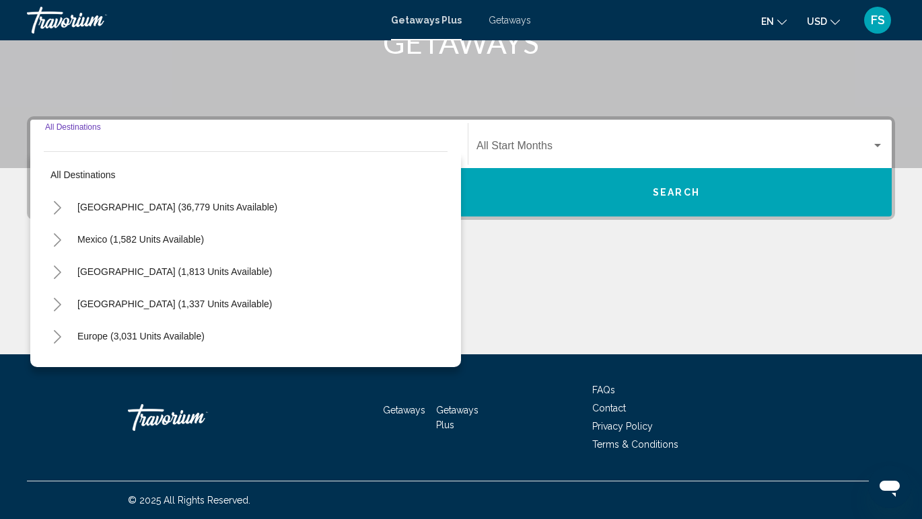
click at [59, 215] on button "Toggle United States (36,779 units available)" at bounding box center [57, 207] width 27 height 27
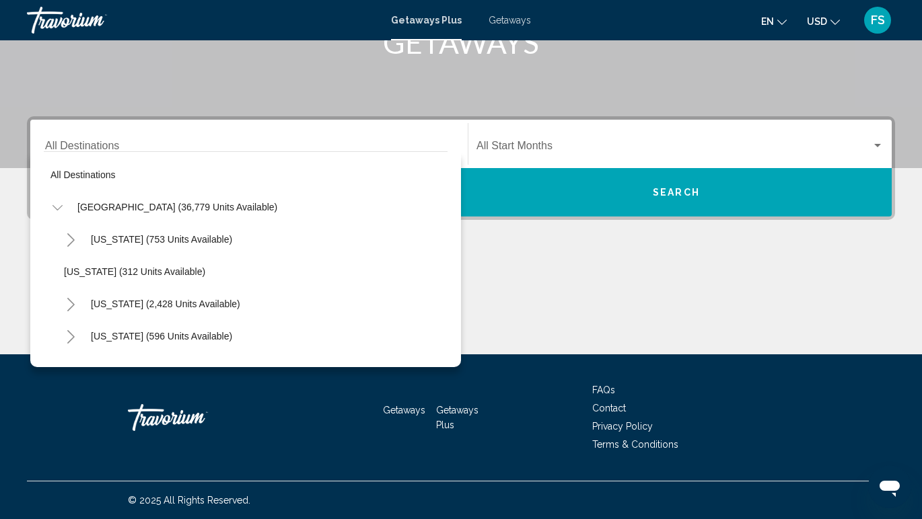
click at [72, 305] on icon "Toggle California (2,428 units available)" at bounding box center [71, 304] width 10 height 13
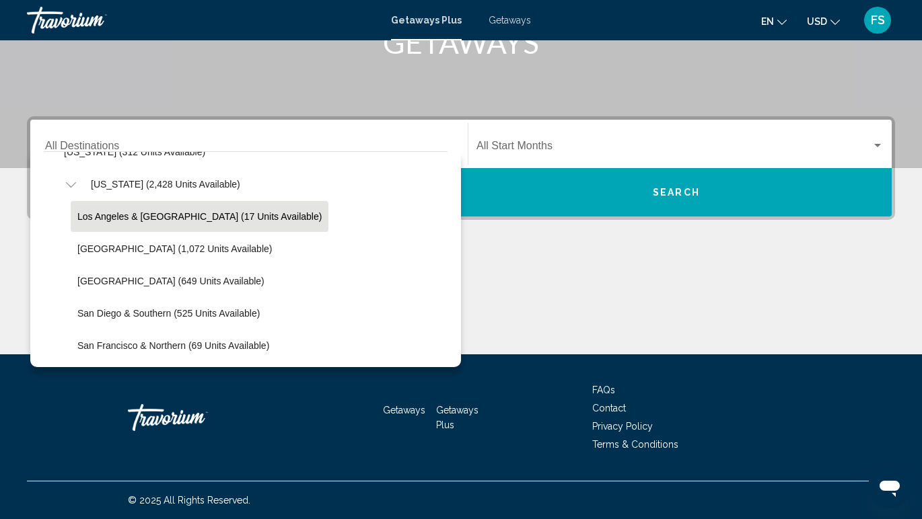
scroll to position [126, 0]
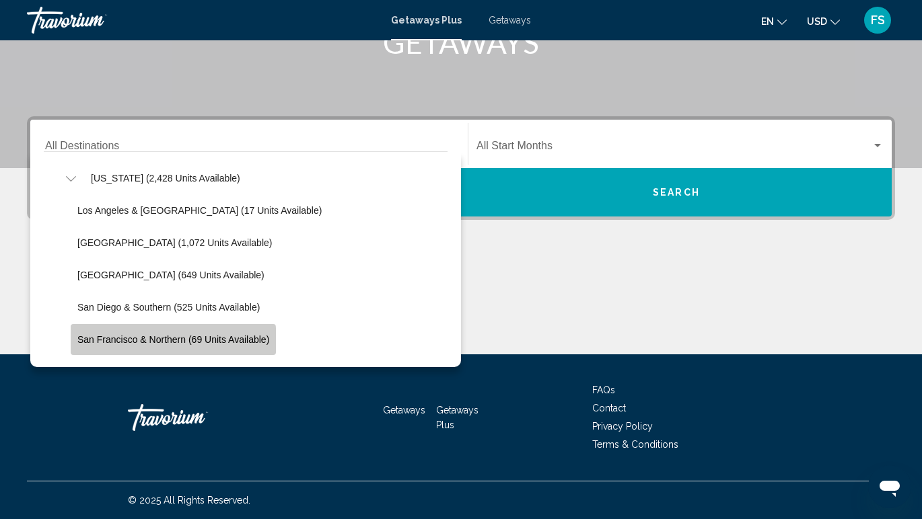
click at [123, 343] on span "San Francisco & Northern (69 units available)" at bounding box center [173, 339] width 192 height 11
type input "**********"
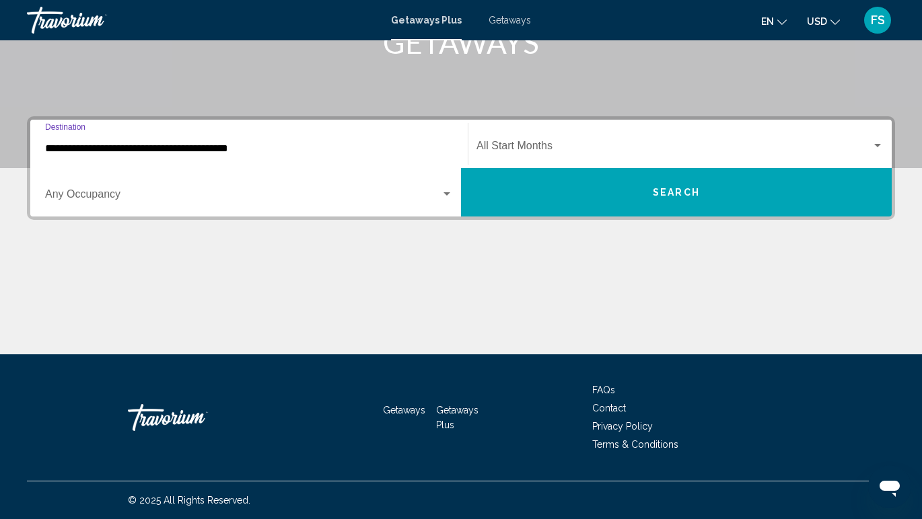
click at [447, 197] on div "Search widget" at bounding box center [447, 194] width 12 height 11
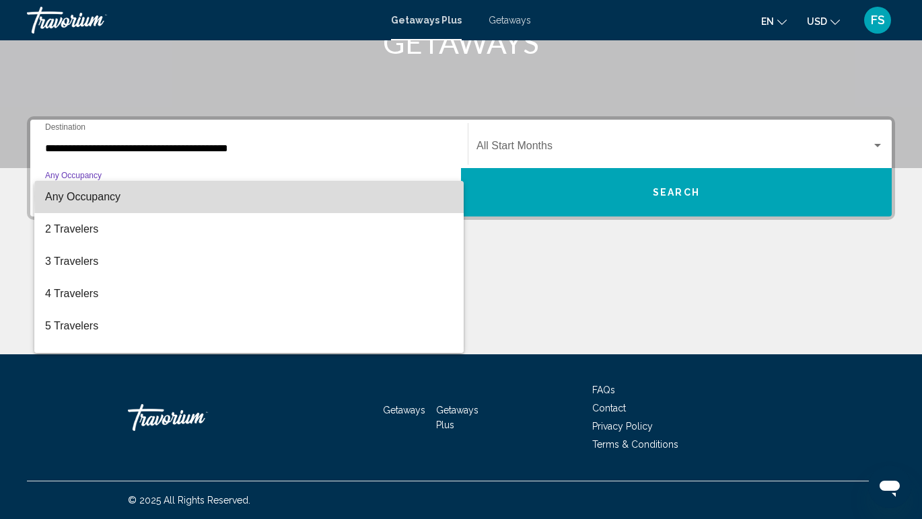
click at [447, 196] on span "Any Occupancy" at bounding box center [249, 197] width 408 height 32
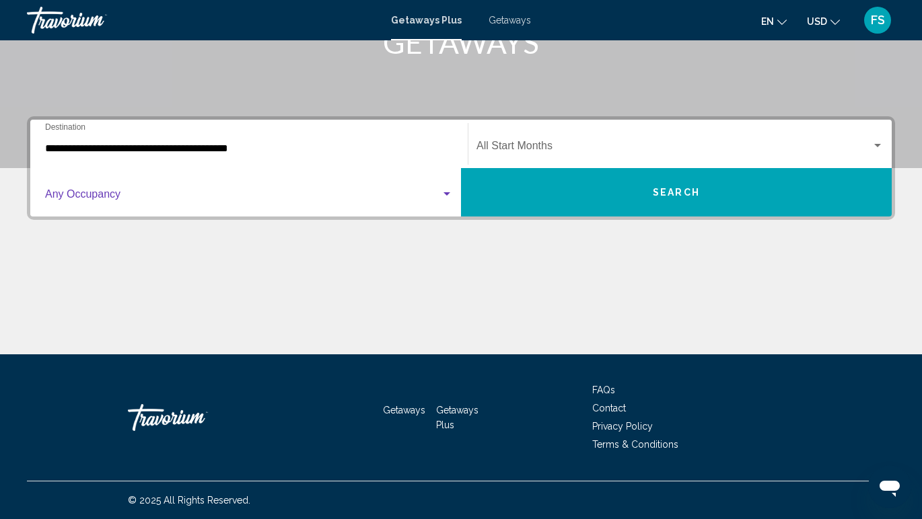
click at [568, 149] on span "Search widget" at bounding box center [673, 149] width 395 height 12
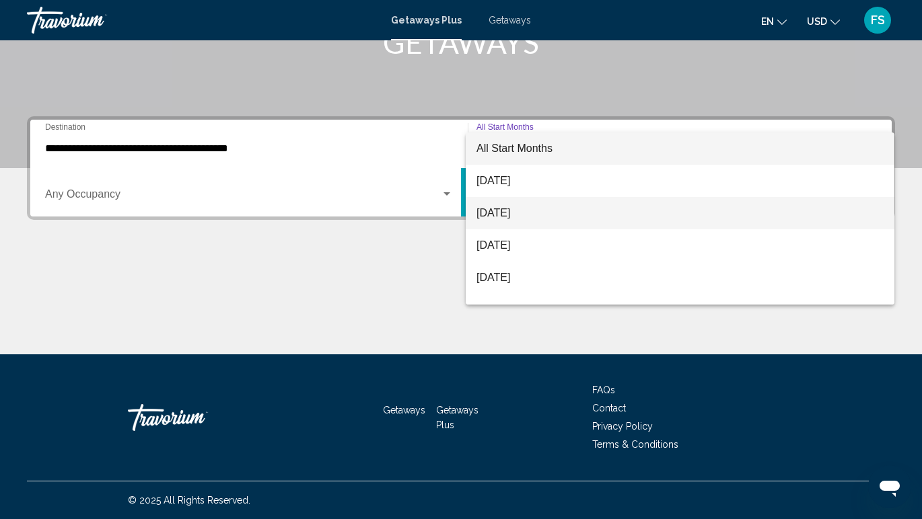
click at [545, 214] on span "[DATE]" at bounding box center [679, 213] width 407 height 32
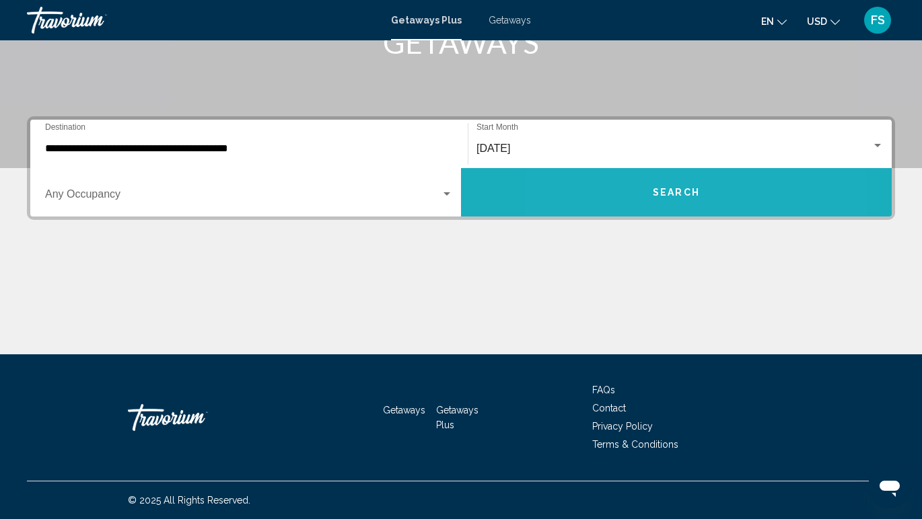
click at [624, 205] on button "Search" at bounding box center [676, 192] width 431 height 48
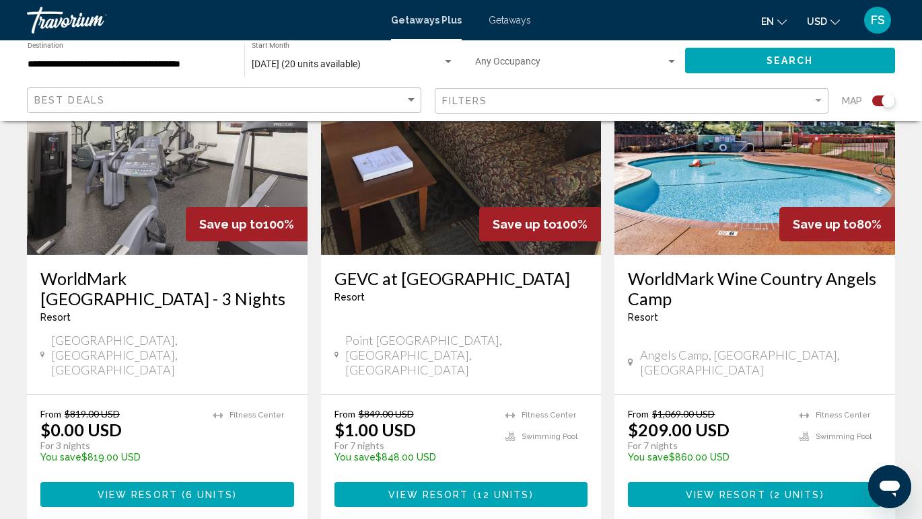
scroll to position [538, 0]
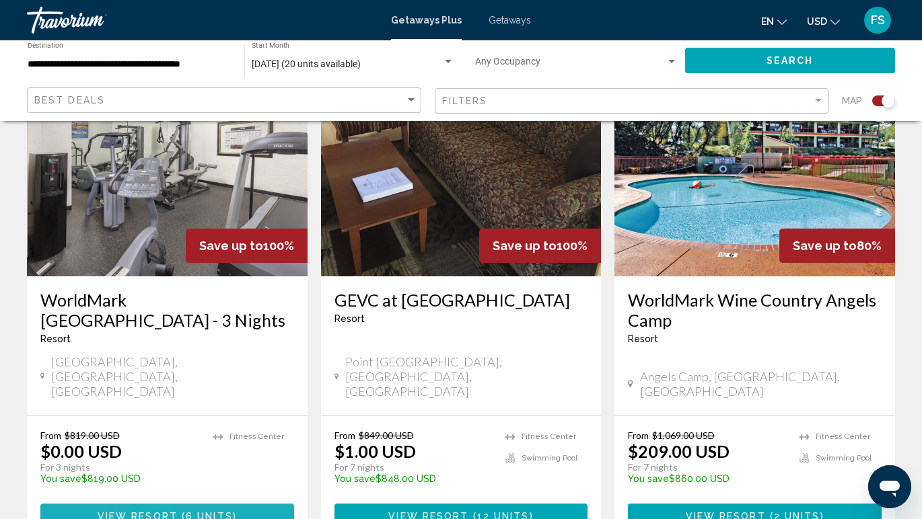
click at [183, 511] on span "( 6 units )" at bounding box center [207, 516] width 59 height 11
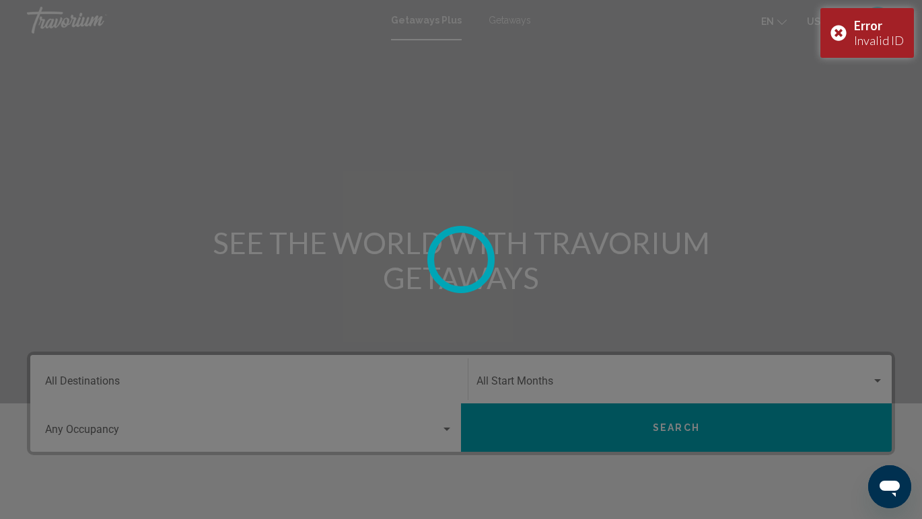
click at [503, 48] on div at bounding box center [461, 259] width 922 height 519
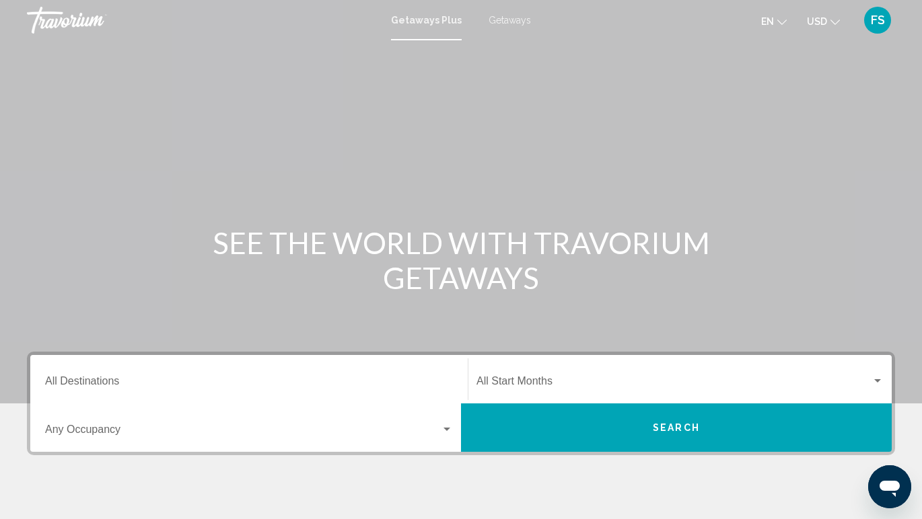
click at [517, 18] on span "Getaways" at bounding box center [510, 20] width 42 height 11
click at [129, 388] on input "Destination All Destinations" at bounding box center [249, 384] width 408 height 12
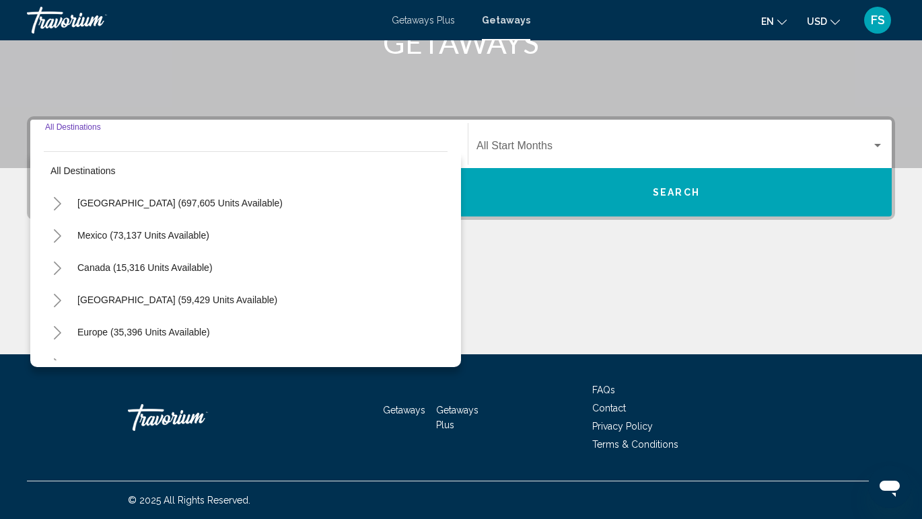
scroll to position [6, 0]
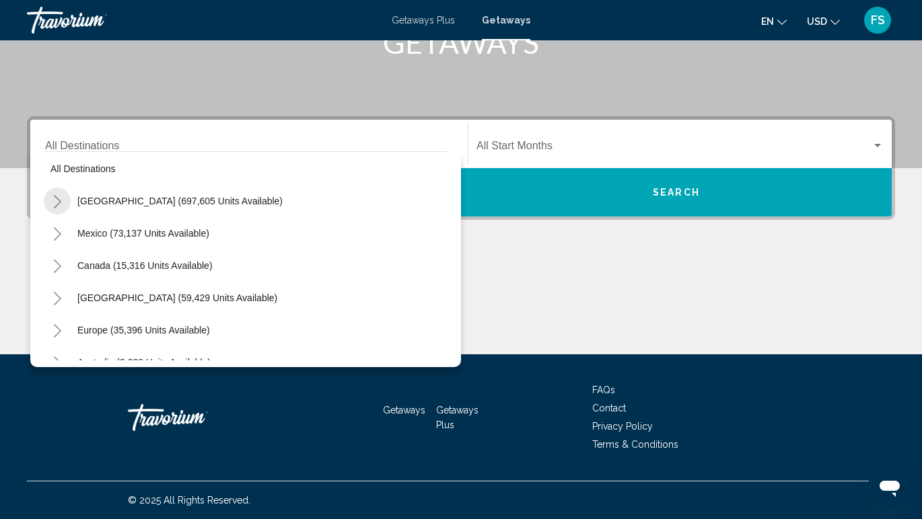
click at [58, 203] on icon "Toggle United States (697,605 units available)" at bounding box center [57, 201] width 10 height 13
click at [69, 334] on icon "Toggle California (78,345 units available)" at bounding box center [71, 330] width 10 height 13
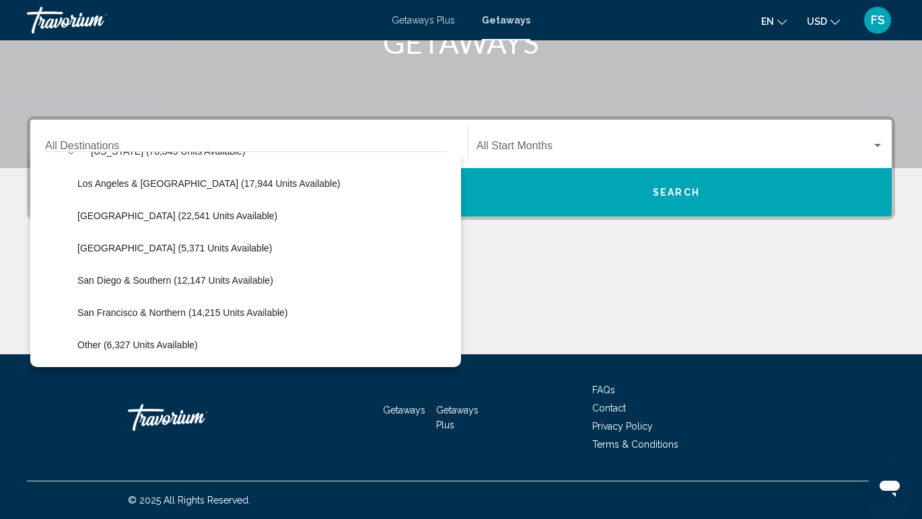
scroll to position [187, 0]
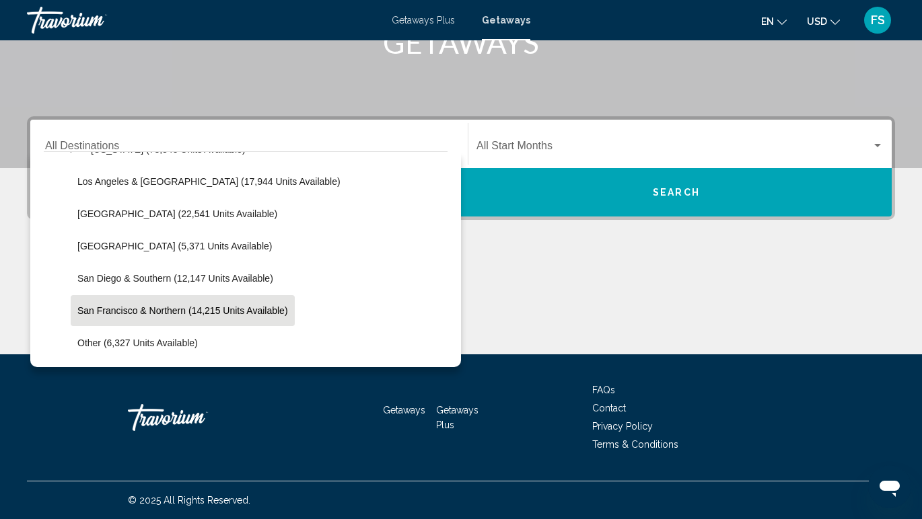
click at [93, 318] on button "San Francisco & Northern (14,215 units available)" at bounding box center [183, 310] width 224 height 31
type input "**********"
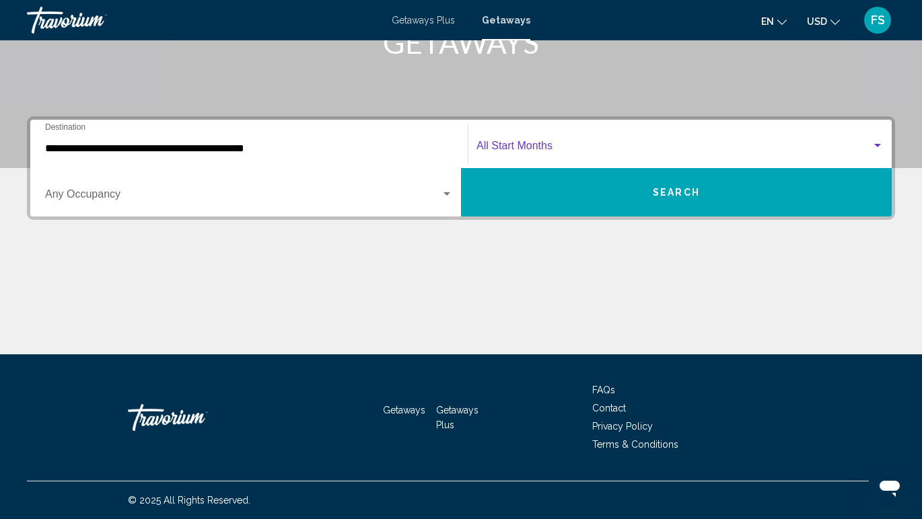
click at [564, 148] on span "Search widget" at bounding box center [673, 149] width 395 height 12
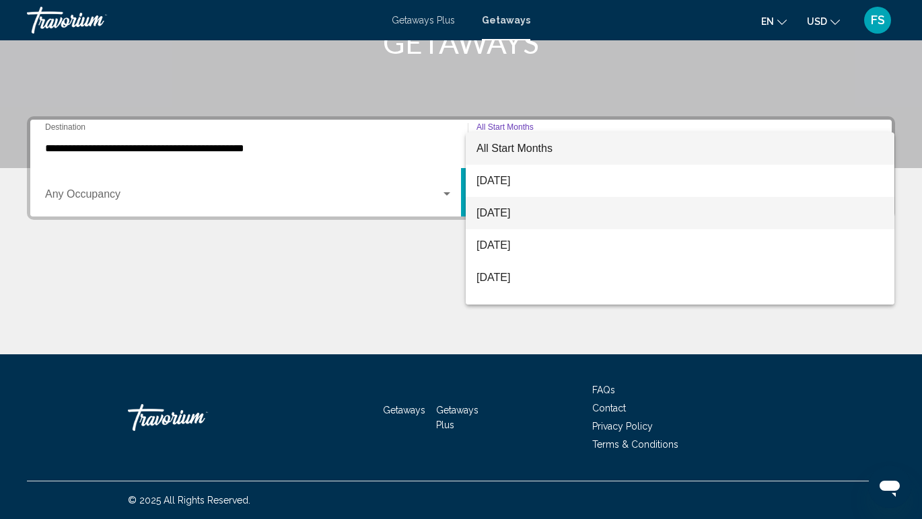
click at [545, 207] on span "[DATE]" at bounding box center [679, 213] width 407 height 32
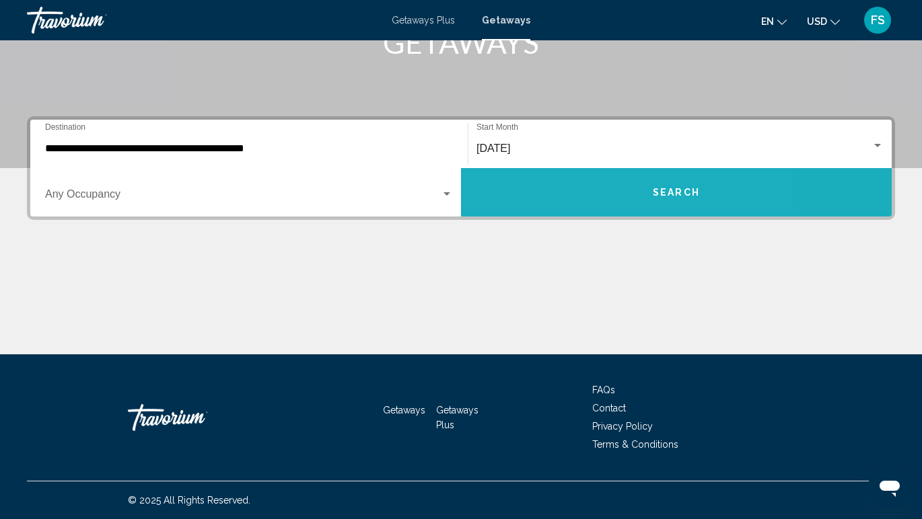
click at [589, 201] on button "Search" at bounding box center [676, 192] width 431 height 48
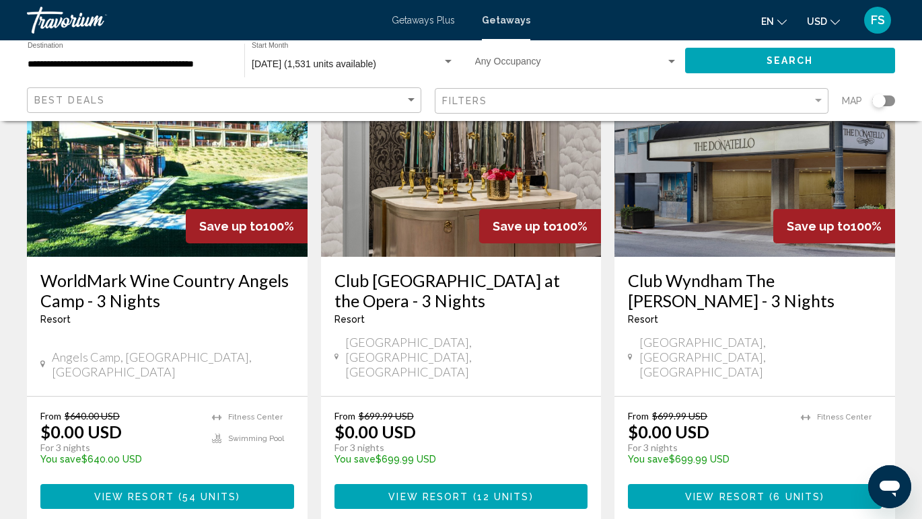
scroll to position [1184, 0]
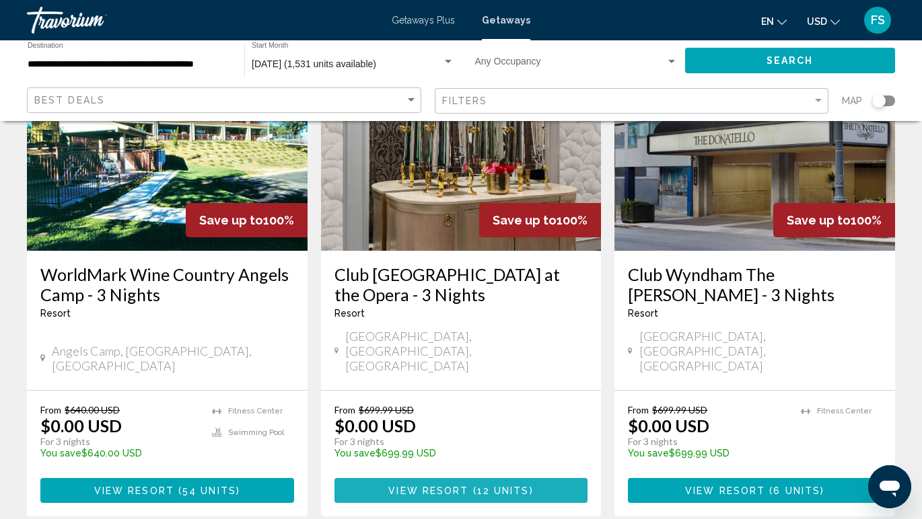
click at [447, 486] on span "View Resort" at bounding box center [428, 491] width 80 height 11
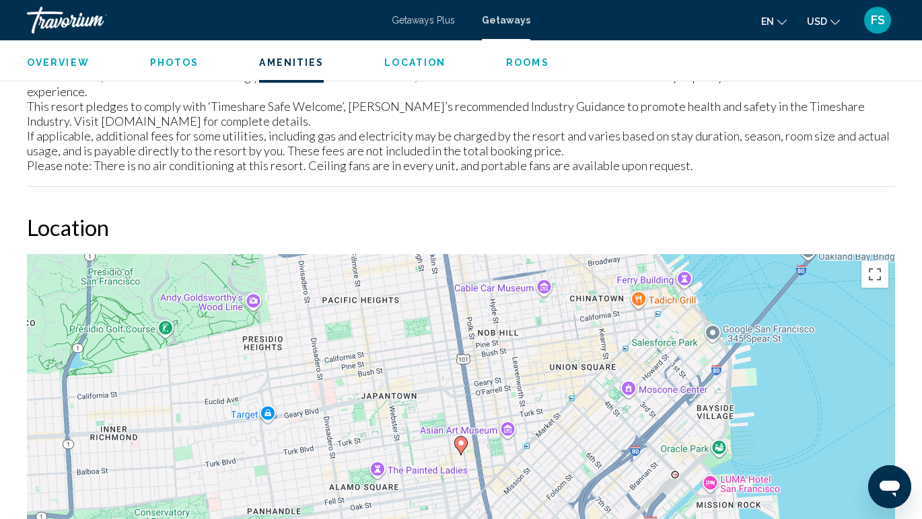
scroll to position [1887, 0]
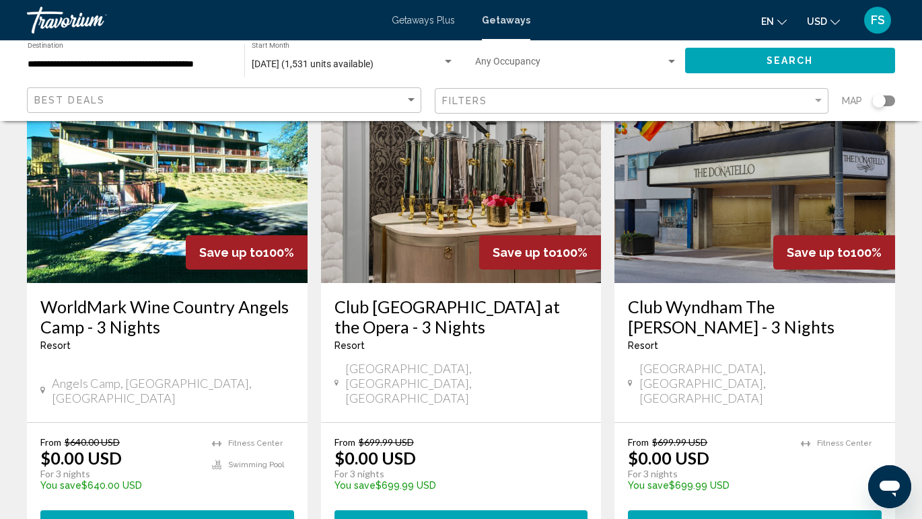
scroll to position [1155, 0]
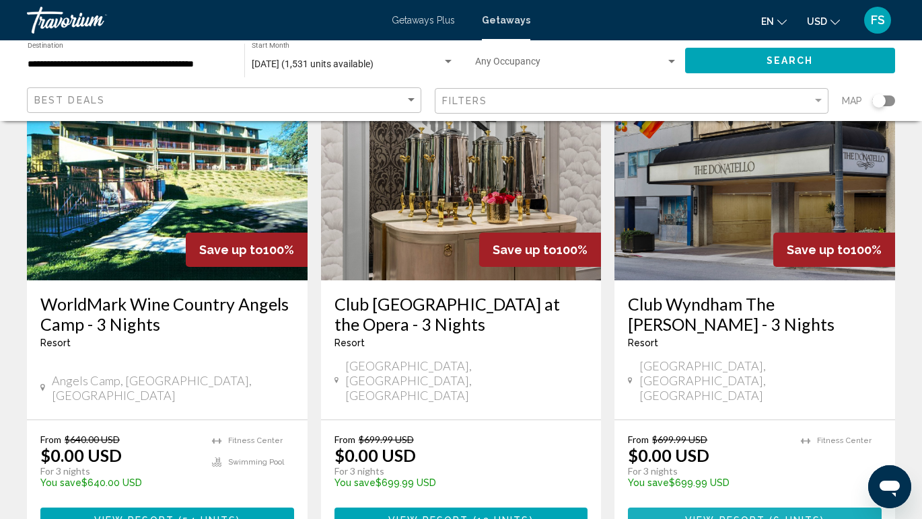
click at [711, 515] on span "View Resort" at bounding box center [725, 520] width 80 height 11
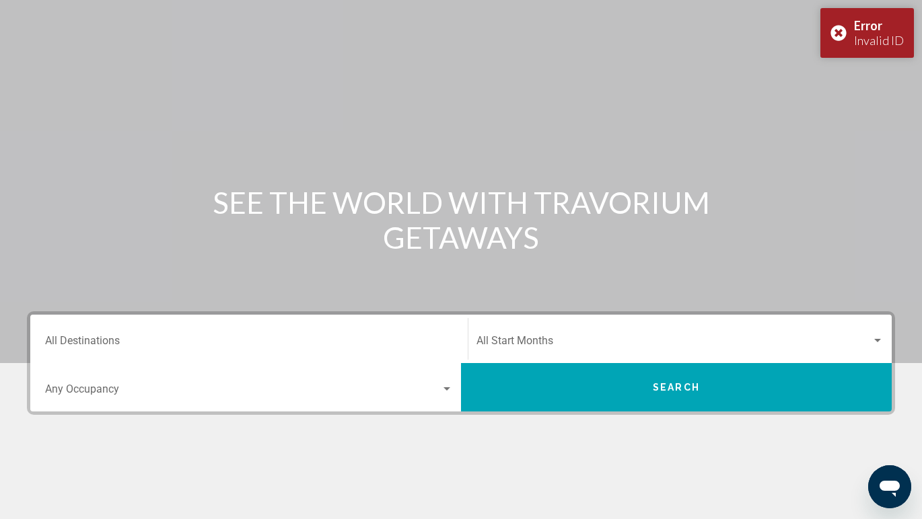
scroll to position [42, 0]
